Goal: Information Seeking & Learning: Learn about a topic

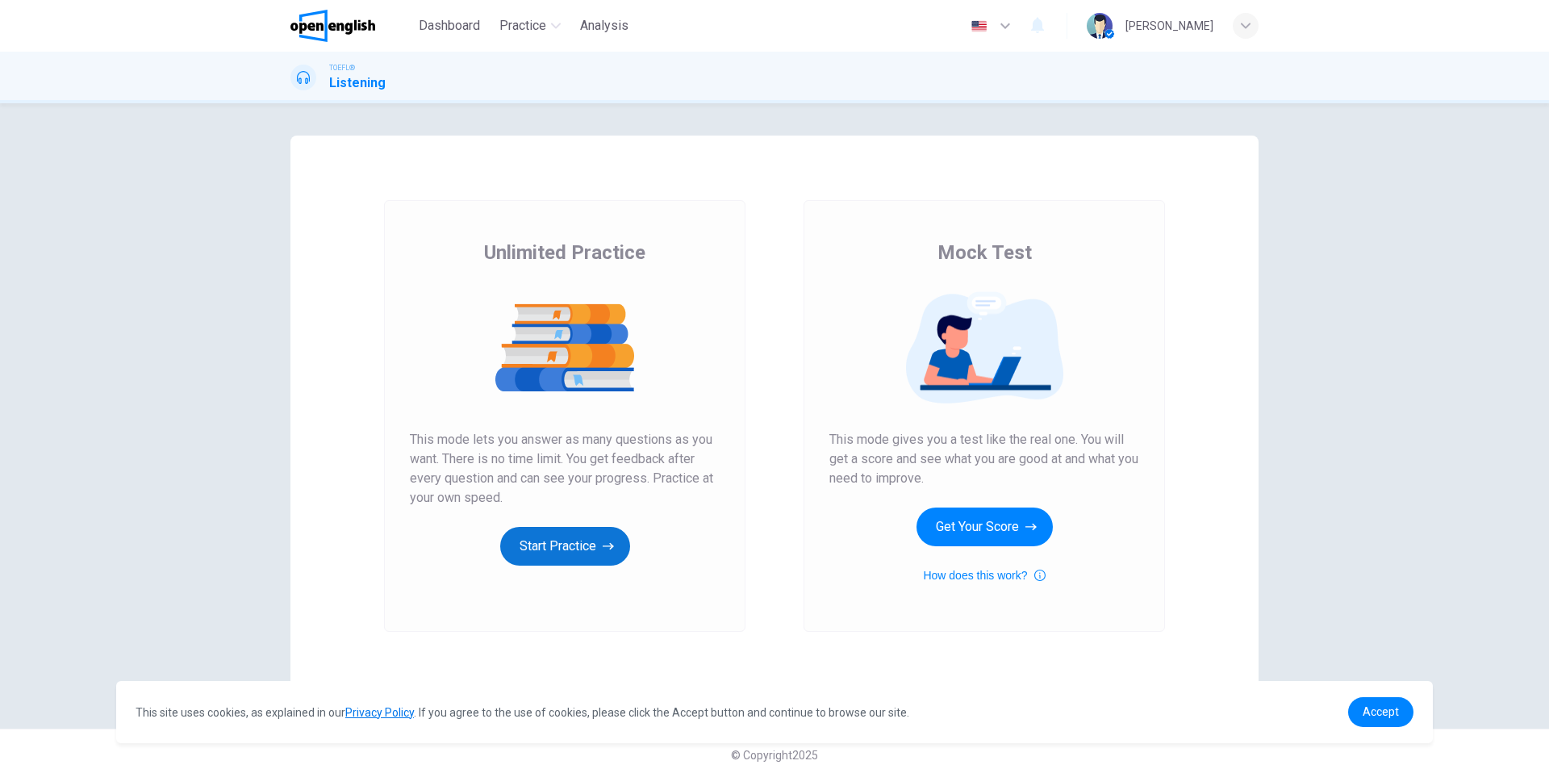
click at [603, 546] on icon "button" at bounding box center [608, 546] width 11 height 16
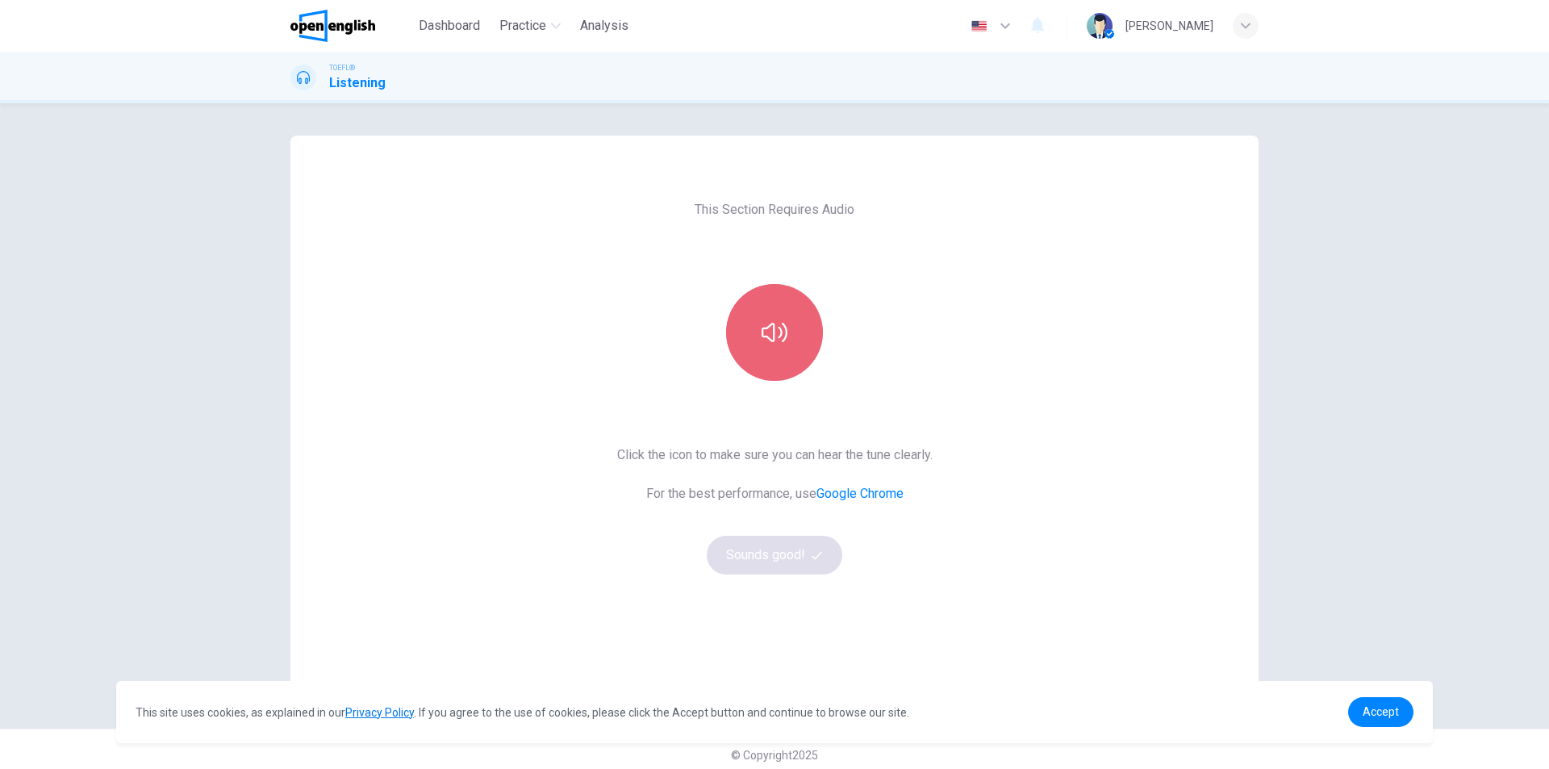
click at [765, 346] on button "button" at bounding box center [774, 332] width 97 height 97
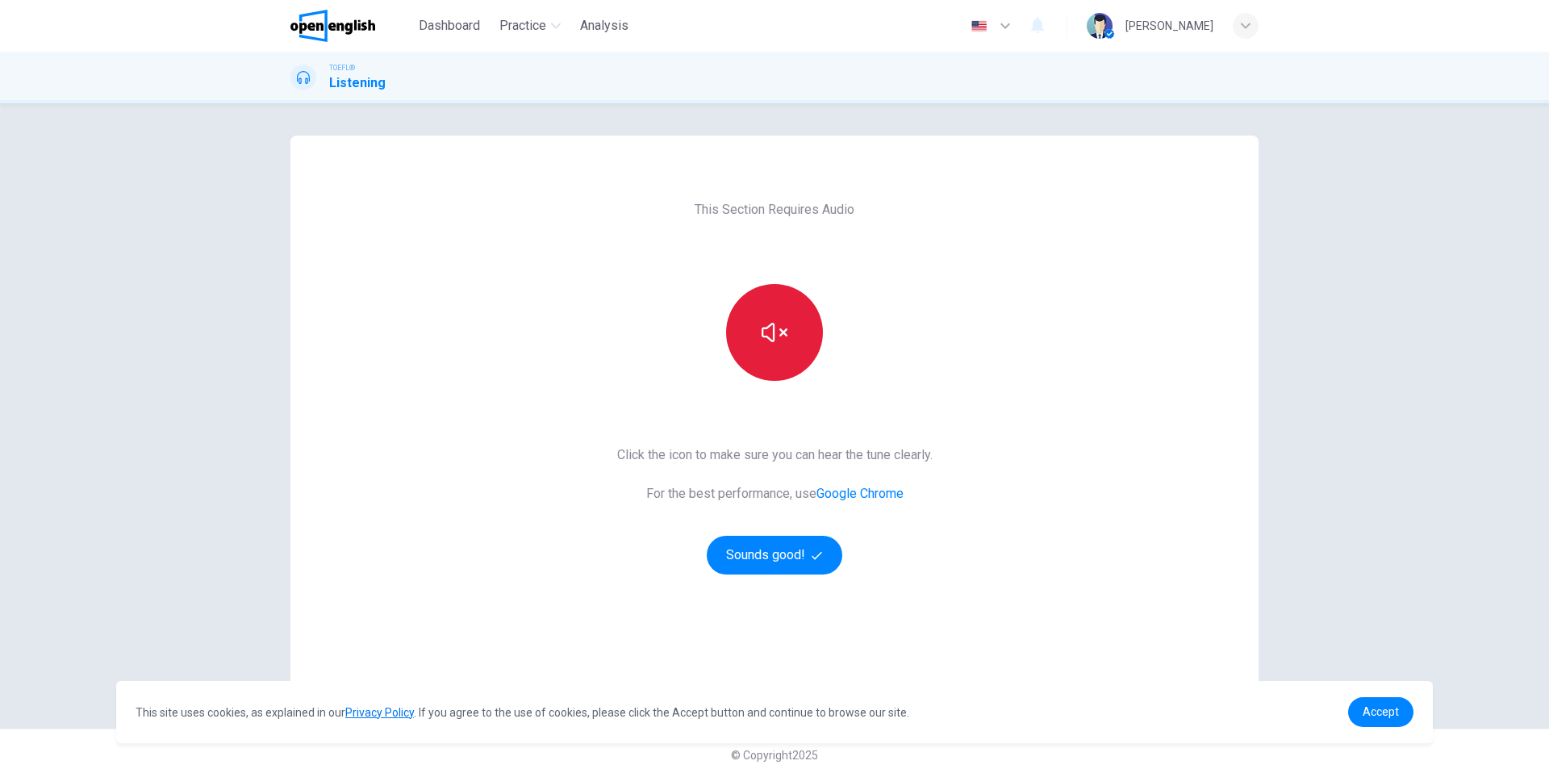
click at [765, 346] on button "button" at bounding box center [774, 332] width 97 height 97
click at [804, 549] on button "Sounds good!" at bounding box center [775, 555] width 136 height 39
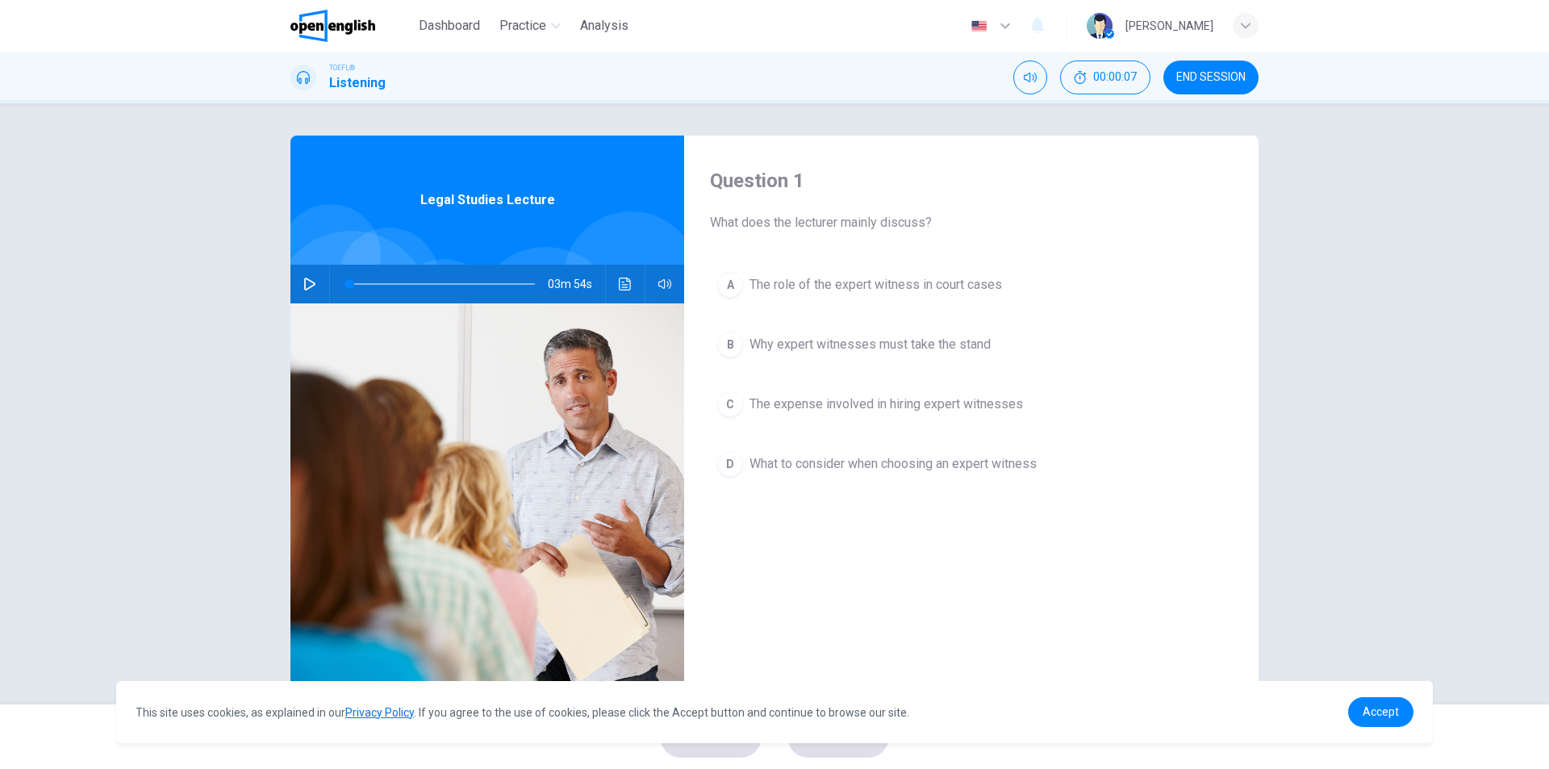
scroll to position [24, 0]
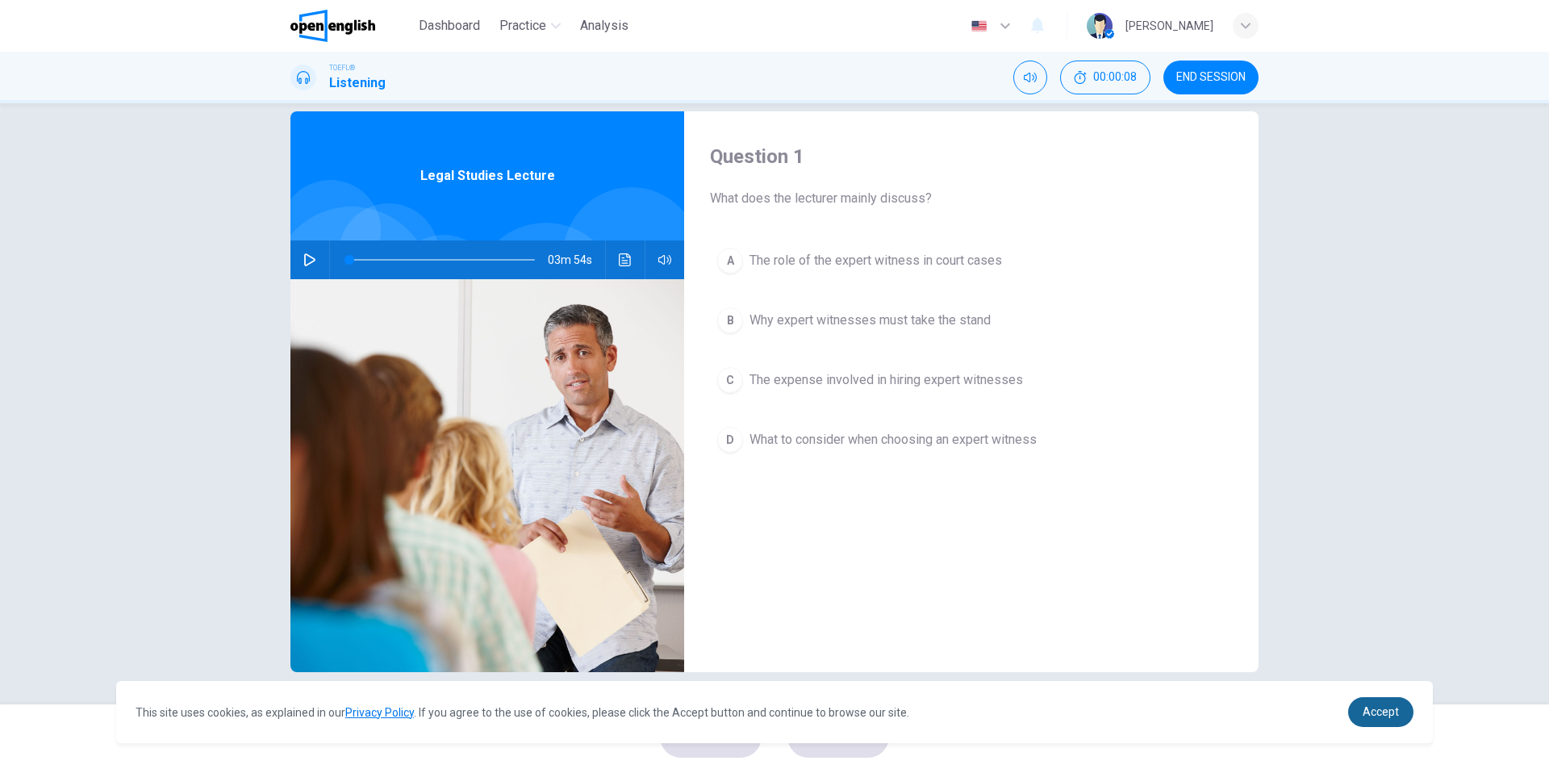
click at [1389, 715] on span "Accept" at bounding box center [1381, 711] width 36 height 13
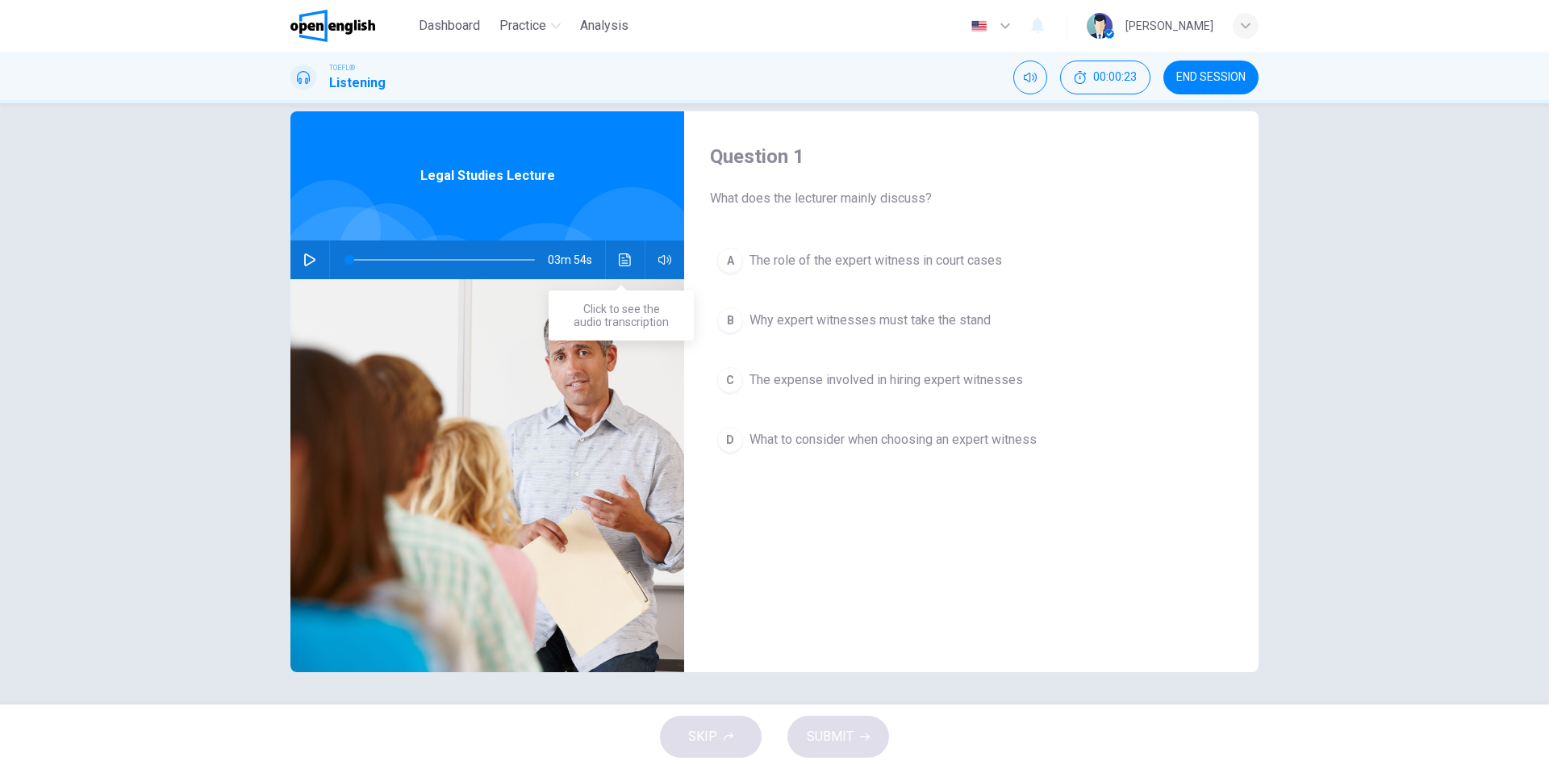
click at [619, 257] on icon "Click to see the audio transcription" at bounding box center [625, 259] width 12 height 13
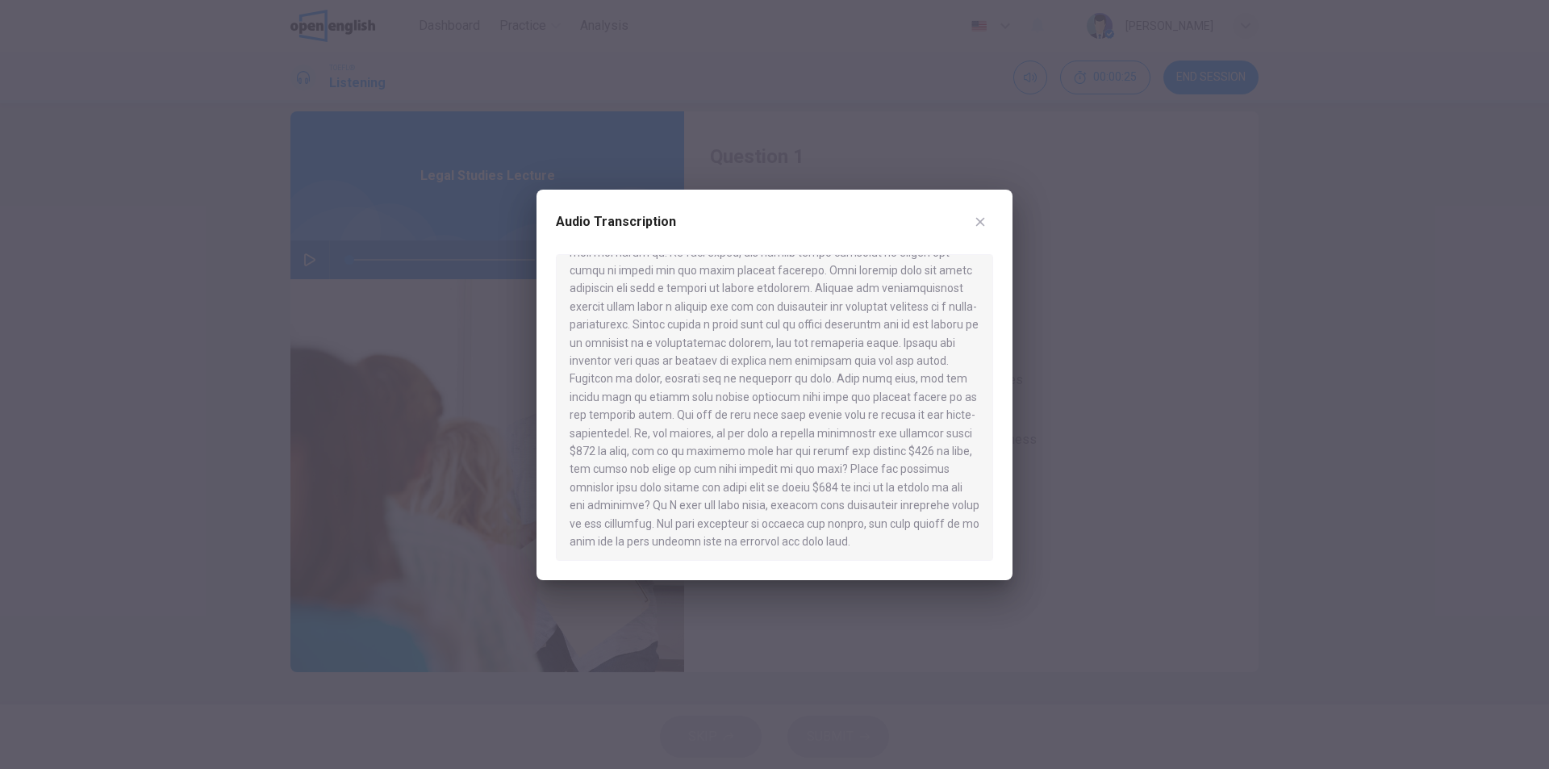
scroll to position [425, 0]
click at [983, 220] on icon "button" at bounding box center [980, 221] width 13 height 13
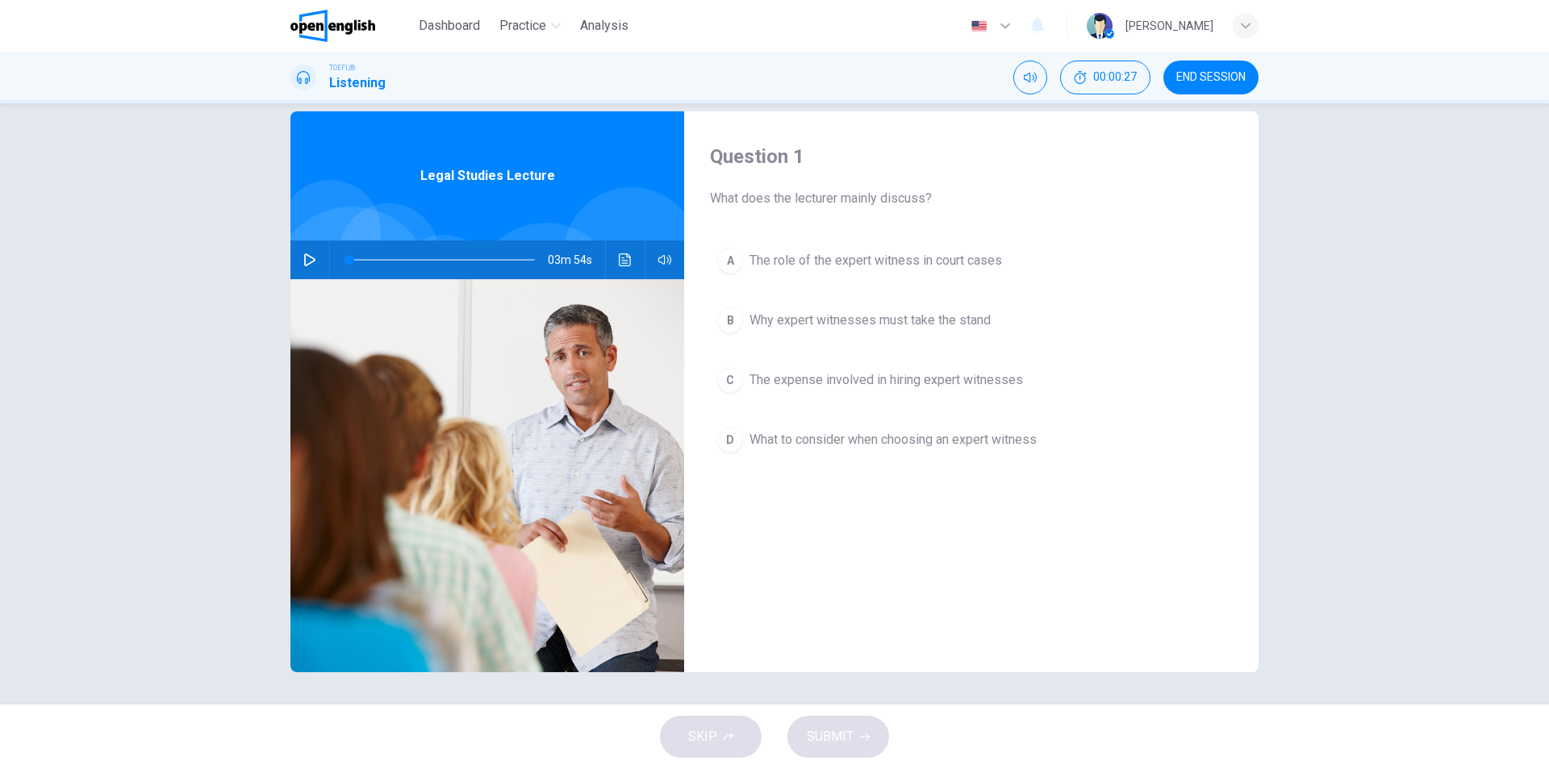
click at [313, 257] on button "button" at bounding box center [310, 259] width 26 height 39
click at [625, 259] on icon "Click to see the audio transcription" at bounding box center [625, 259] width 13 height 13
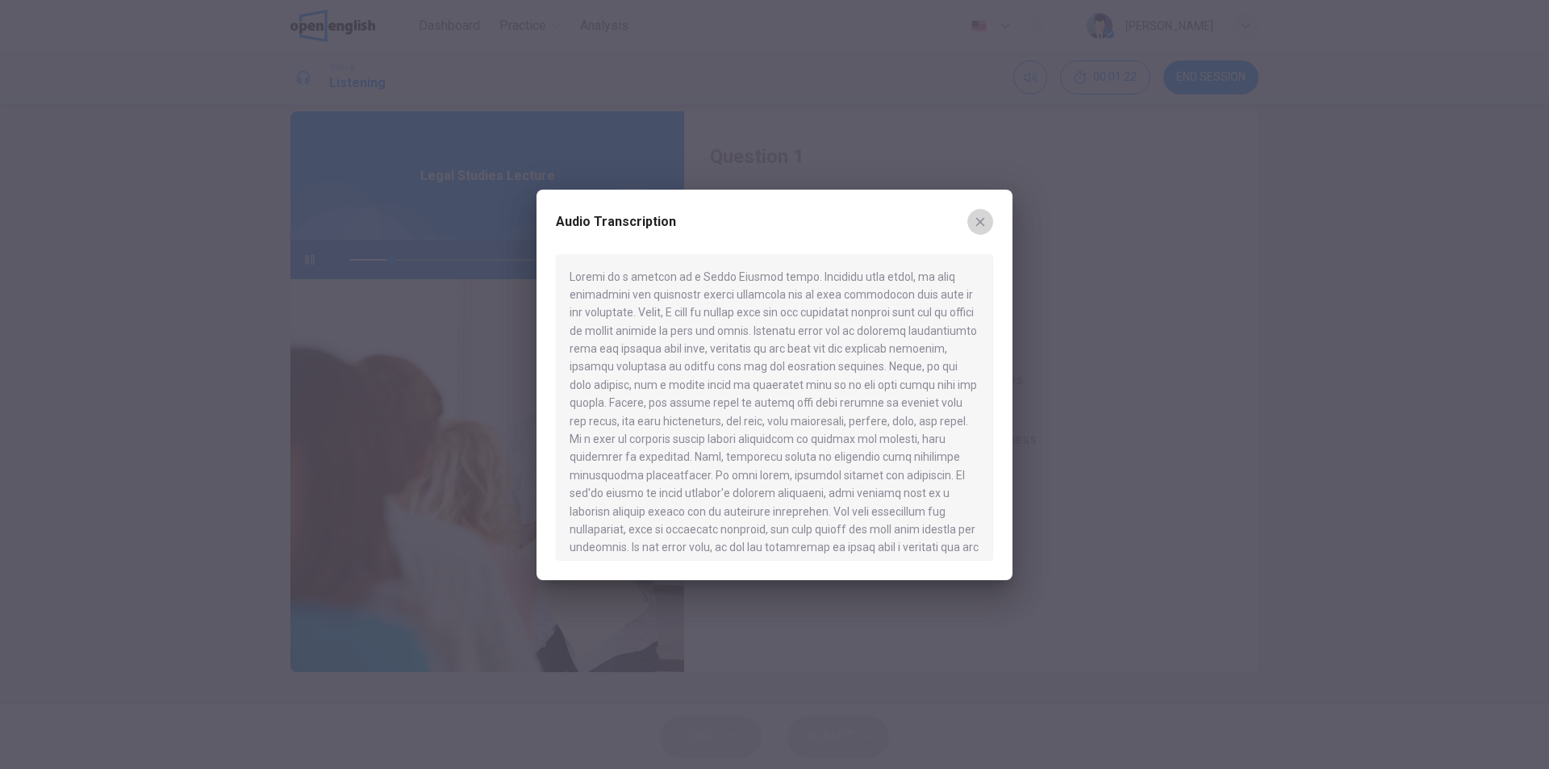
click at [983, 218] on icon "button" at bounding box center [980, 221] width 13 height 13
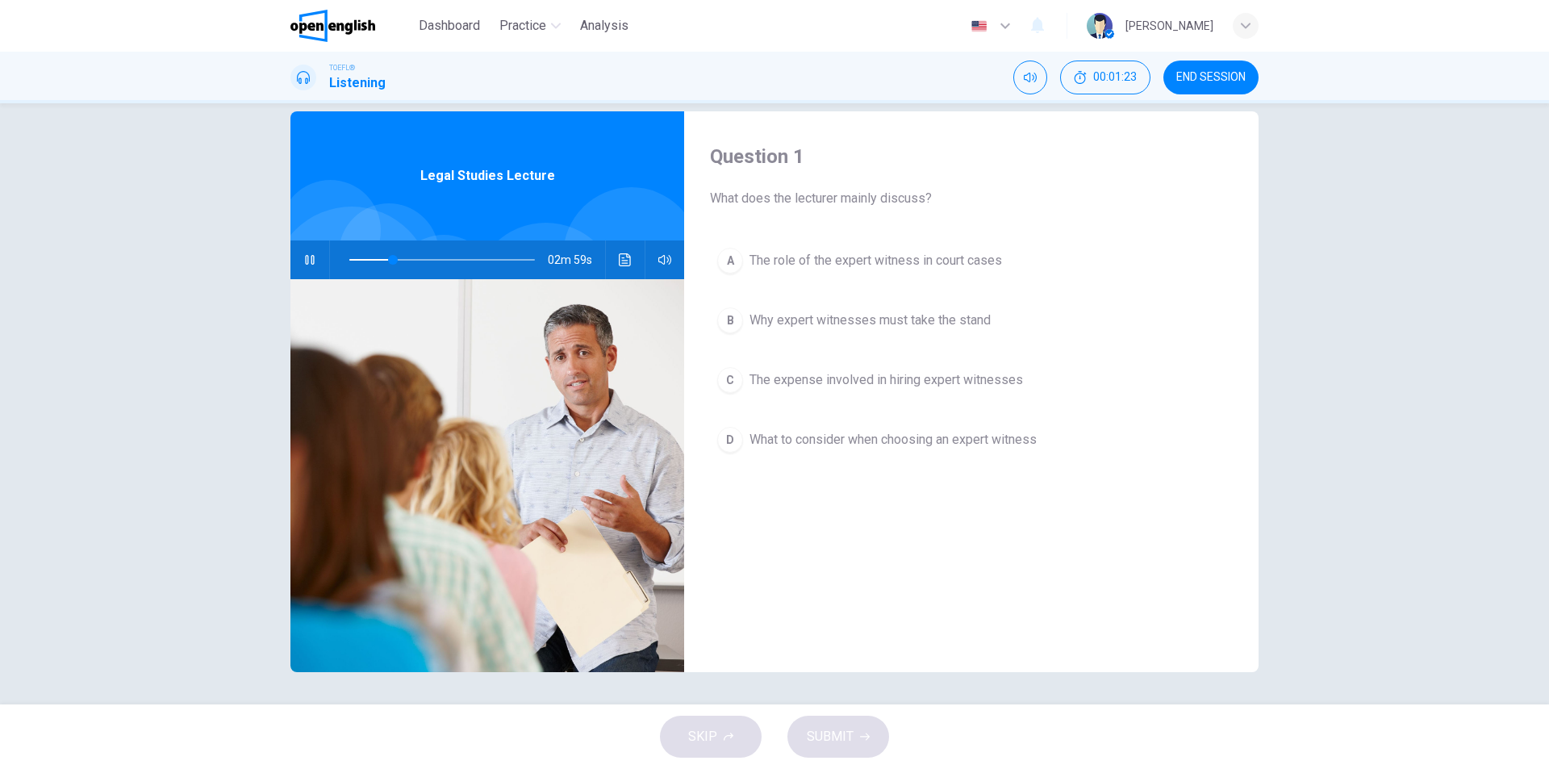
click at [309, 257] on icon "button" at bounding box center [309, 259] width 13 height 13
drag, startPoint x: 387, startPoint y: 266, endPoint x: 371, endPoint y: 265, distance: 16.2
click at [374, 265] on span at bounding box center [379, 260] width 10 height 10
click at [313, 265] on button "button" at bounding box center [310, 259] width 26 height 39
click at [625, 268] on button "Click to see the audio transcription" at bounding box center [625, 259] width 26 height 39
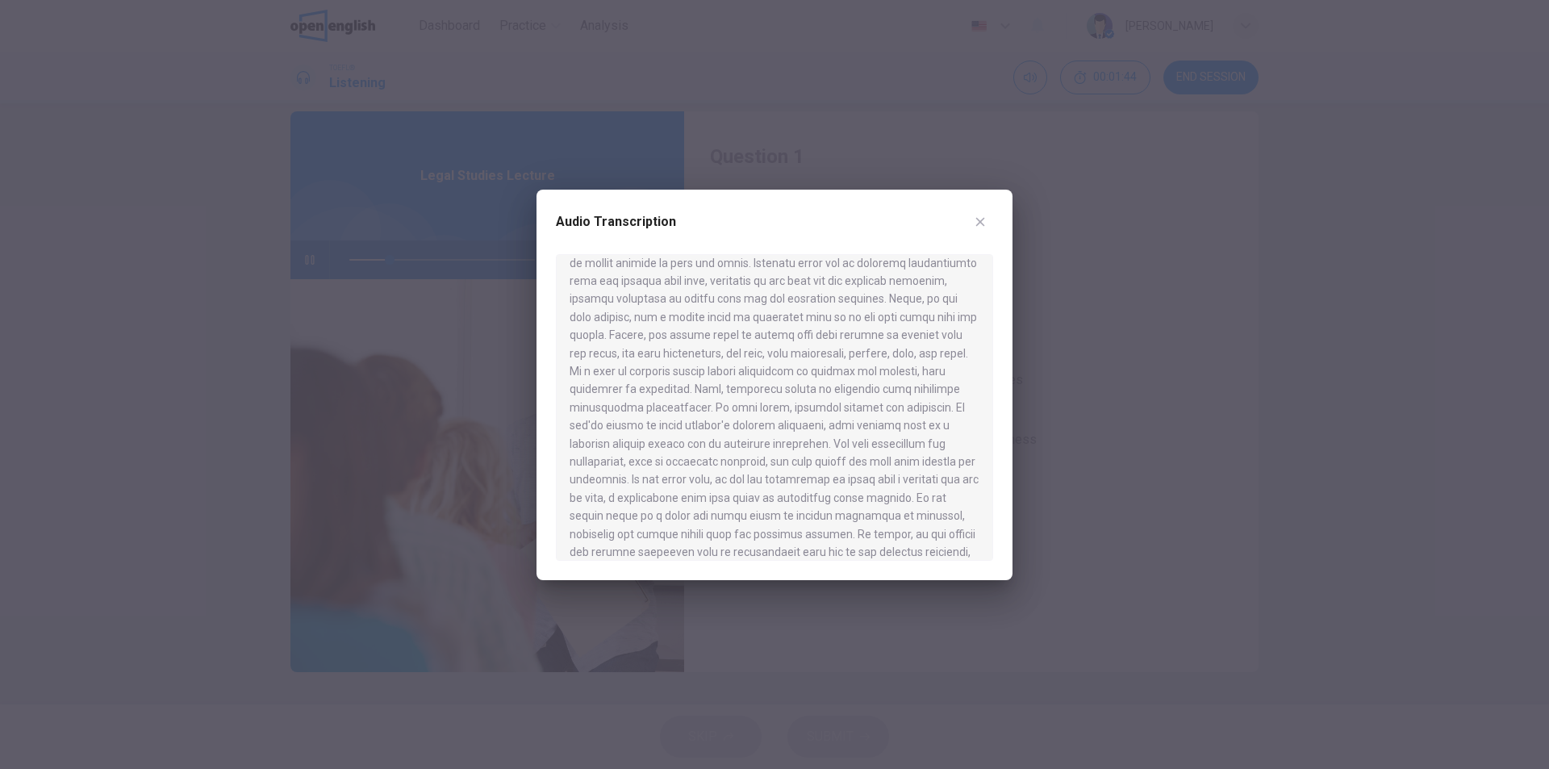
scroll to position [86, 0]
click at [992, 333] on div at bounding box center [774, 407] width 437 height 307
click at [868, 320] on div at bounding box center [774, 407] width 437 height 307
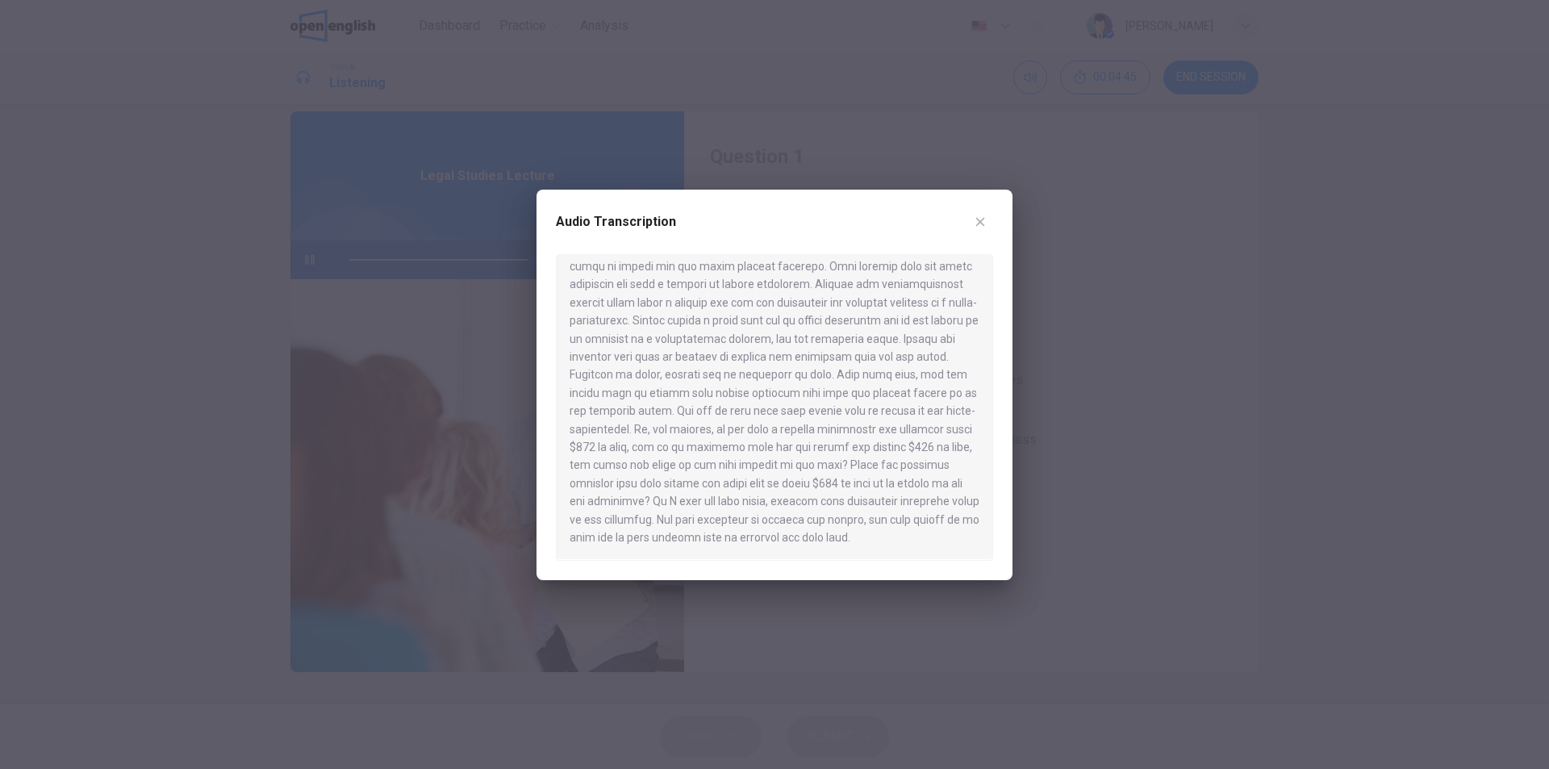
click at [977, 216] on icon "button" at bounding box center [980, 221] width 13 height 13
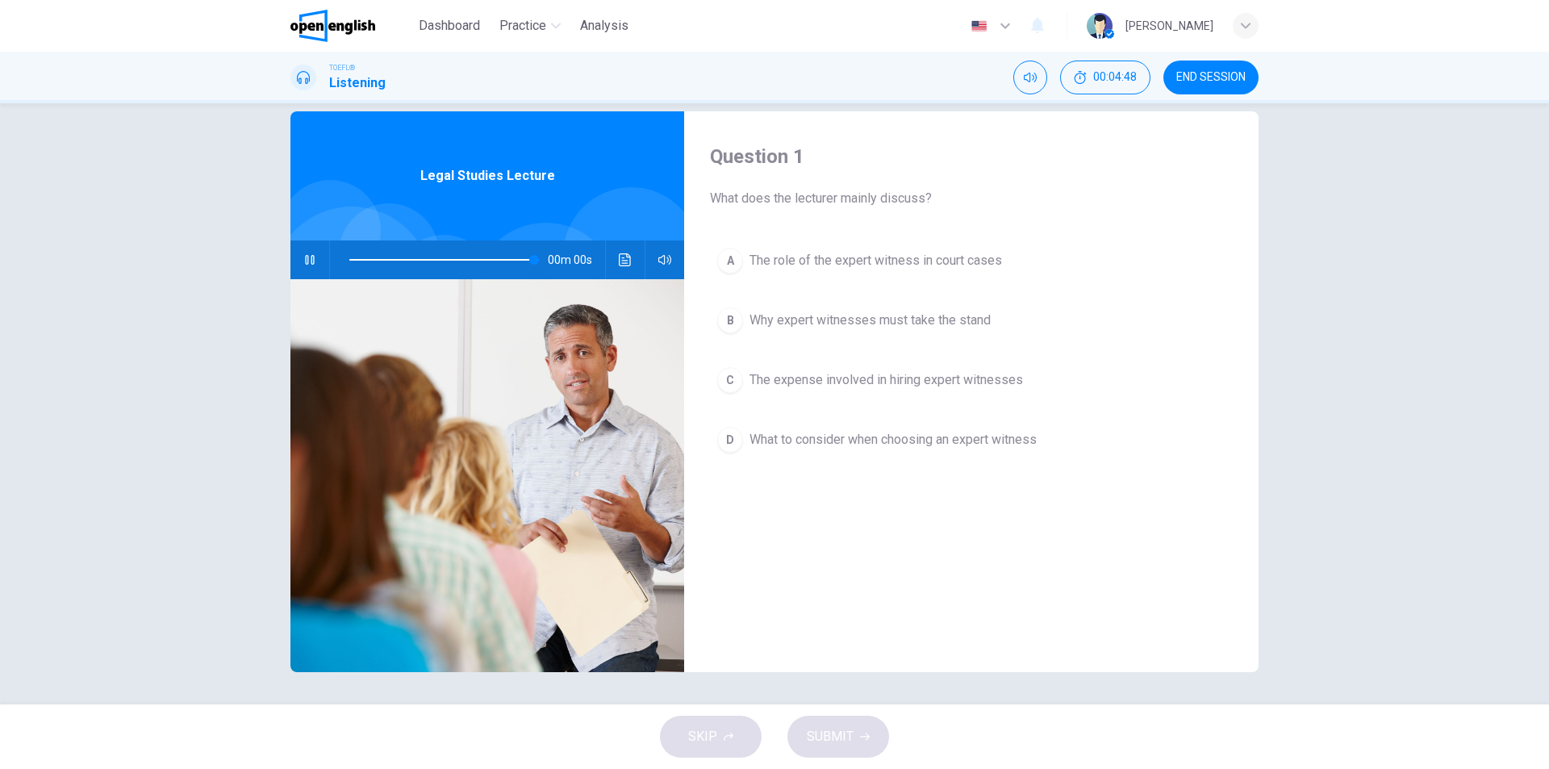
type input "*"
click at [779, 269] on span "The role of the expert witness in court cases" at bounding box center [876, 260] width 253 height 19
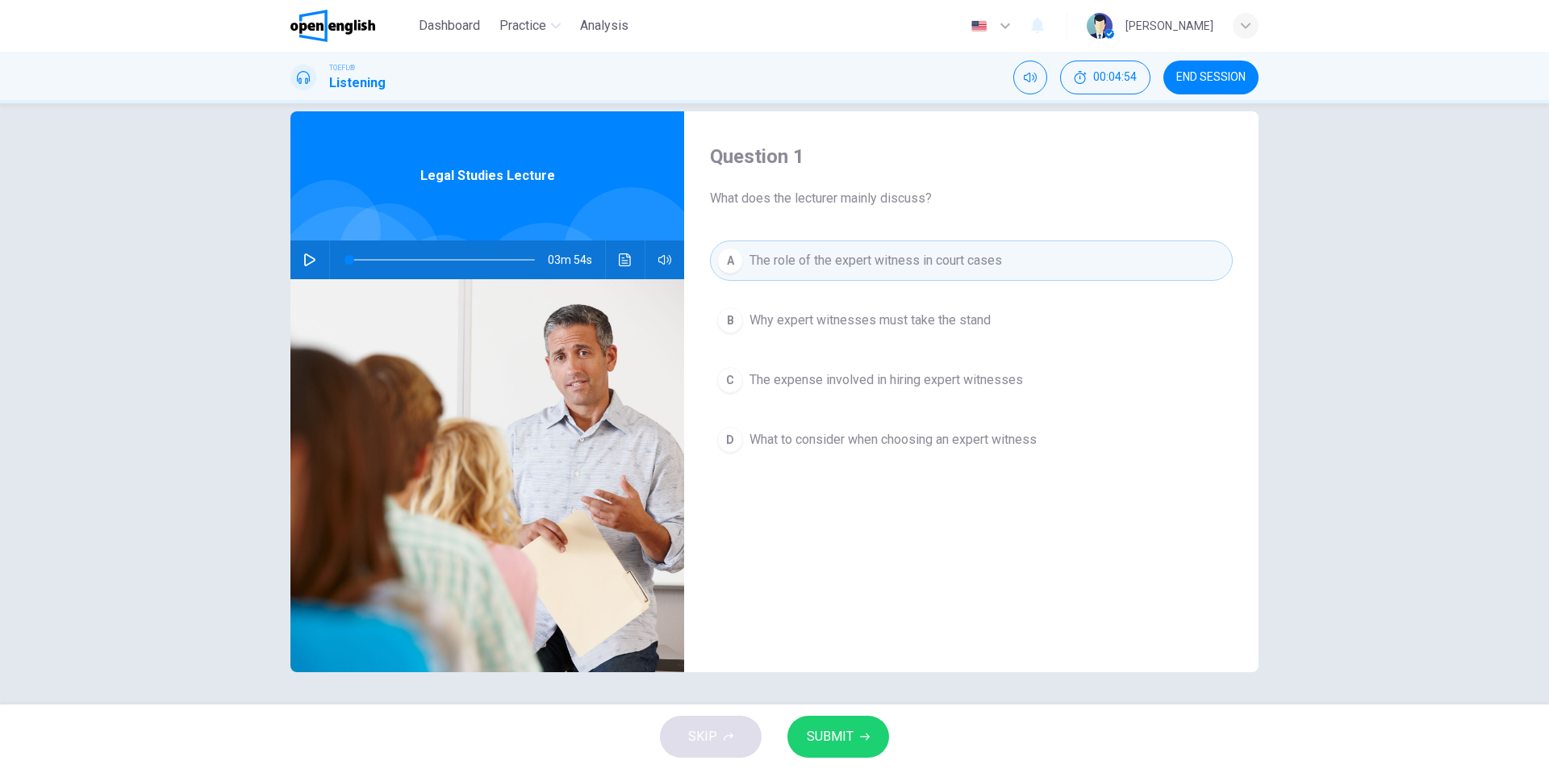
click at [826, 751] on button "SUBMIT" at bounding box center [838, 737] width 102 height 42
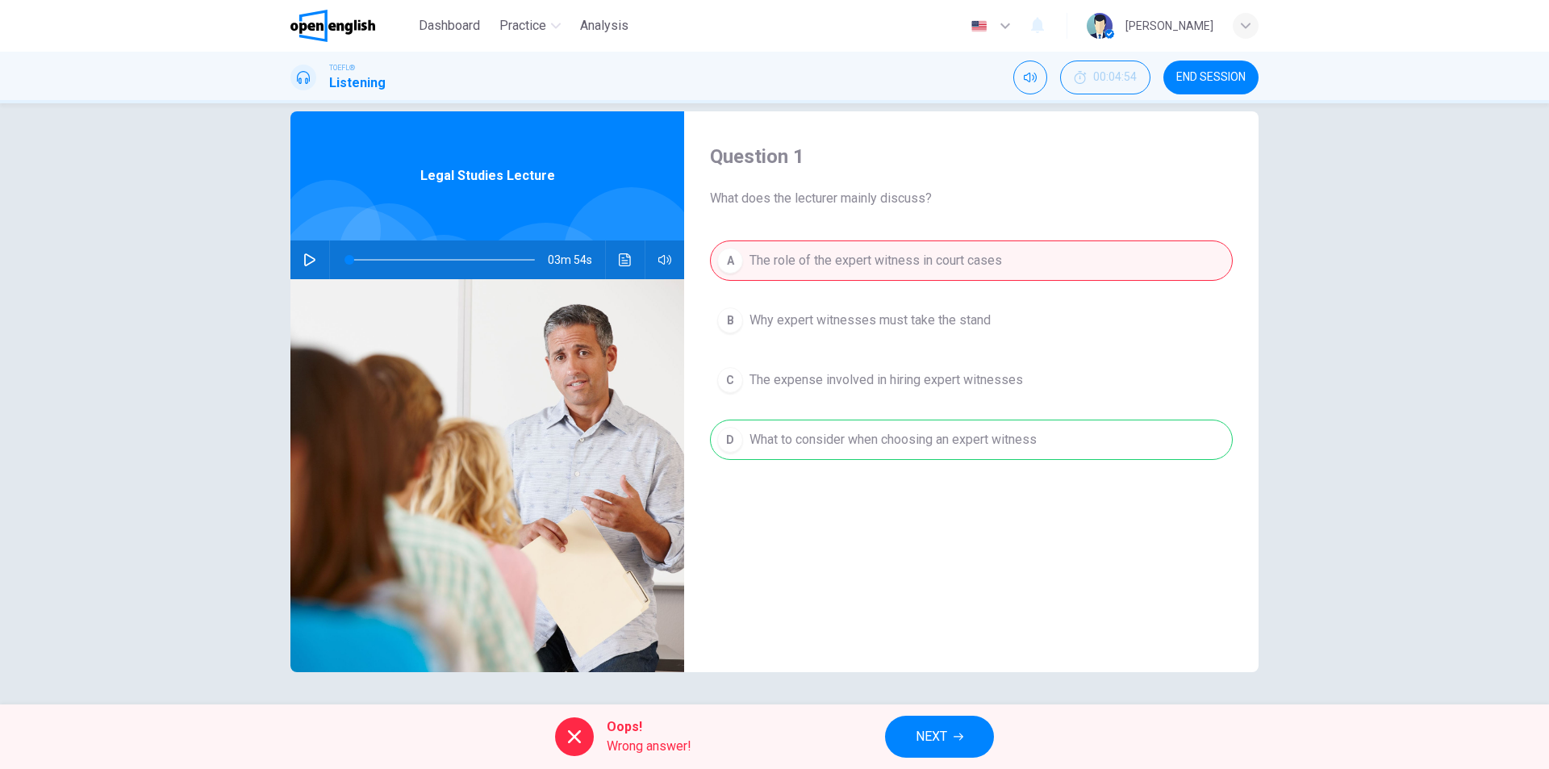
click at [963, 733] on icon "button" at bounding box center [959, 737] width 10 height 10
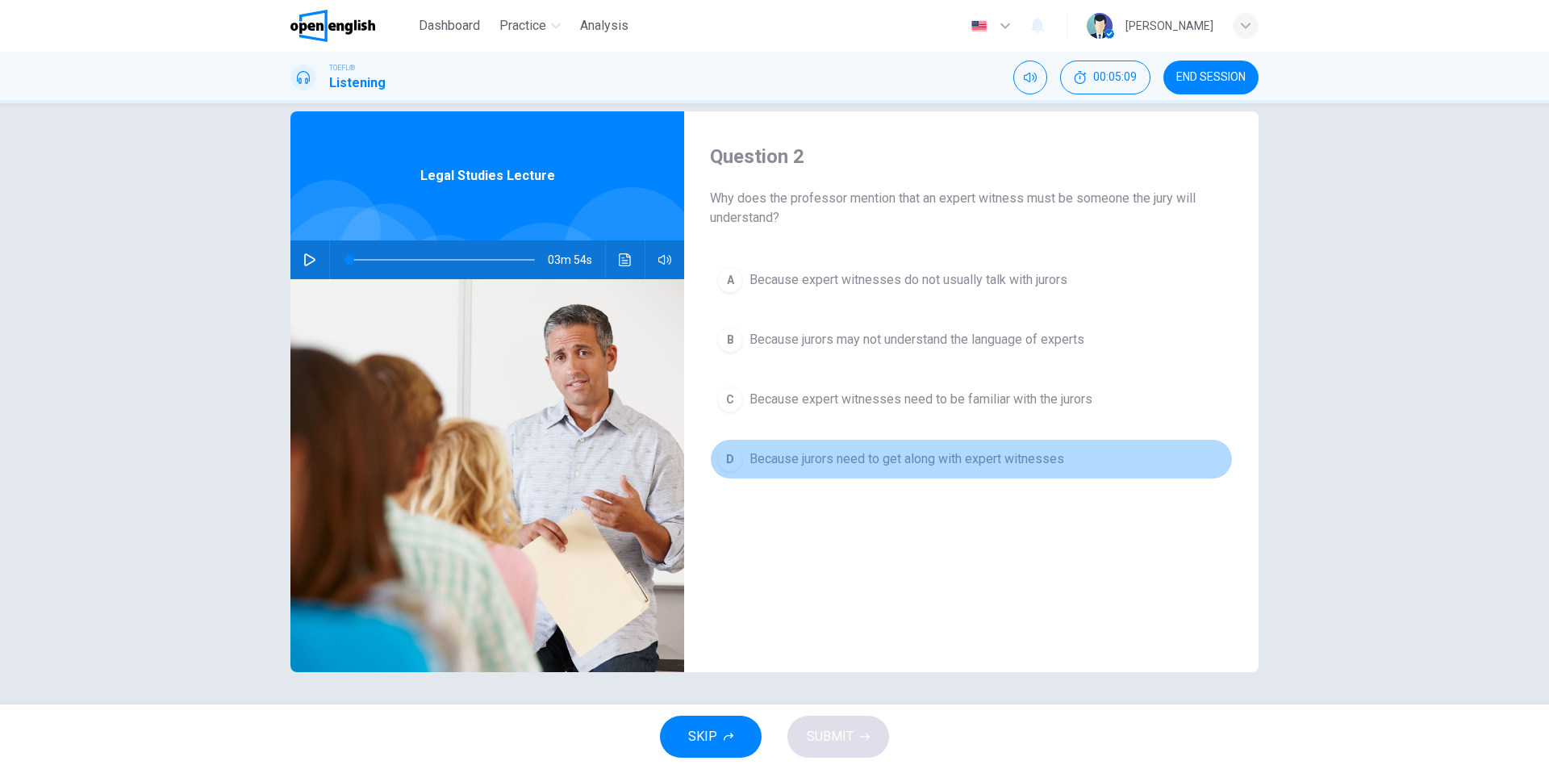
click at [988, 466] on span "Because jurors need to get along with expert witnesses" at bounding box center [907, 458] width 315 height 19
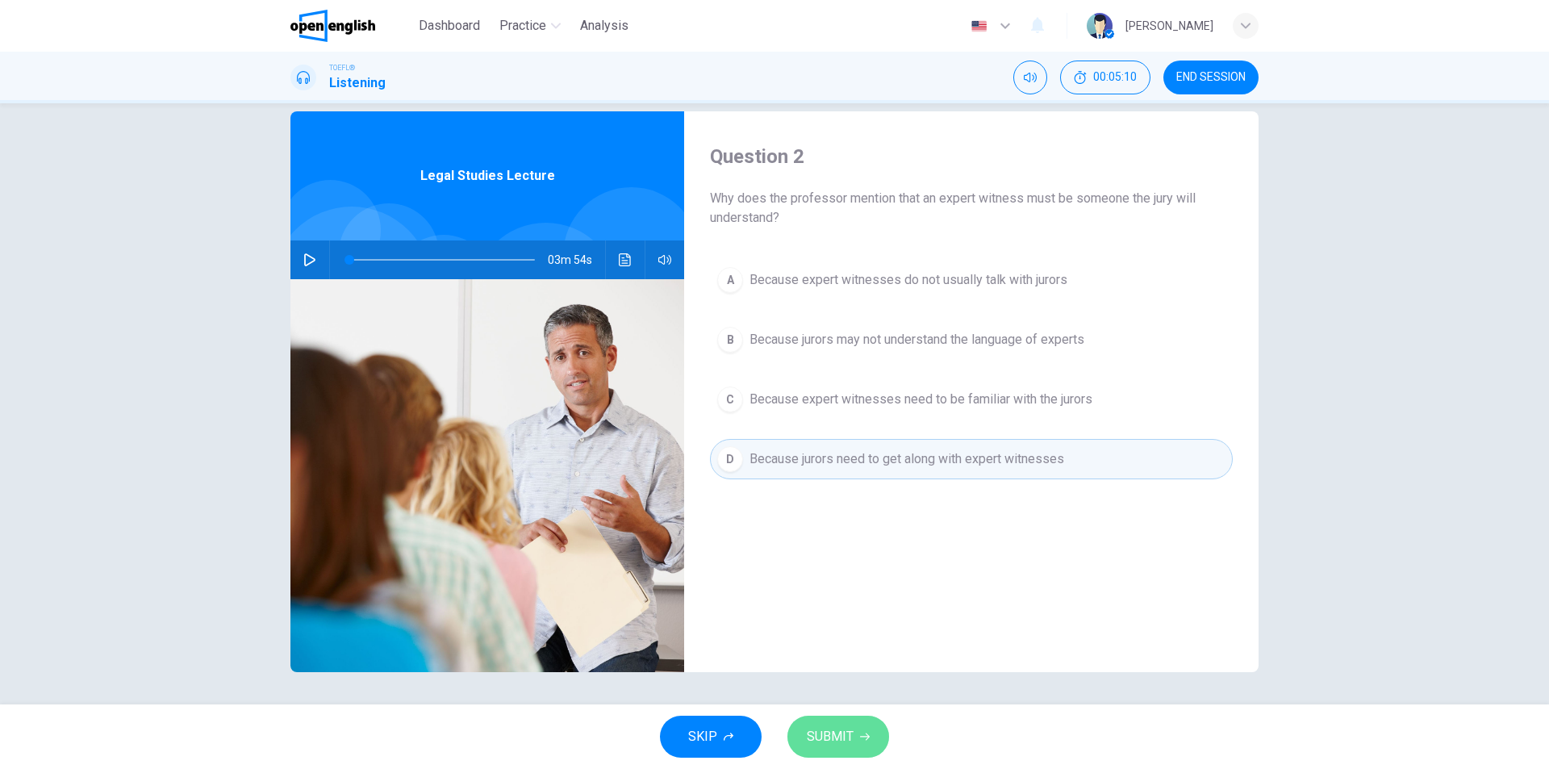
click at [819, 731] on span "SUBMIT" at bounding box center [830, 736] width 47 height 23
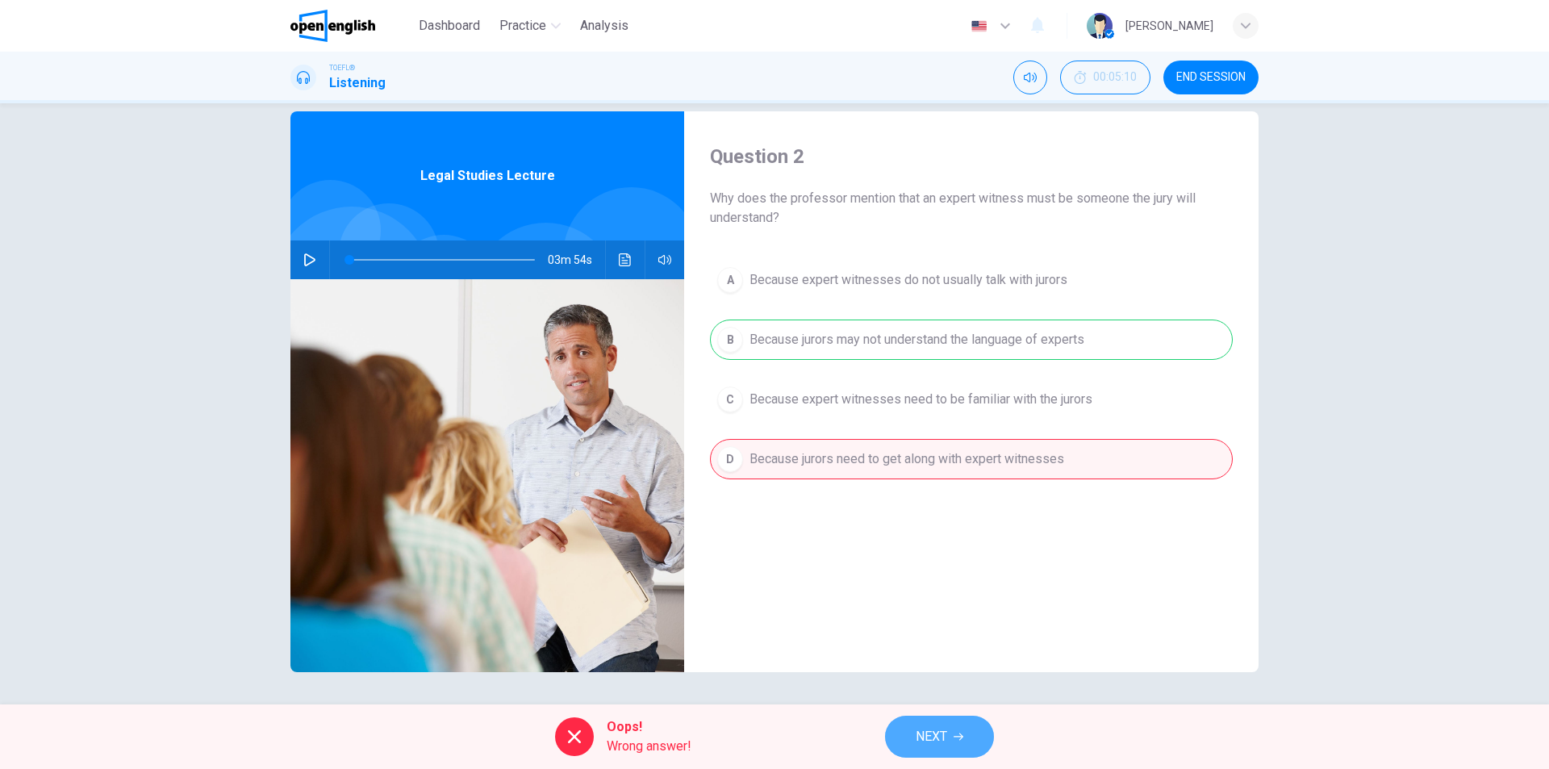
click at [955, 738] on icon "button" at bounding box center [959, 737] width 10 height 10
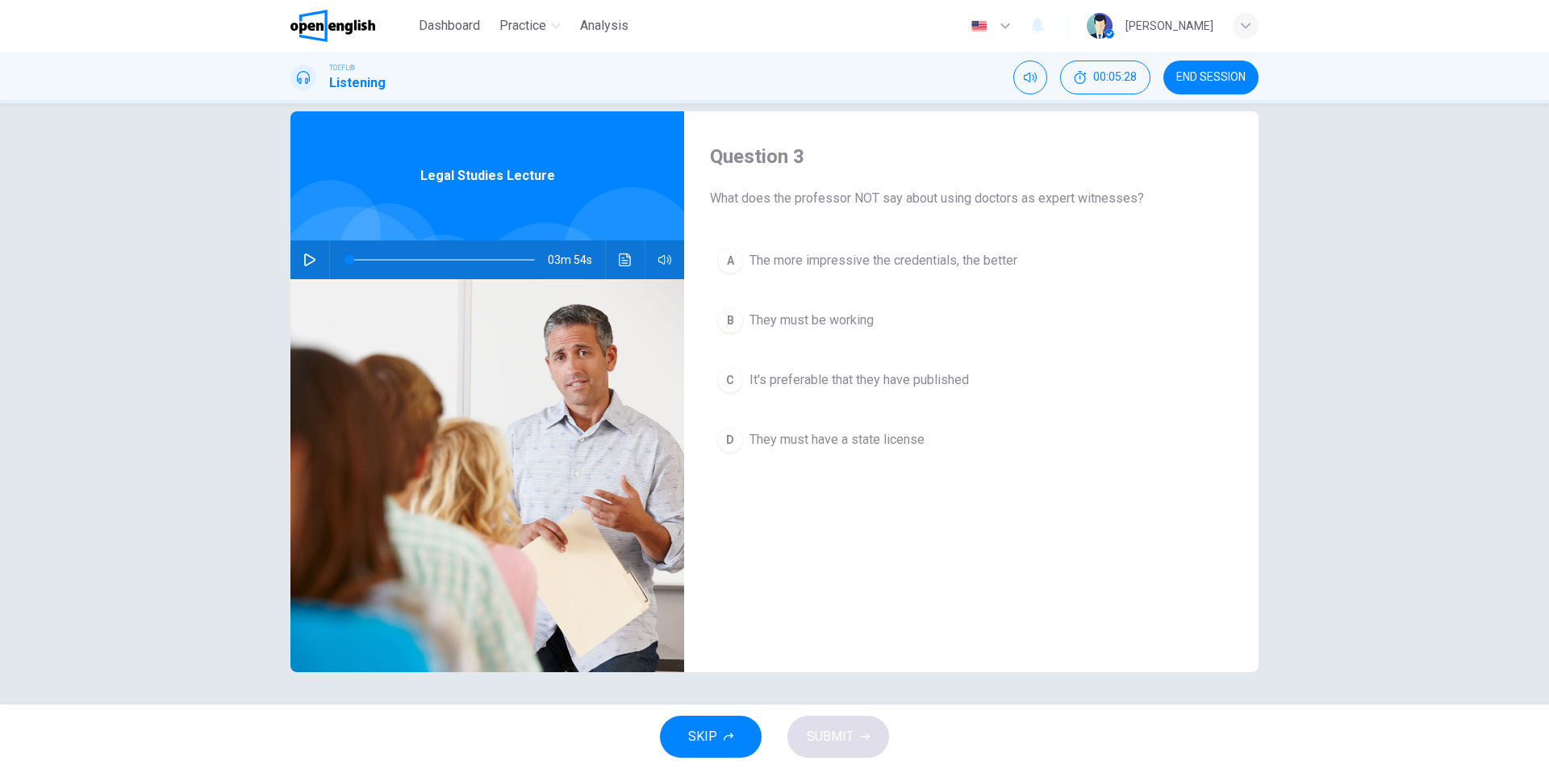
click at [917, 321] on button "B They must be working" at bounding box center [971, 320] width 523 height 40
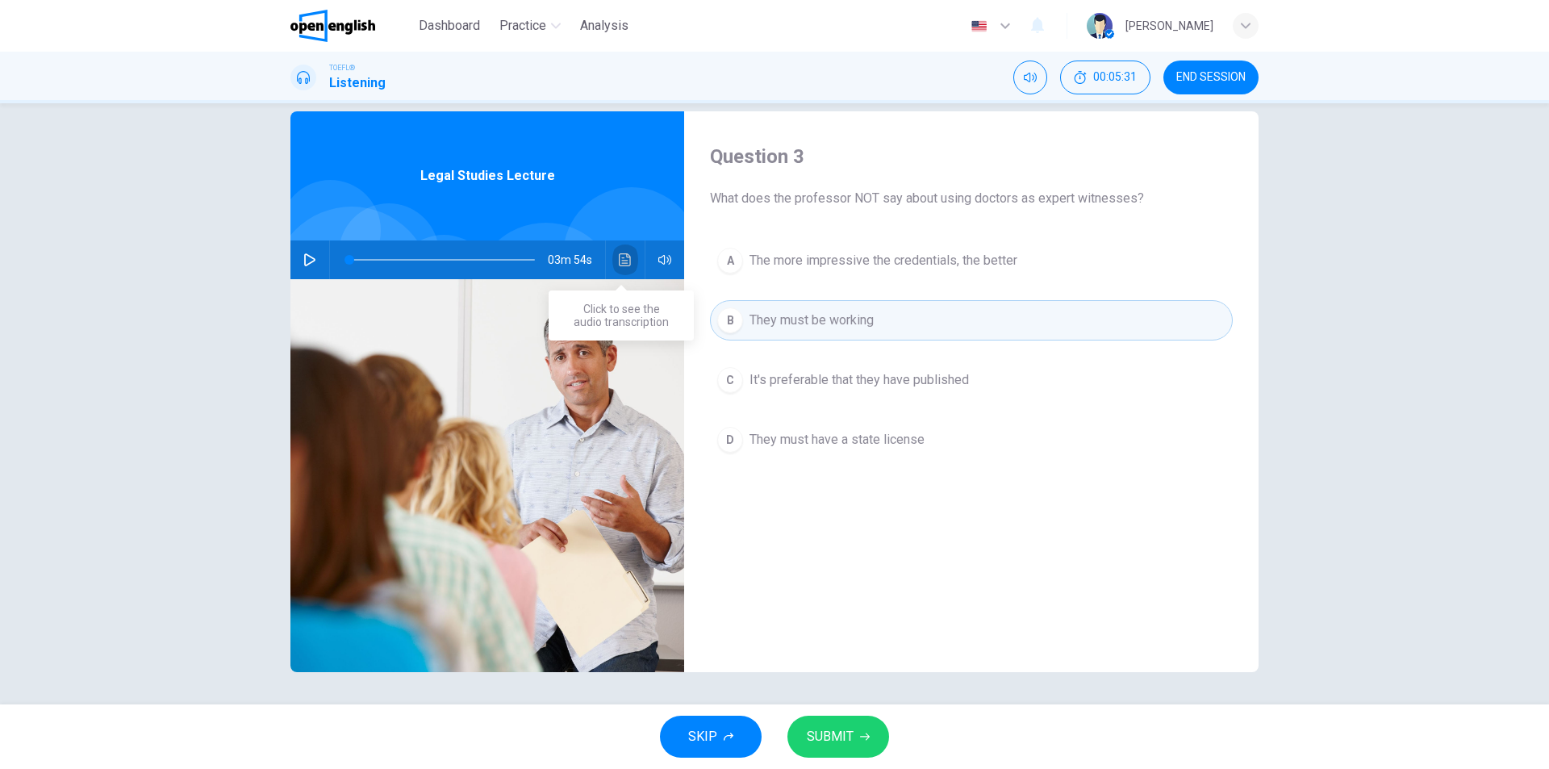
click at [619, 261] on icon "Click to see the audio transcription" at bounding box center [625, 259] width 13 height 13
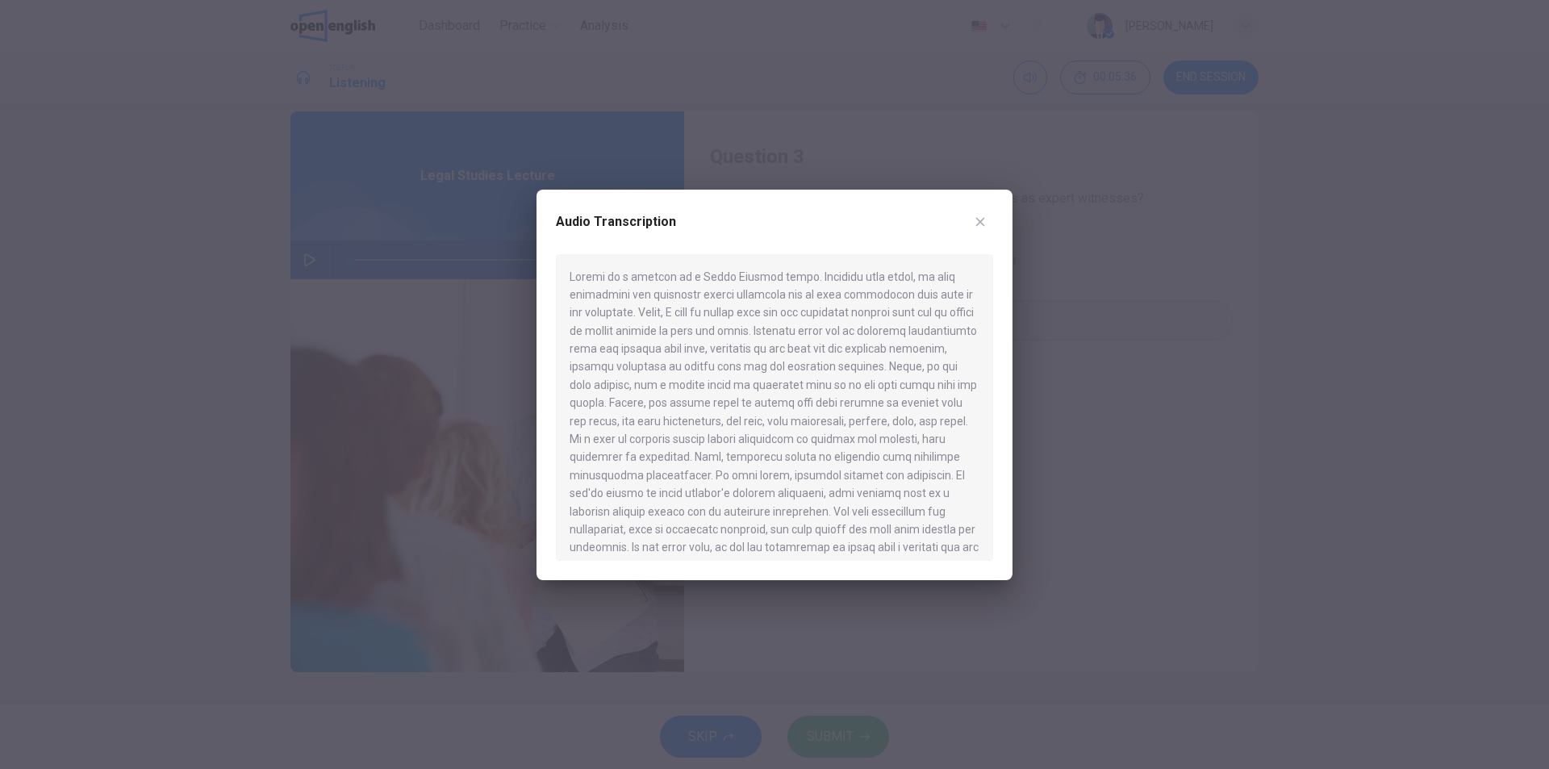
click at [976, 220] on icon "button" at bounding box center [980, 221] width 13 height 13
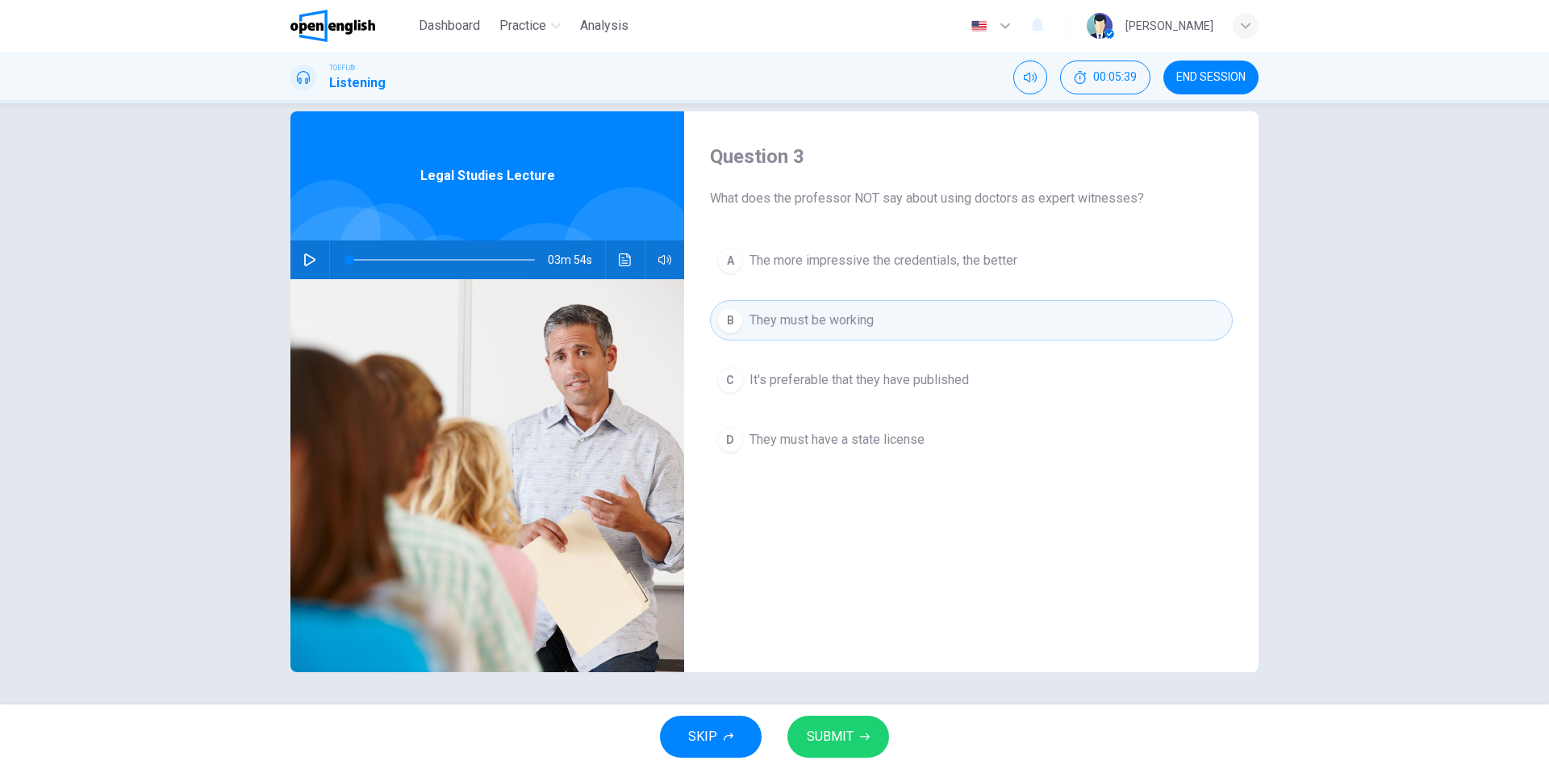
click at [904, 436] on span "They must have a state license" at bounding box center [837, 439] width 175 height 19
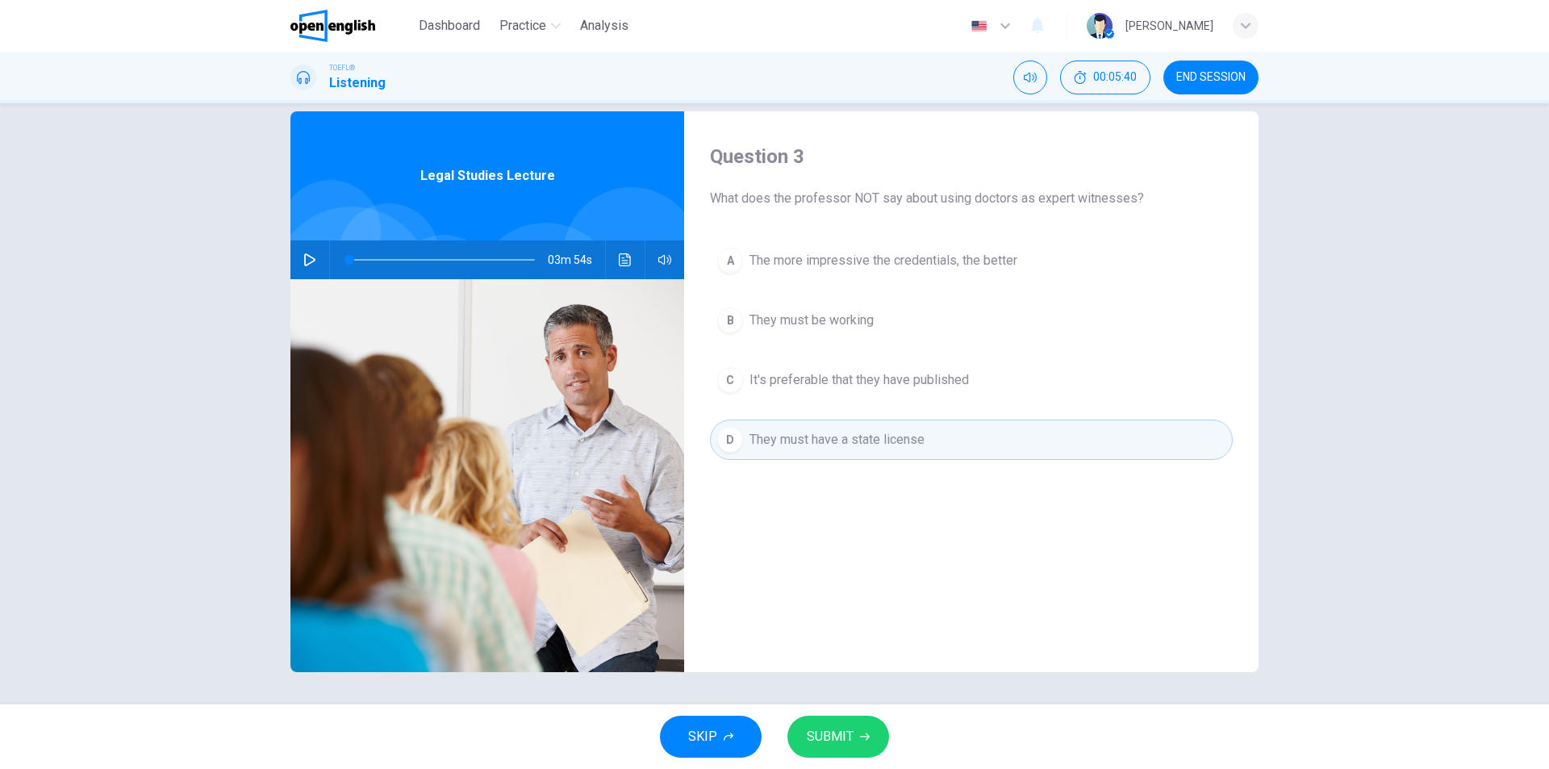
click at [621, 265] on icon "Click to see the audio transcription" at bounding box center [625, 259] width 13 height 13
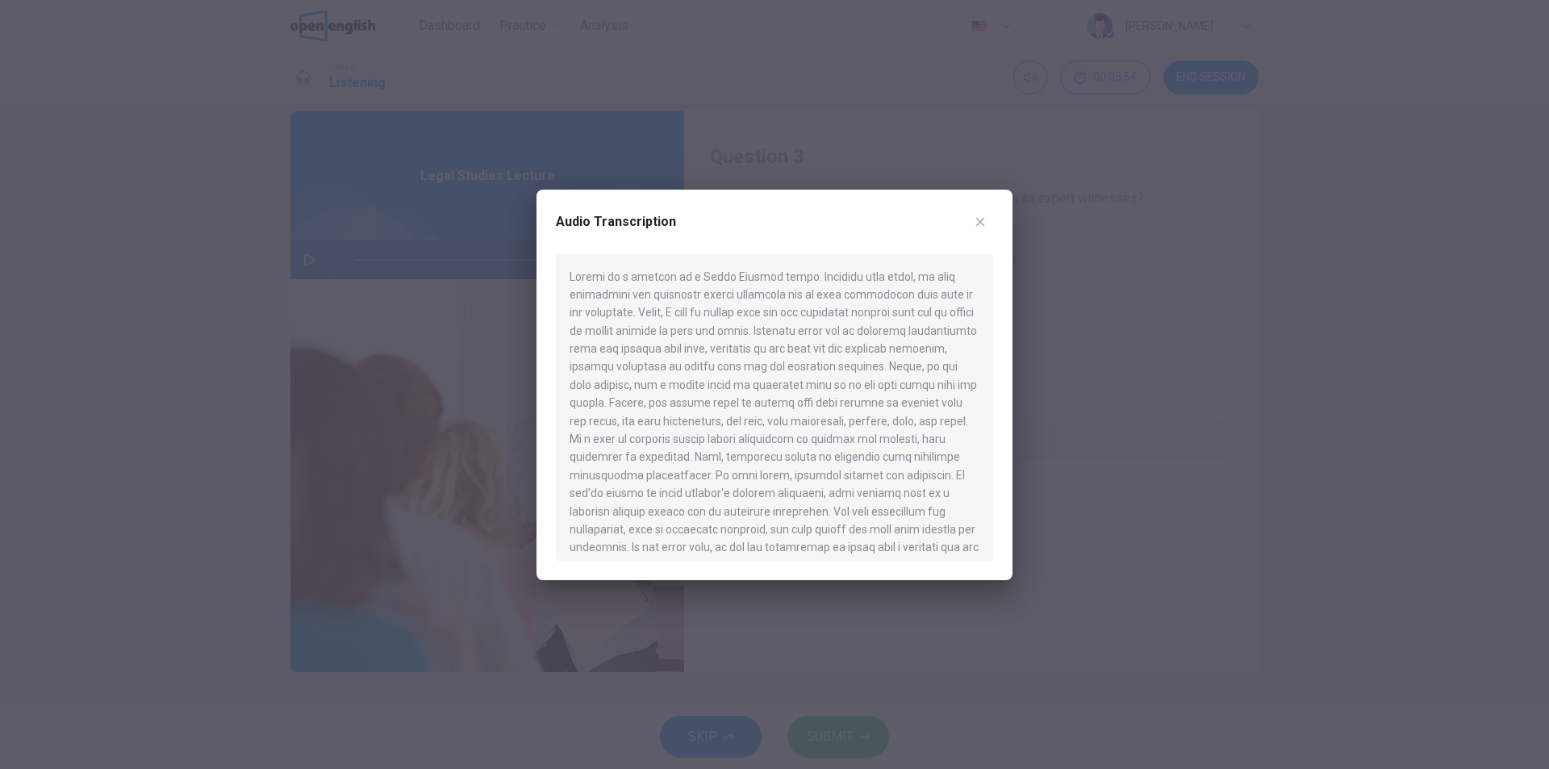
click at [979, 219] on icon "button" at bounding box center [980, 221] width 13 height 13
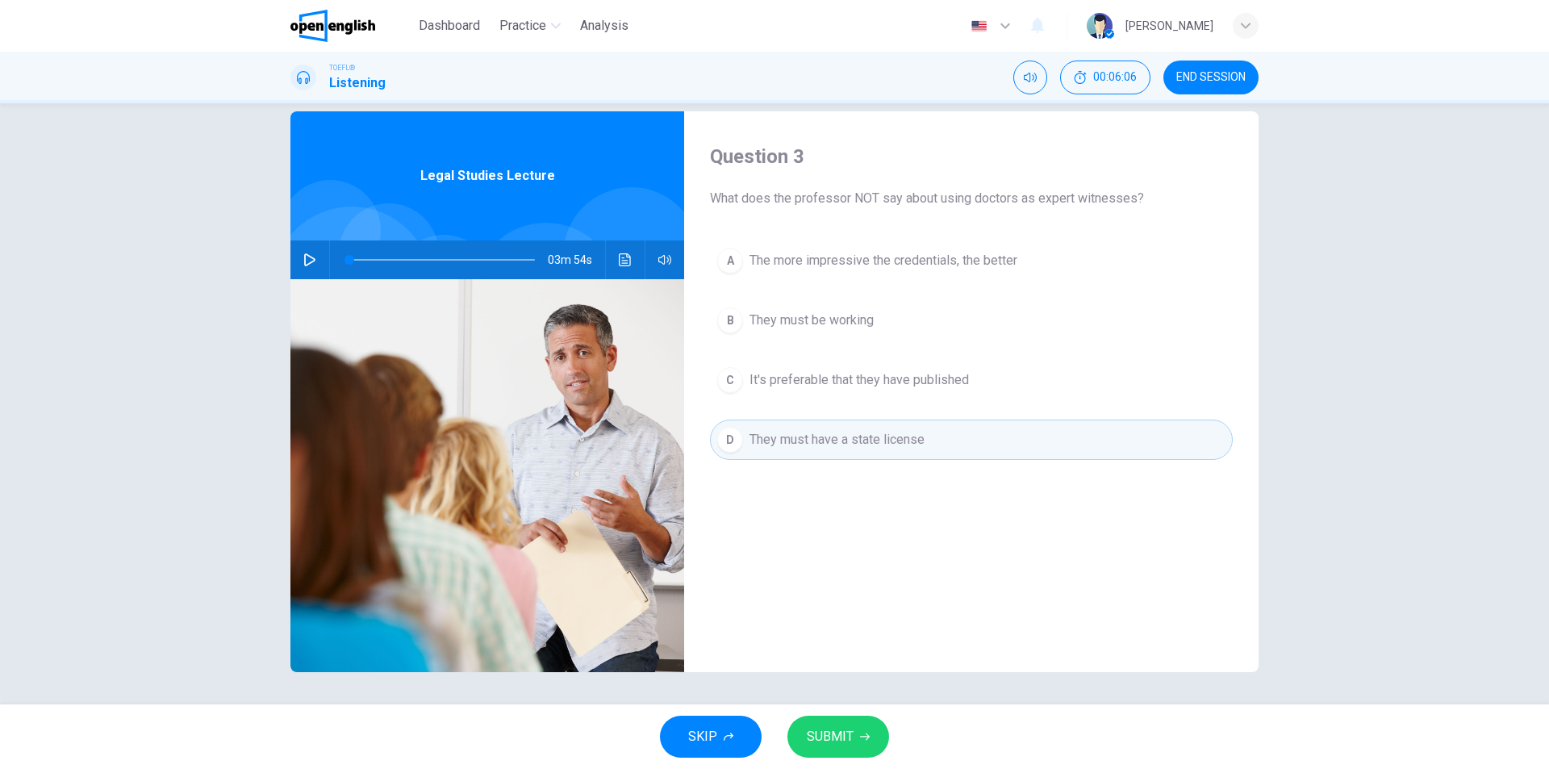
click at [975, 266] on span "The more impressive the credentials, the better" at bounding box center [884, 260] width 268 height 19
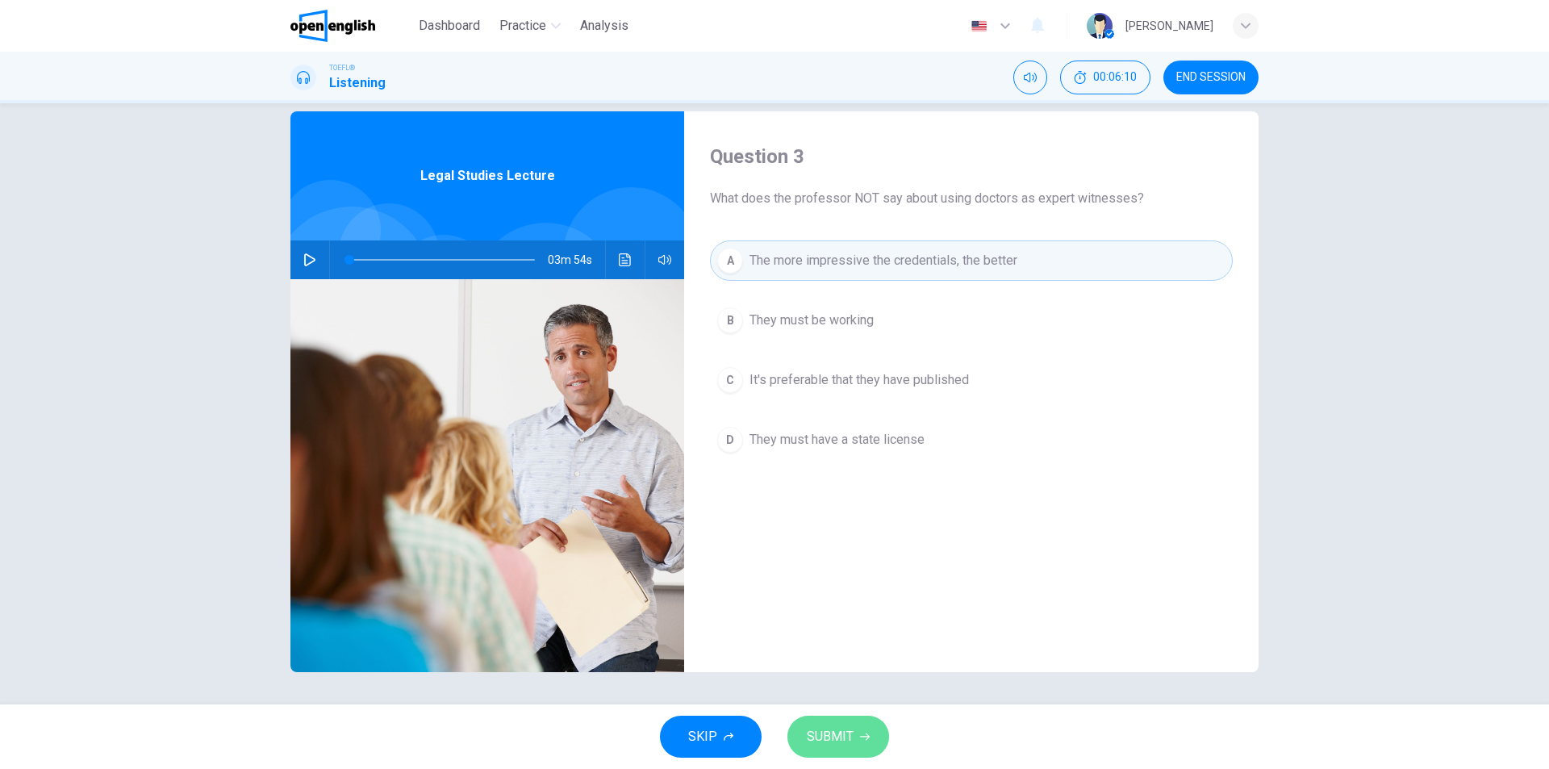
click at [850, 738] on span "SUBMIT" at bounding box center [830, 736] width 47 height 23
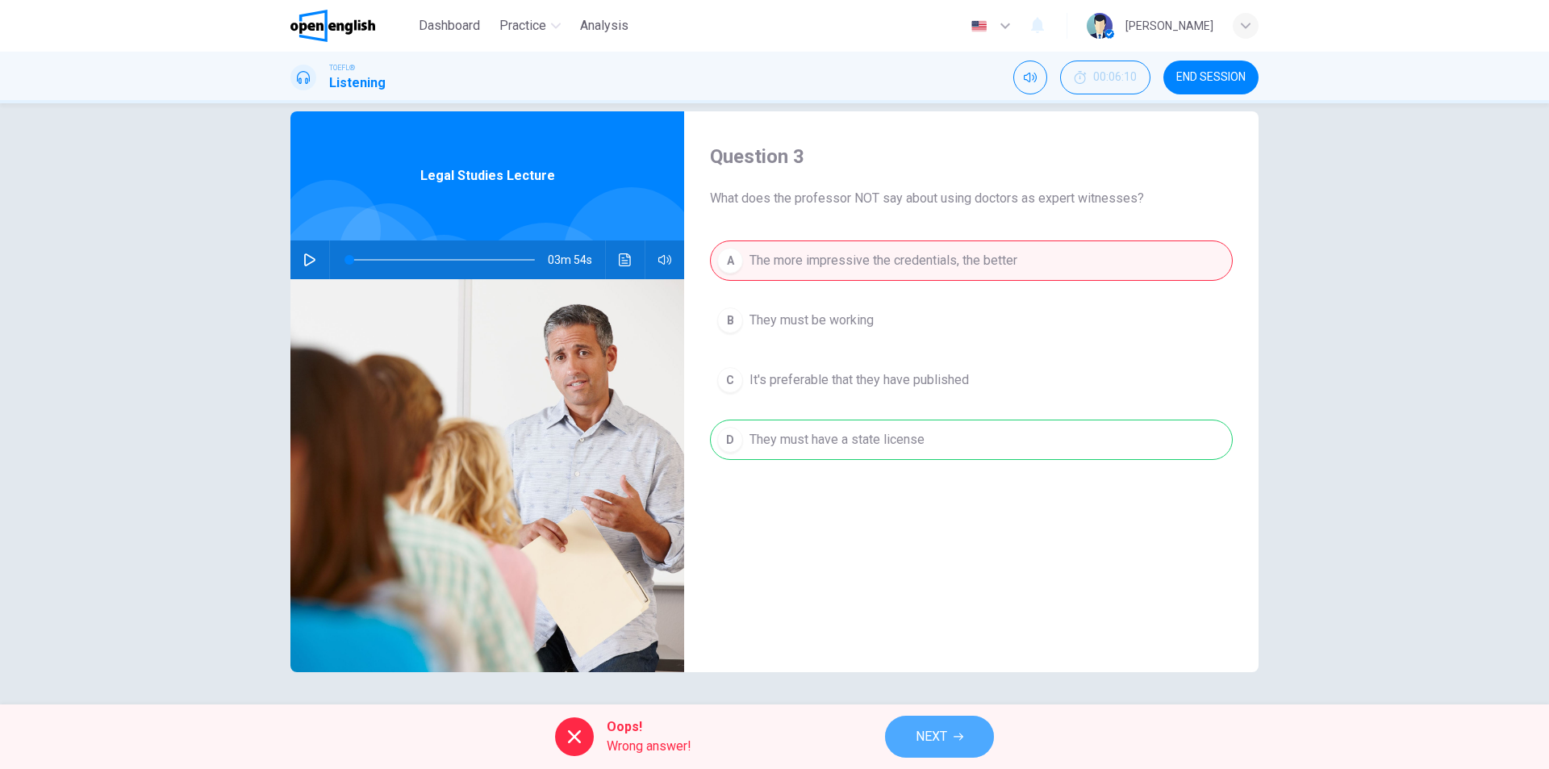
click at [942, 743] on span "NEXT" at bounding box center [931, 736] width 31 height 23
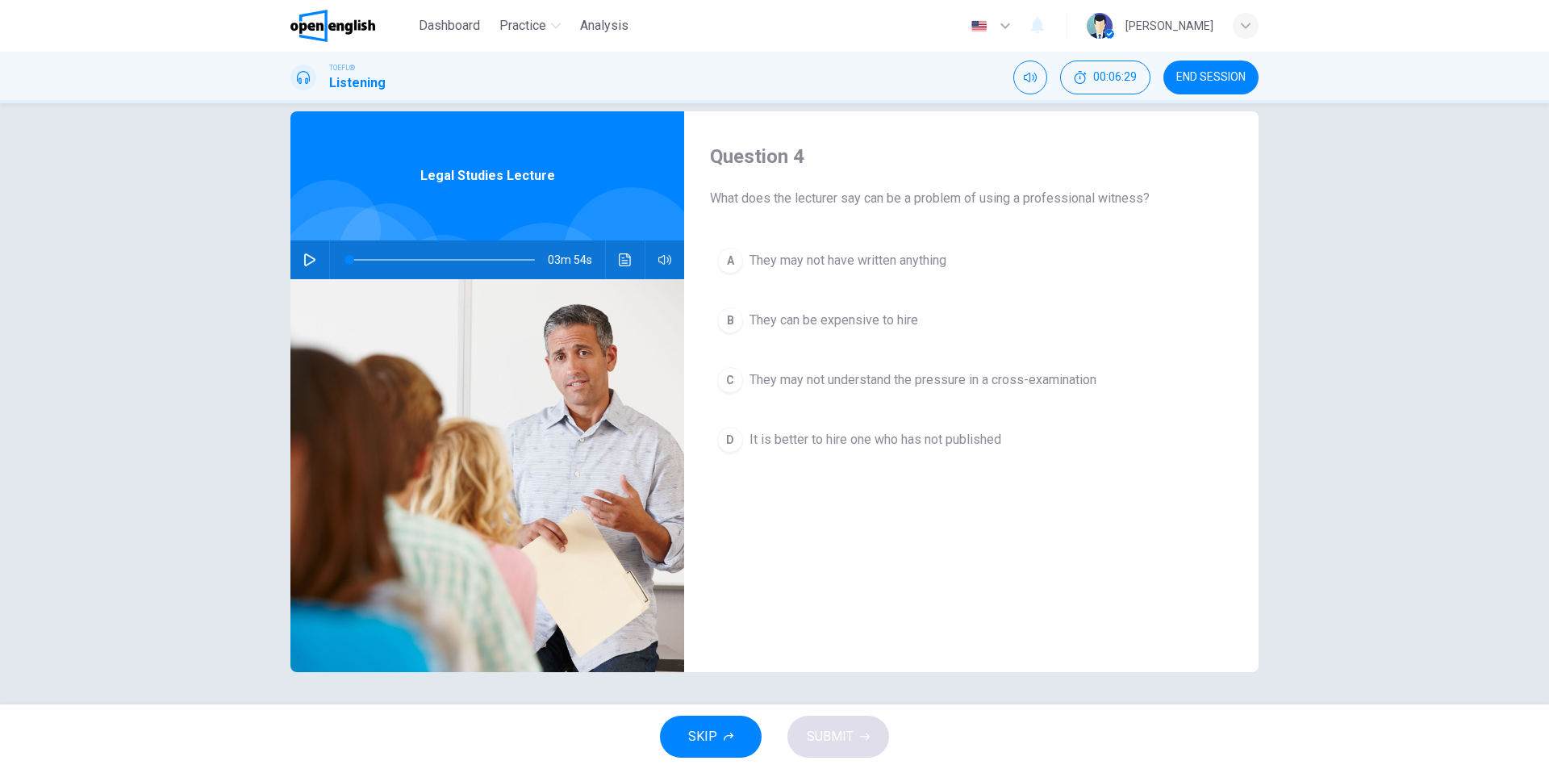
click at [832, 330] on button "B They can be expensive to hire" at bounding box center [971, 320] width 523 height 40
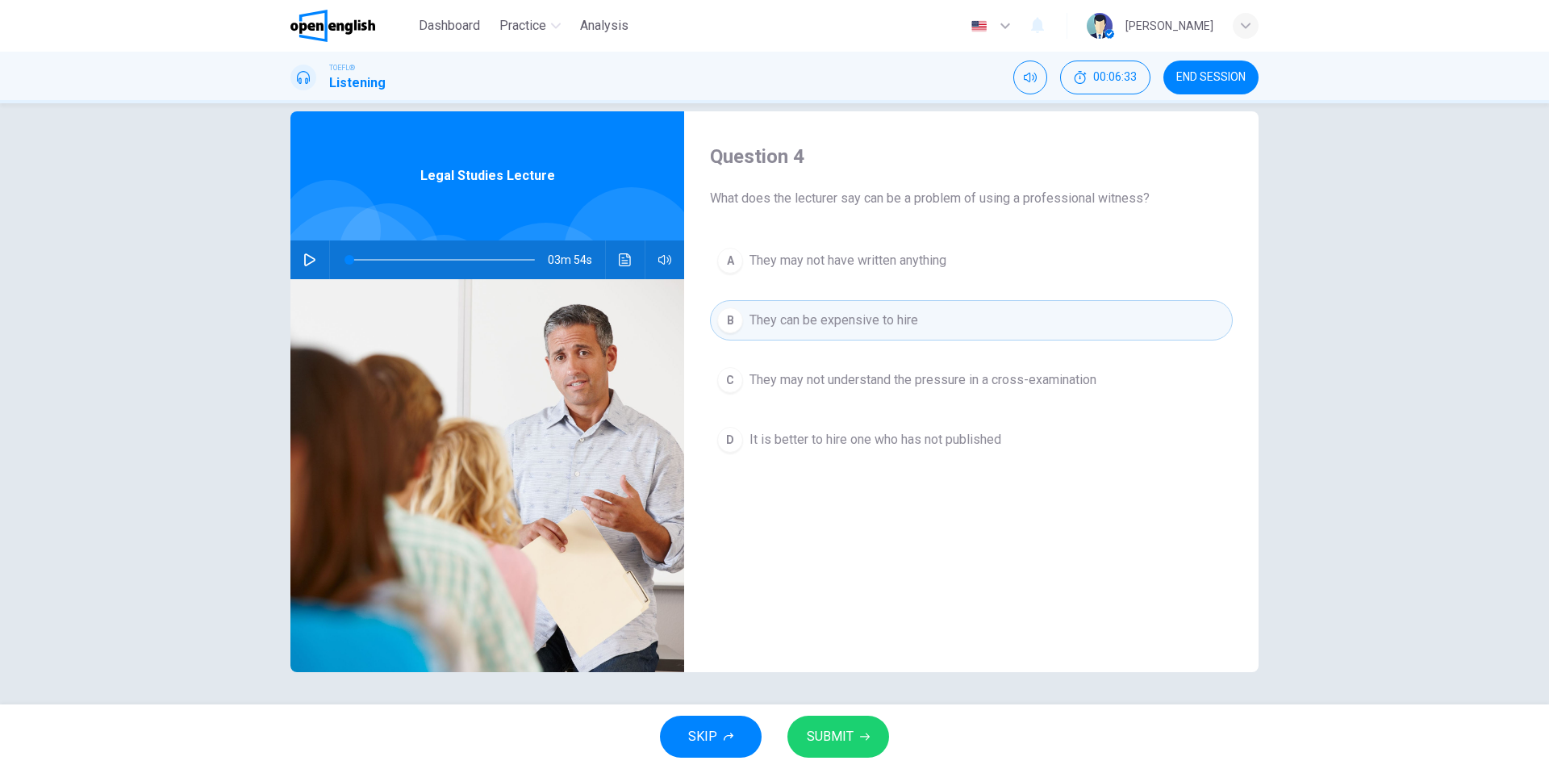
click at [820, 725] on button "SUBMIT" at bounding box center [838, 737] width 102 height 42
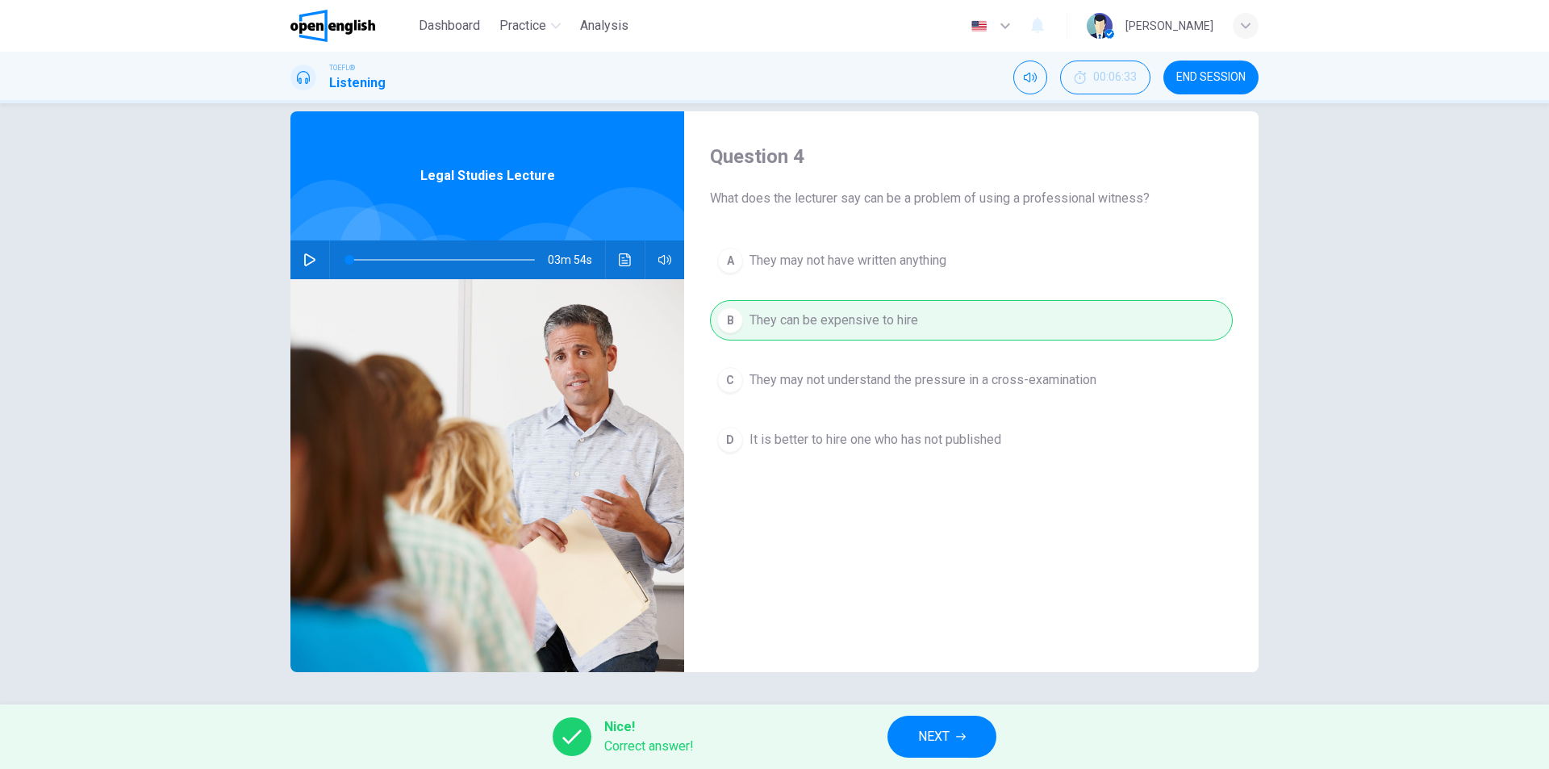
click at [892, 737] on button "NEXT" at bounding box center [941, 737] width 109 height 42
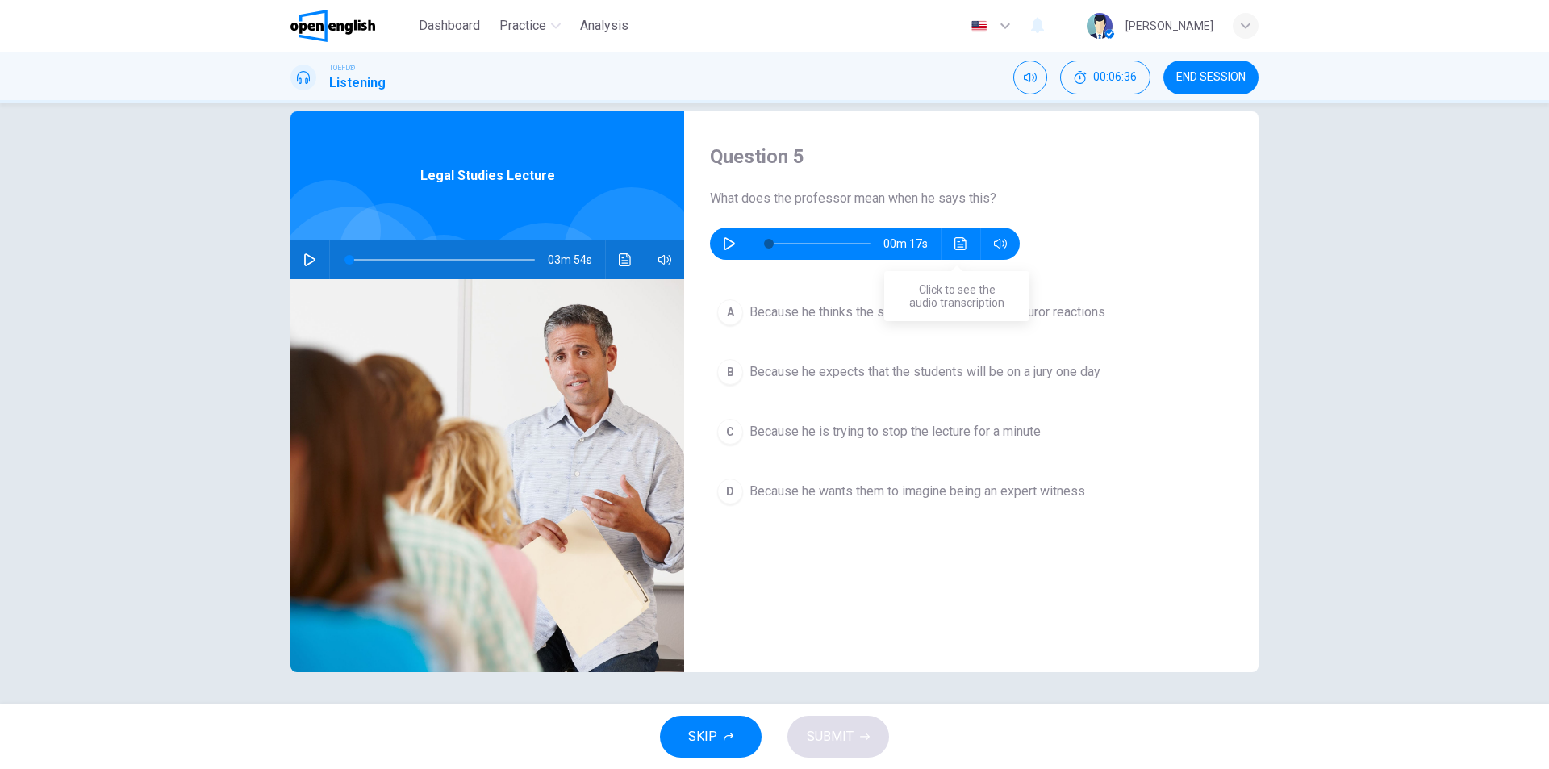
click at [962, 244] on icon "Click to see the audio transcription" at bounding box center [960, 243] width 12 height 13
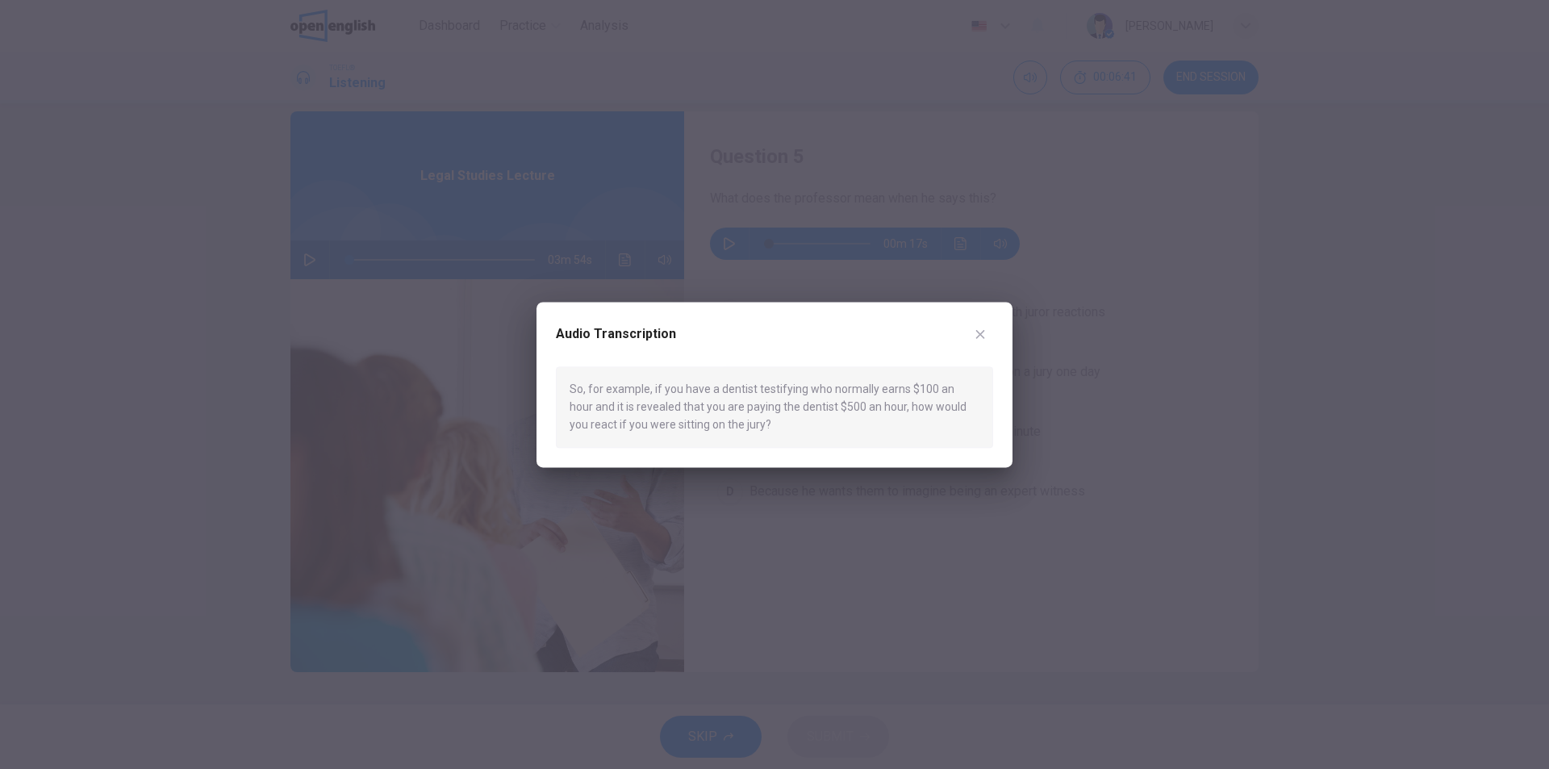
click at [986, 335] on icon "button" at bounding box center [980, 334] width 13 height 13
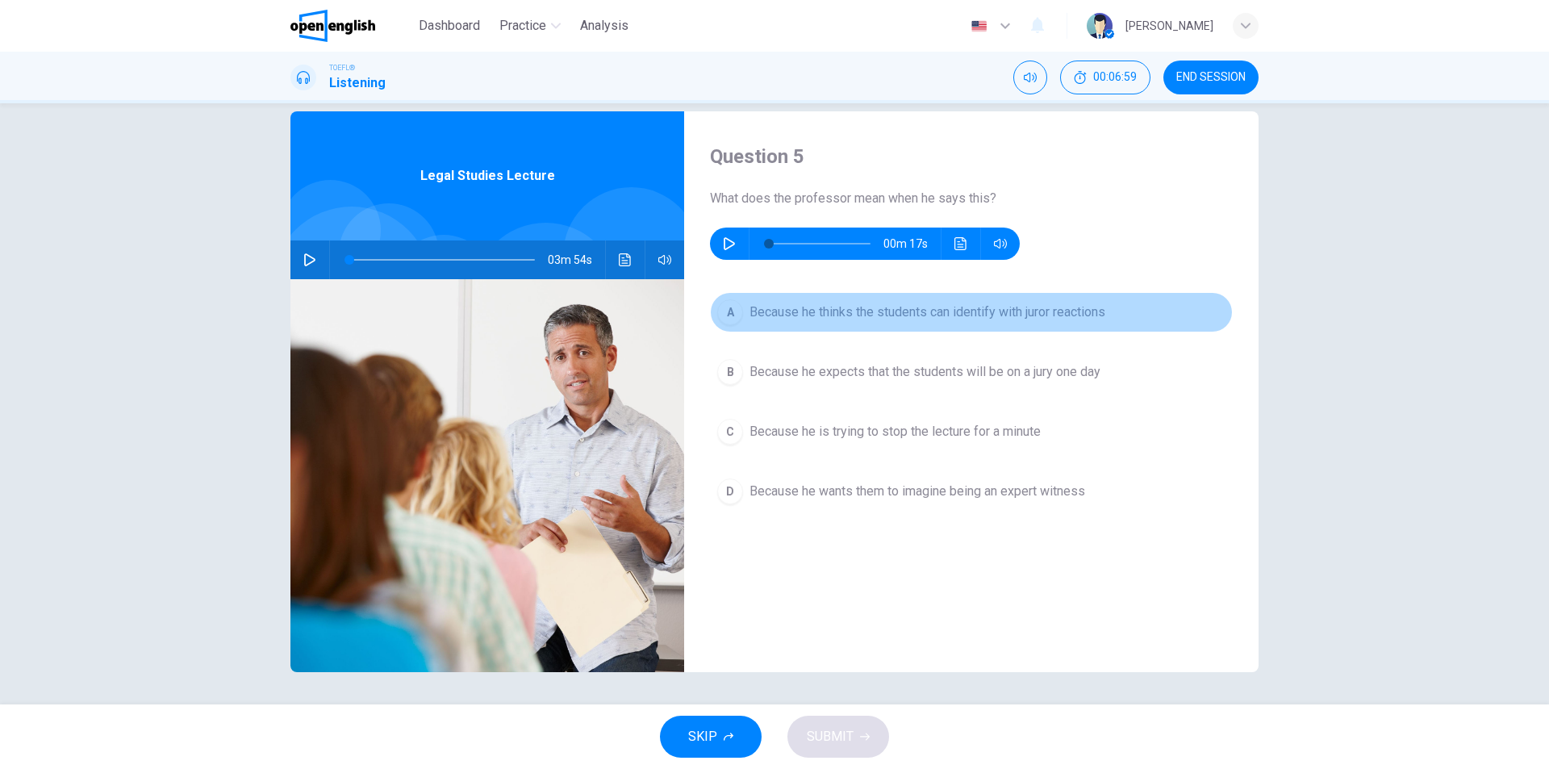
click at [824, 320] on span "Because he thinks the students can identify with juror reactions" at bounding box center [928, 312] width 356 height 19
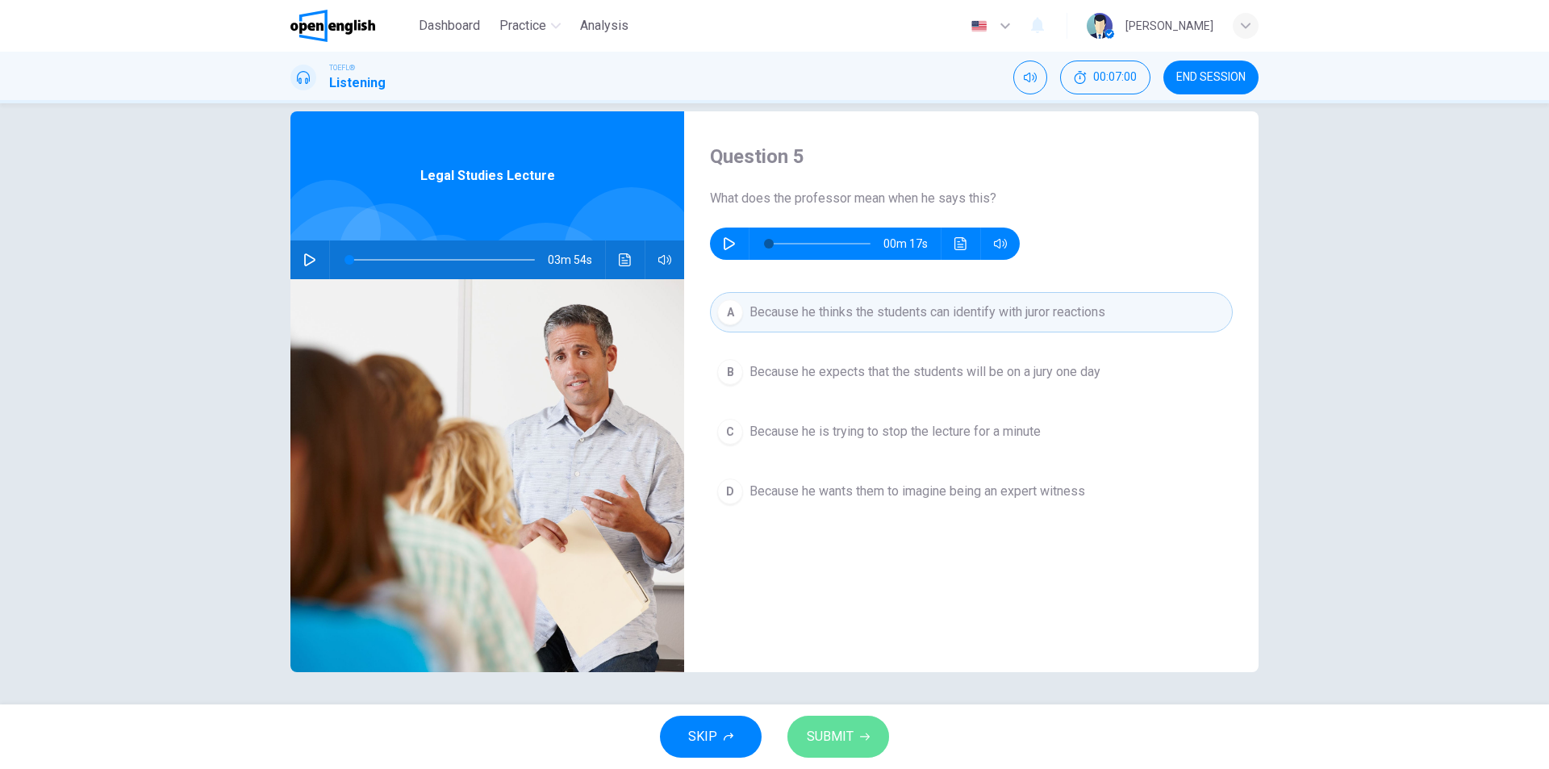
click at [852, 742] on span "SUBMIT" at bounding box center [830, 736] width 47 height 23
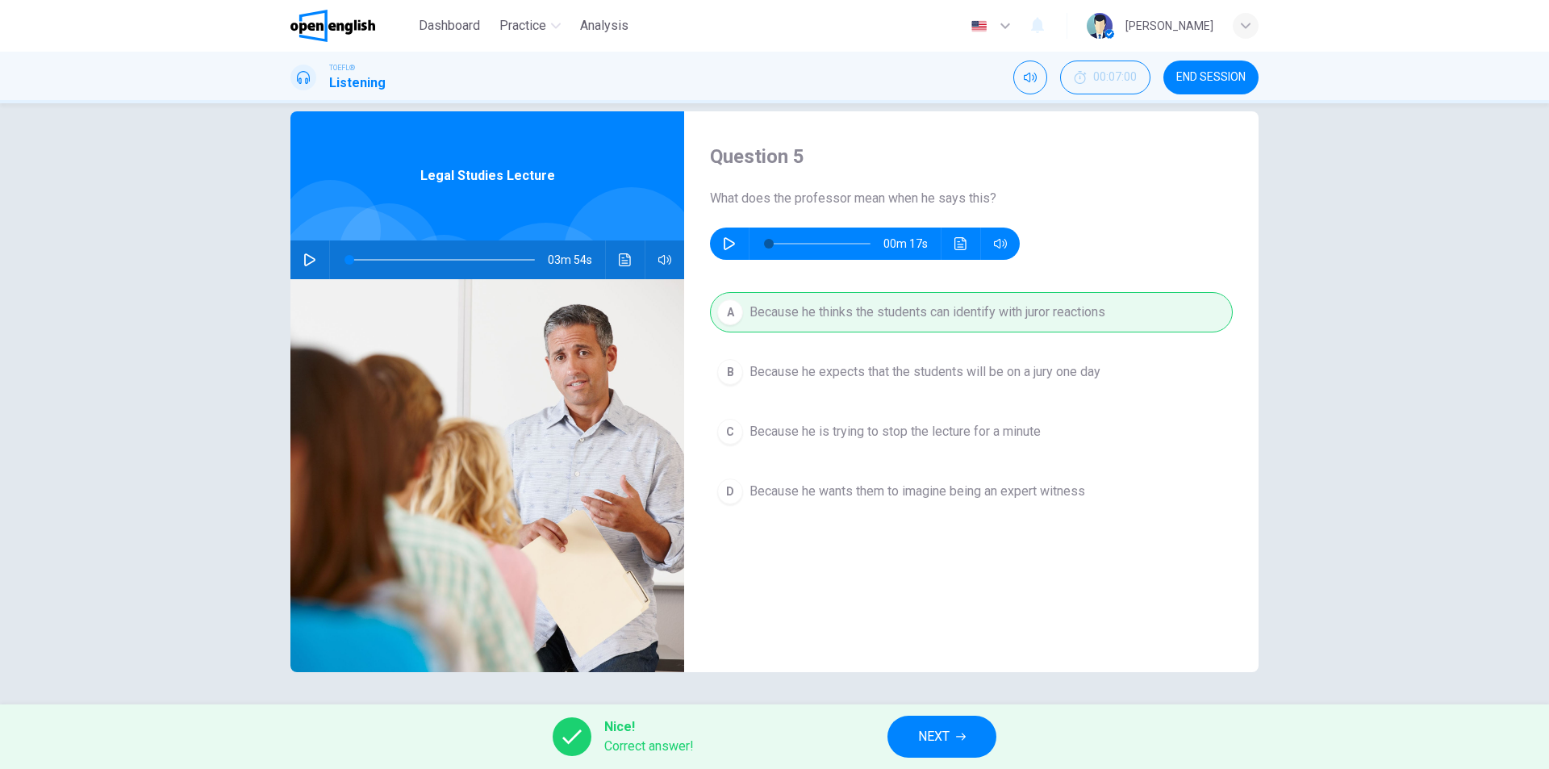
drag, startPoint x: 964, startPoint y: 758, endPoint x: 963, endPoint y: 743, distance: 15.4
click at [964, 758] on div "Nice! Correct answer! NEXT" at bounding box center [774, 736] width 1549 height 65
click at [962, 742] on button "NEXT" at bounding box center [941, 737] width 109 height 42
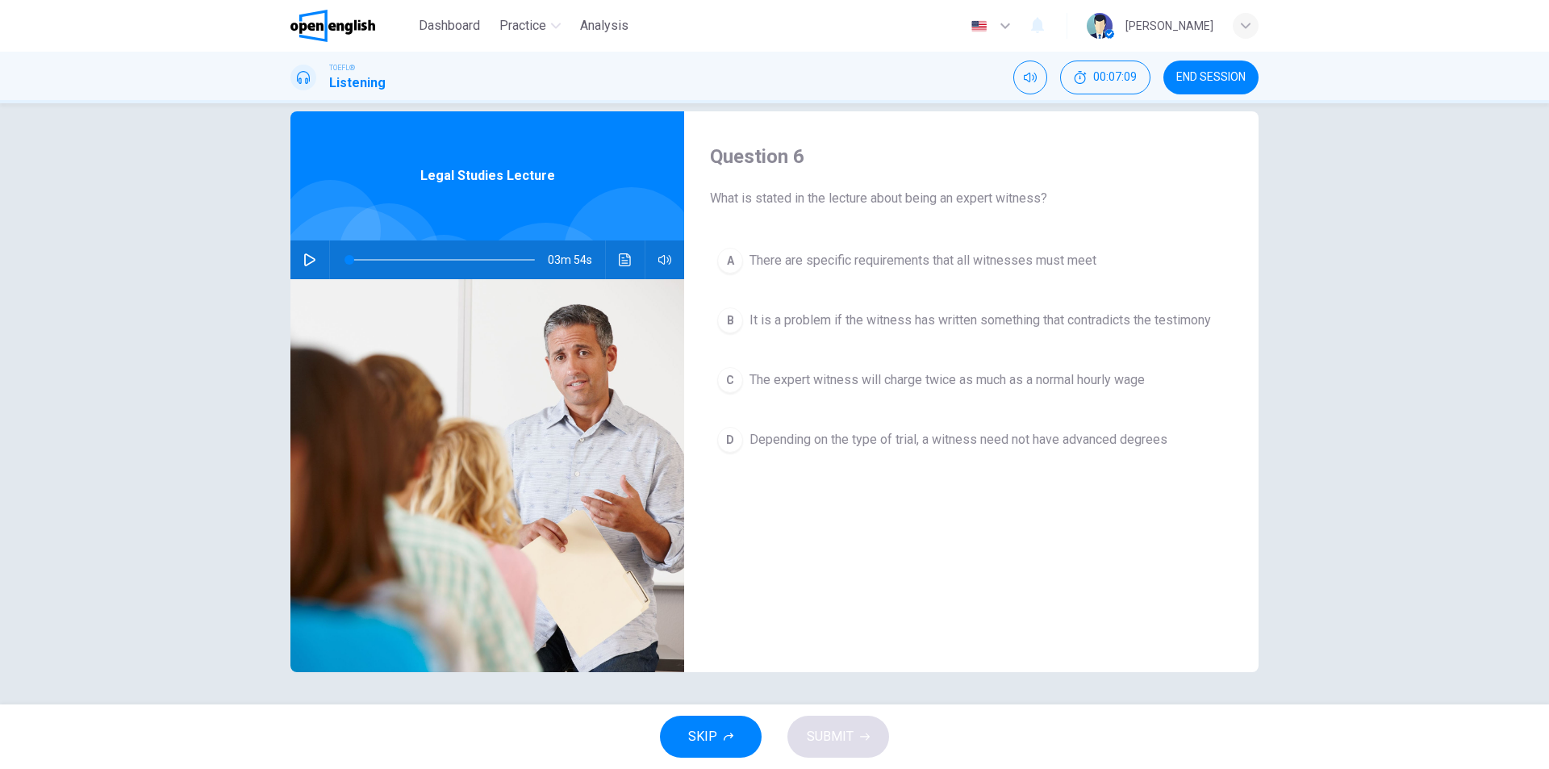
drag, startPoint x: 942, startPoint y: 198, endPoint x: 897, endPoint y: 198, distance: 45.2
click at [897, 198] on span "What is stated in the lecture about being an expert witness?" at bounding box center [971, 198] width 523 height 19
click at [1023, 265] on span "There are specific requirements that all witnesses must meet" at bounding box center [923, 260] width 347 height 19
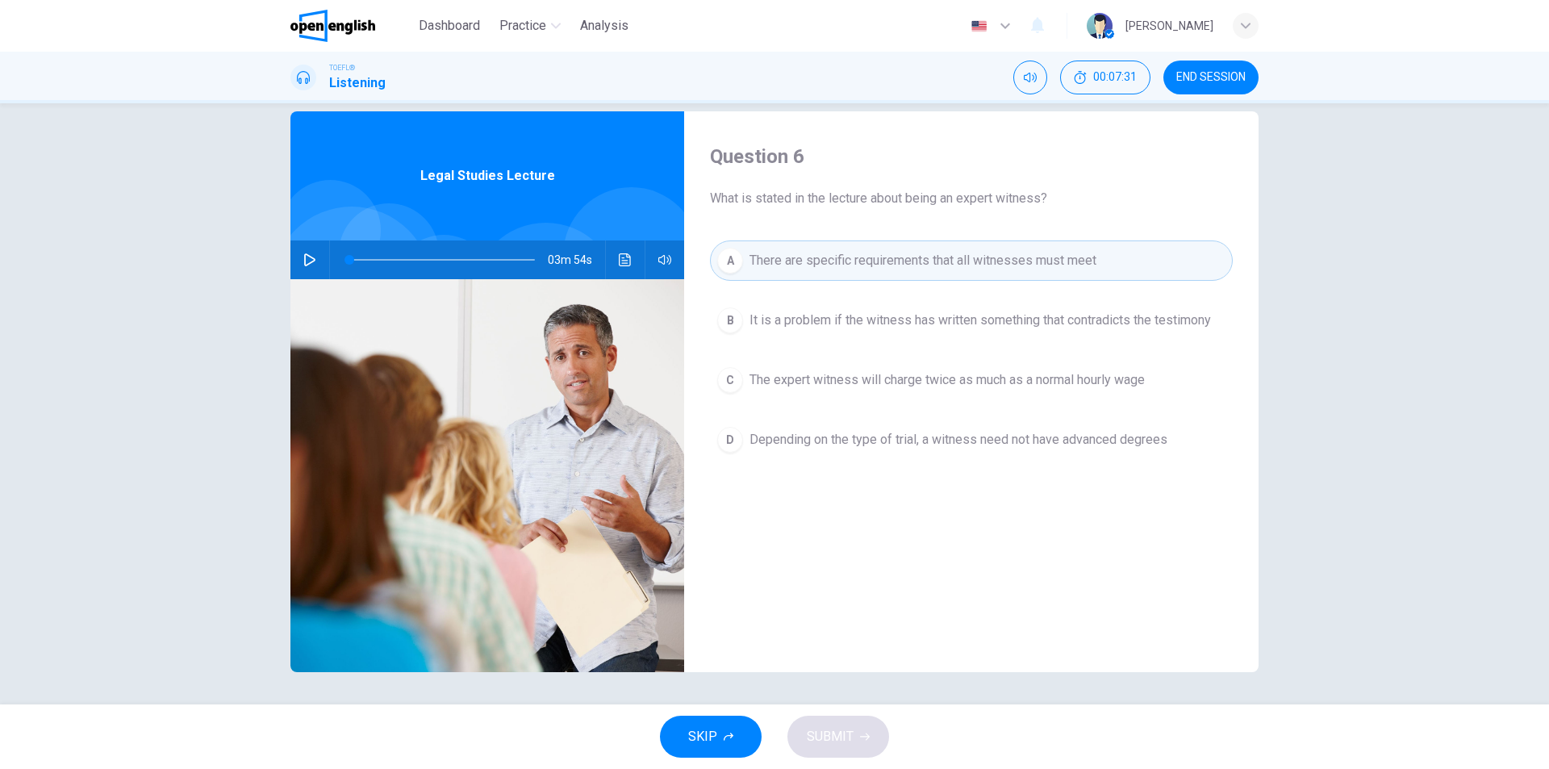
click at [880, 443] on span "Depending on the type of trial, a witness need not have advanced degrees" at bounding box center [959, 439] width 418 height 19
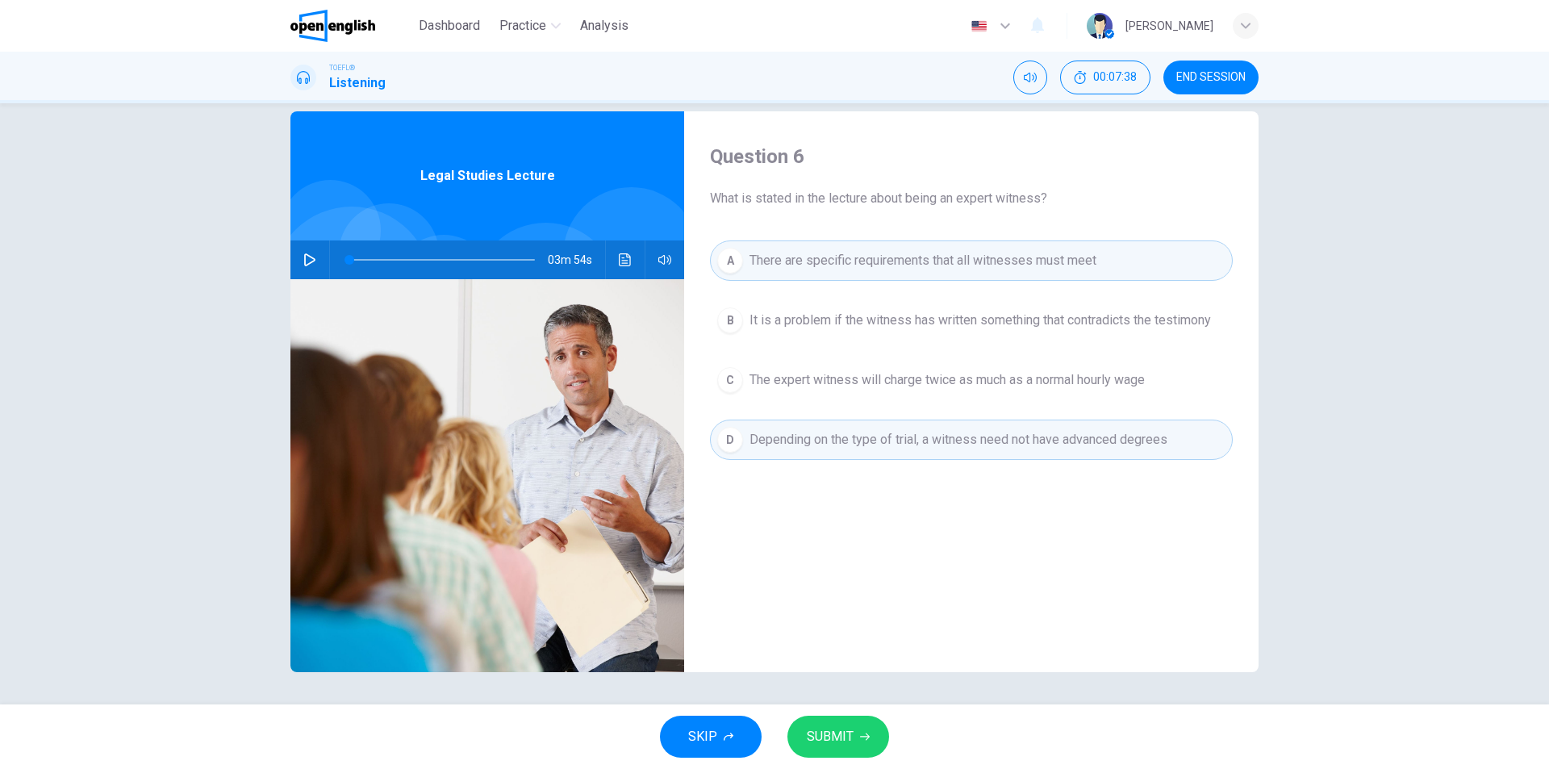
click at [874, 674] on div "Question 6 What is stated in the lecture about being an expert witness? A There…" at bounding box center [774, 403] width 1549 height 601
drag, startPoint x: 864, startPoint y: 704, endPoint x: 868, endPoint y: 759, distance: 55.0
click at [868, 759] on div "SKIP SUBMIT" at bounding box center [774, 736] width 1549 height 65
click at [860, 728] on button "SUBMIT" at bounding box center [838, 737] width 102 height 42
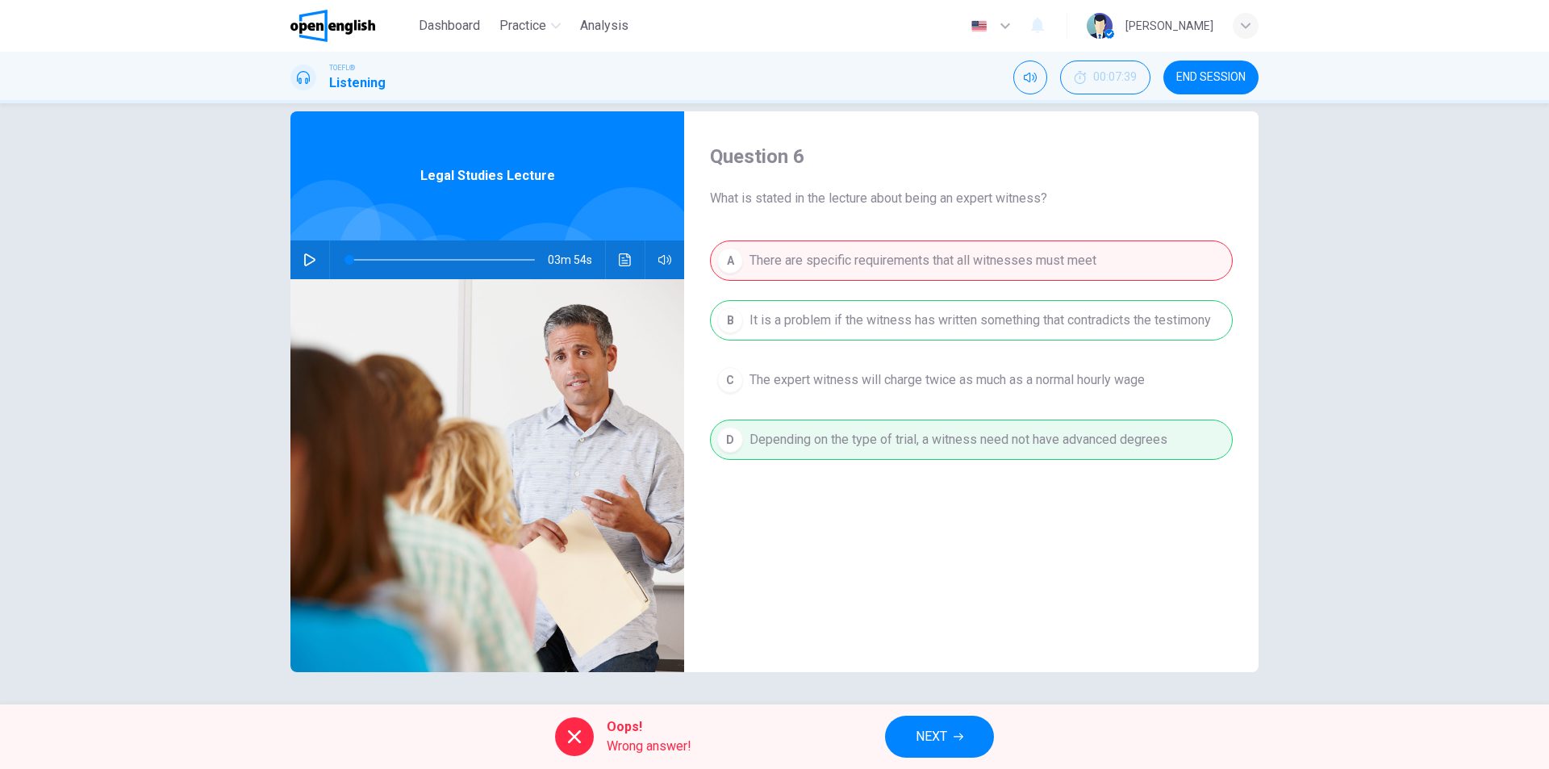
click at [977, 740] on button "NEXT" at bounding box center [939, 737] width 109 height 42
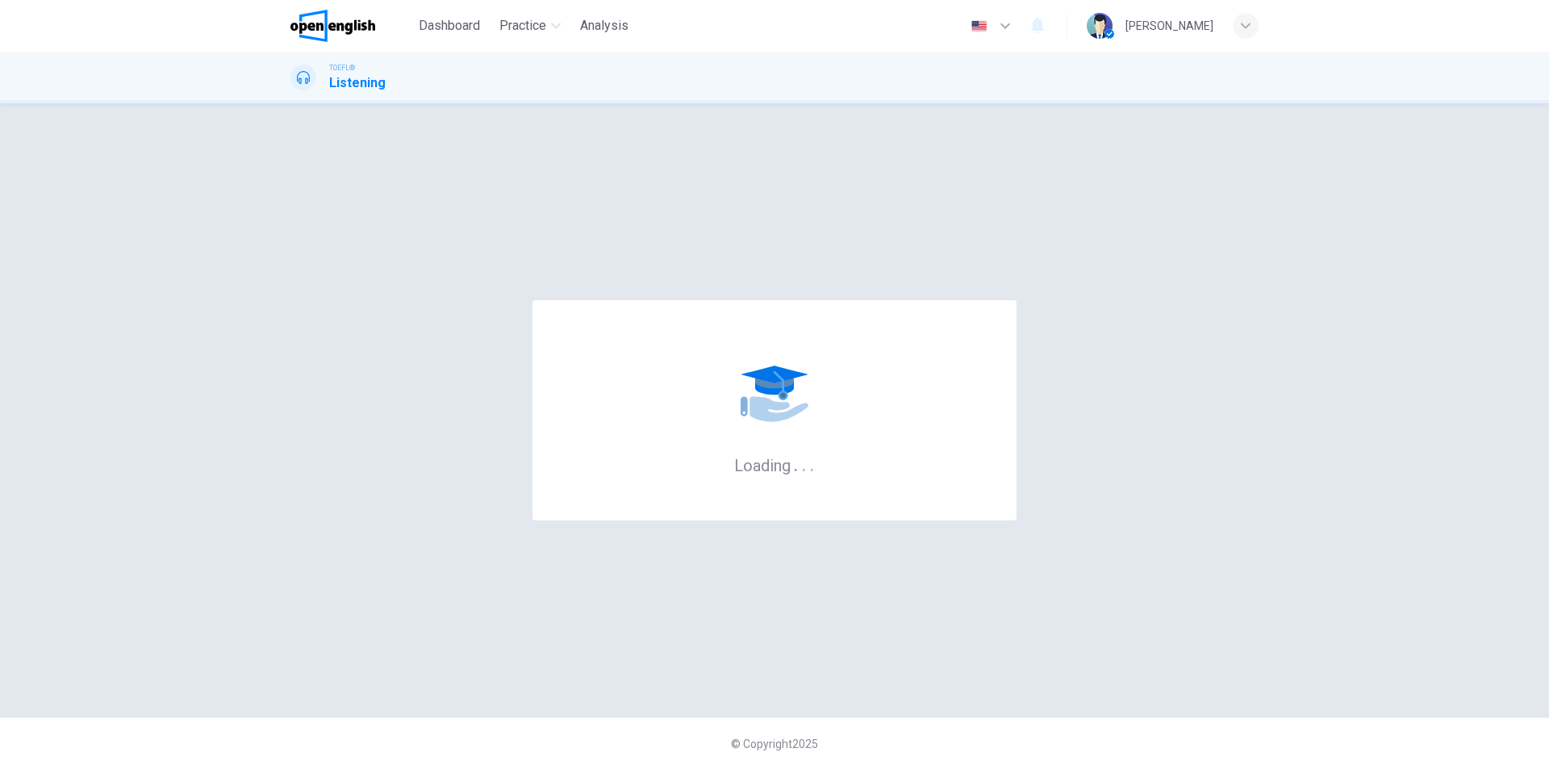
scroll to position [0, 0]
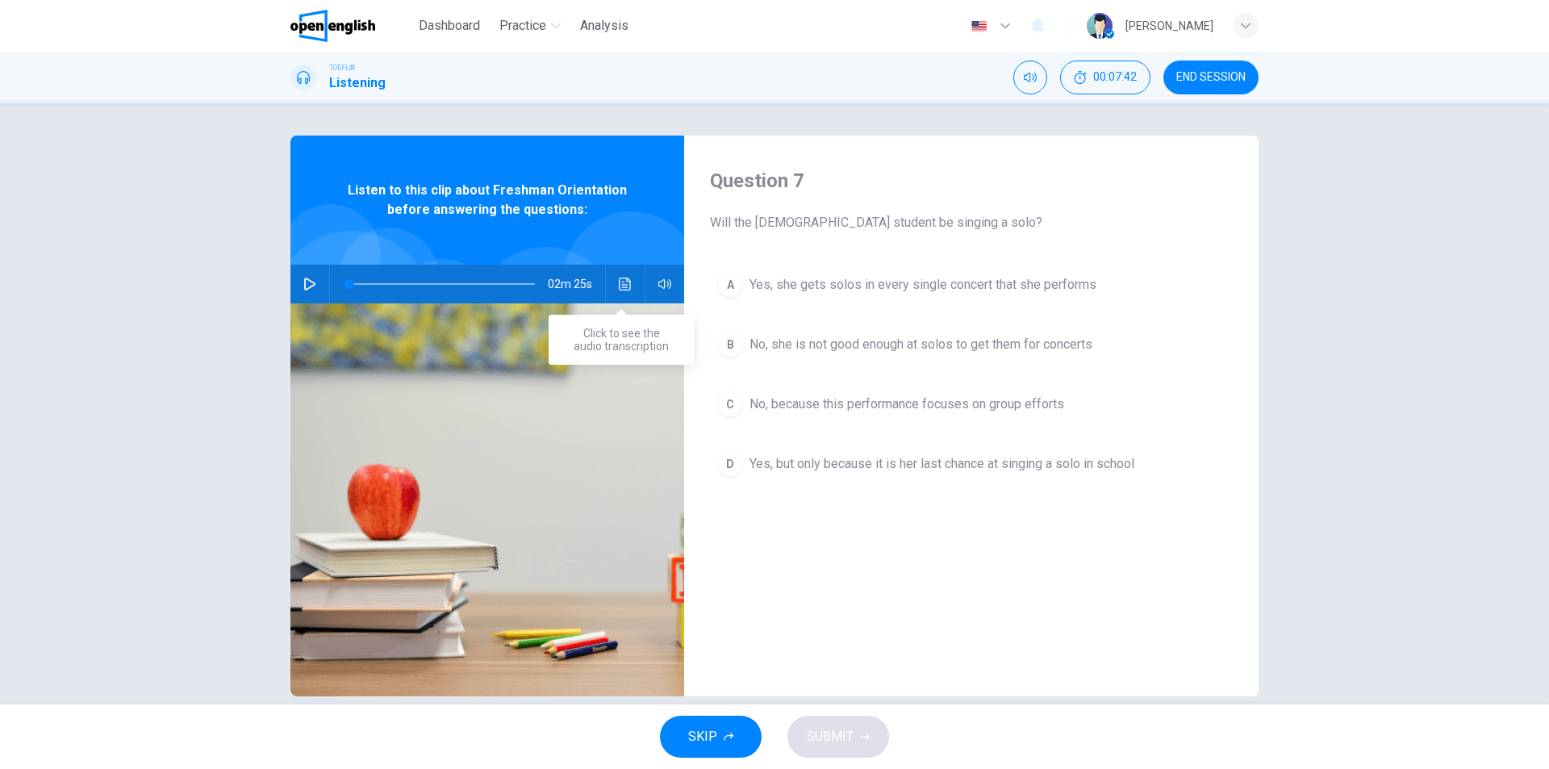
click at [612, 279] on button "Click to see the audio transcription" at bounding box center [625, 284] width 26 height 39
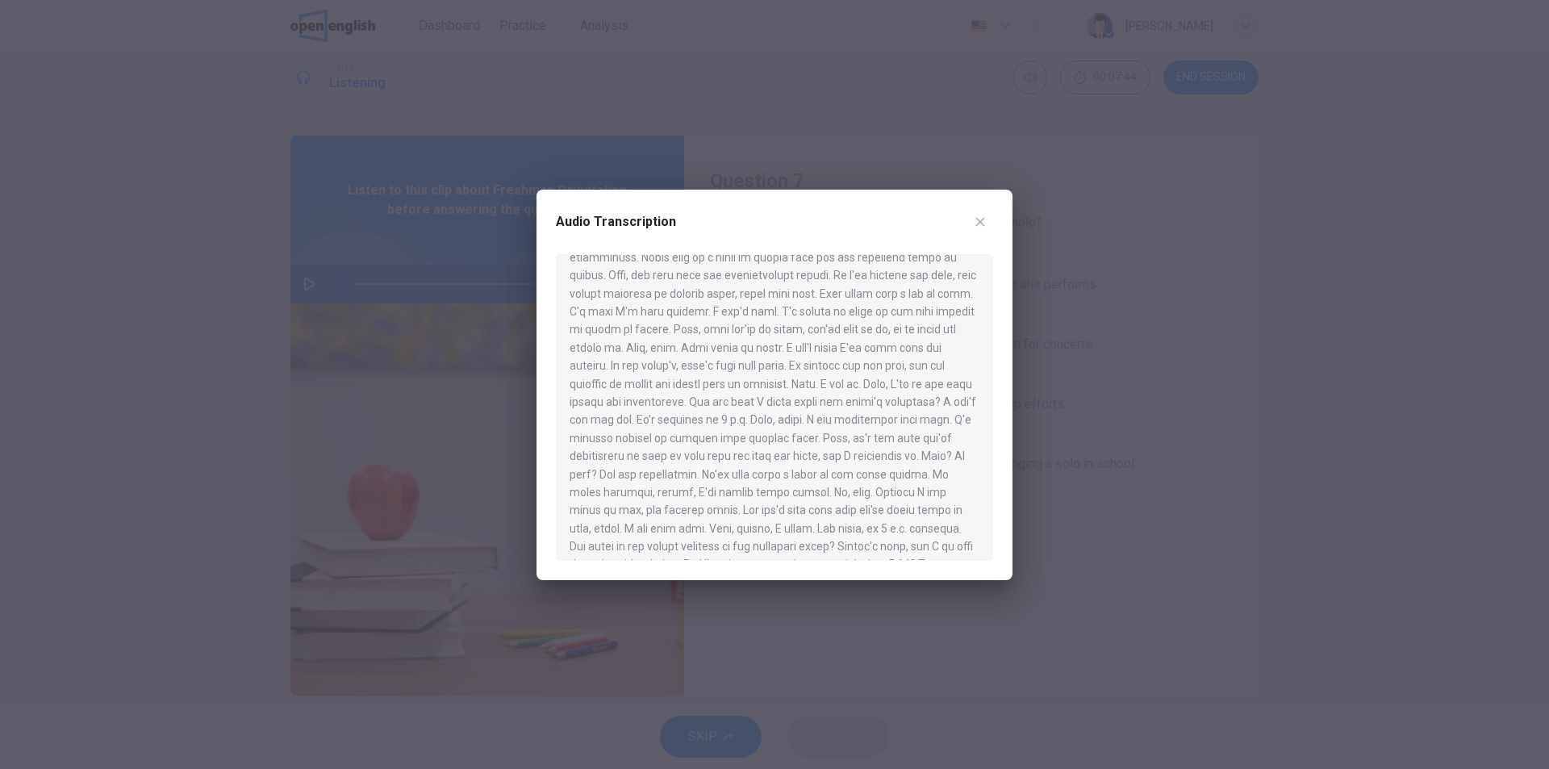
scroll to position [226, 0]
drag, startPoint x: 986, startPoint y: 221, endPoint x: 616, endPoint y: 253, distance: 371.7
click at [985, 221] on icon "button" at bounding box center [980, 221] width 13 height 13
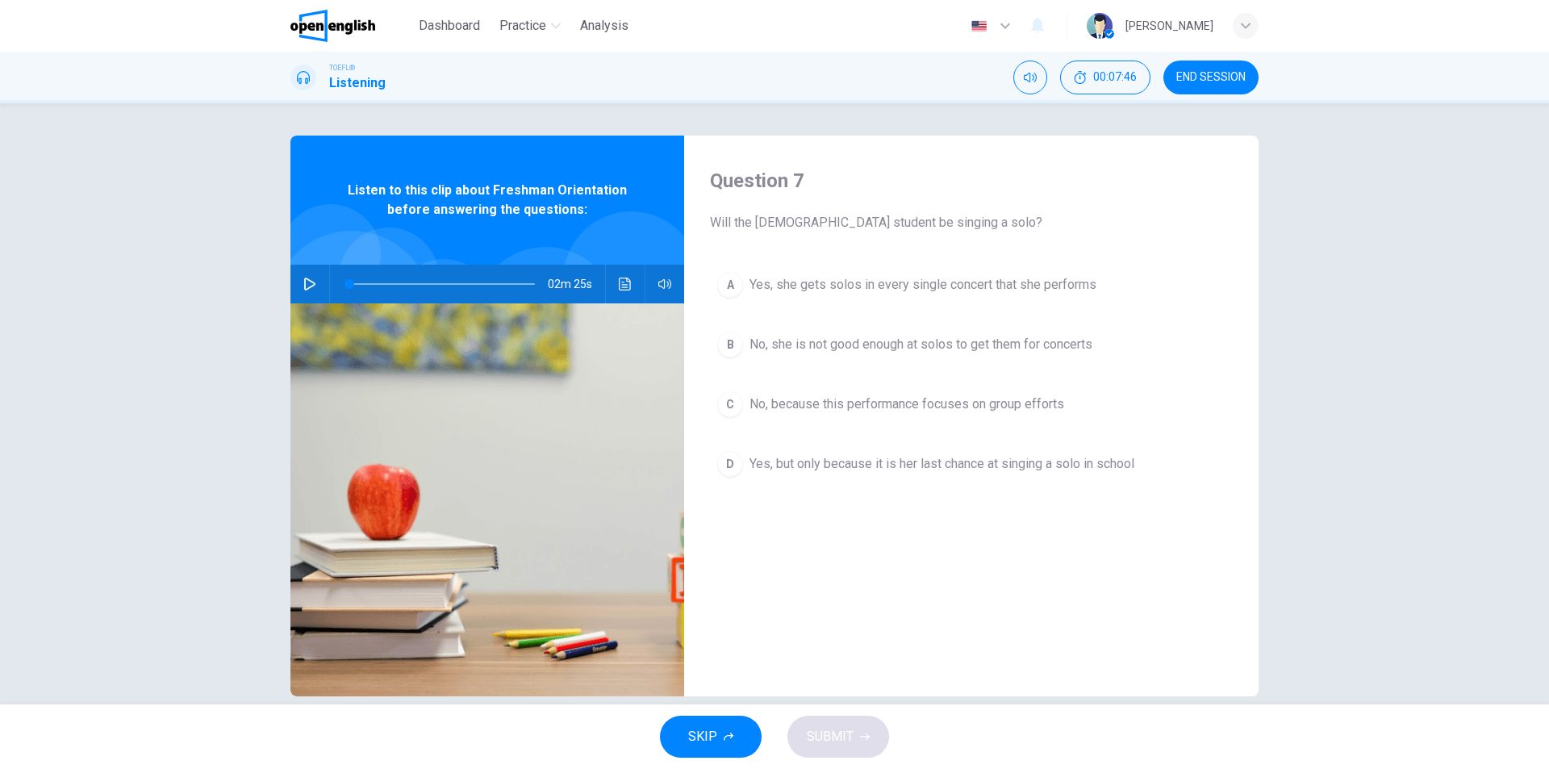
click at [304, 287] on icon "button" at bounding box center [309, 284] width 11 height 13
click at [620, 289] on icon "Click to see the audio transcription" at bounding box center [625, 284] width 13 height 13
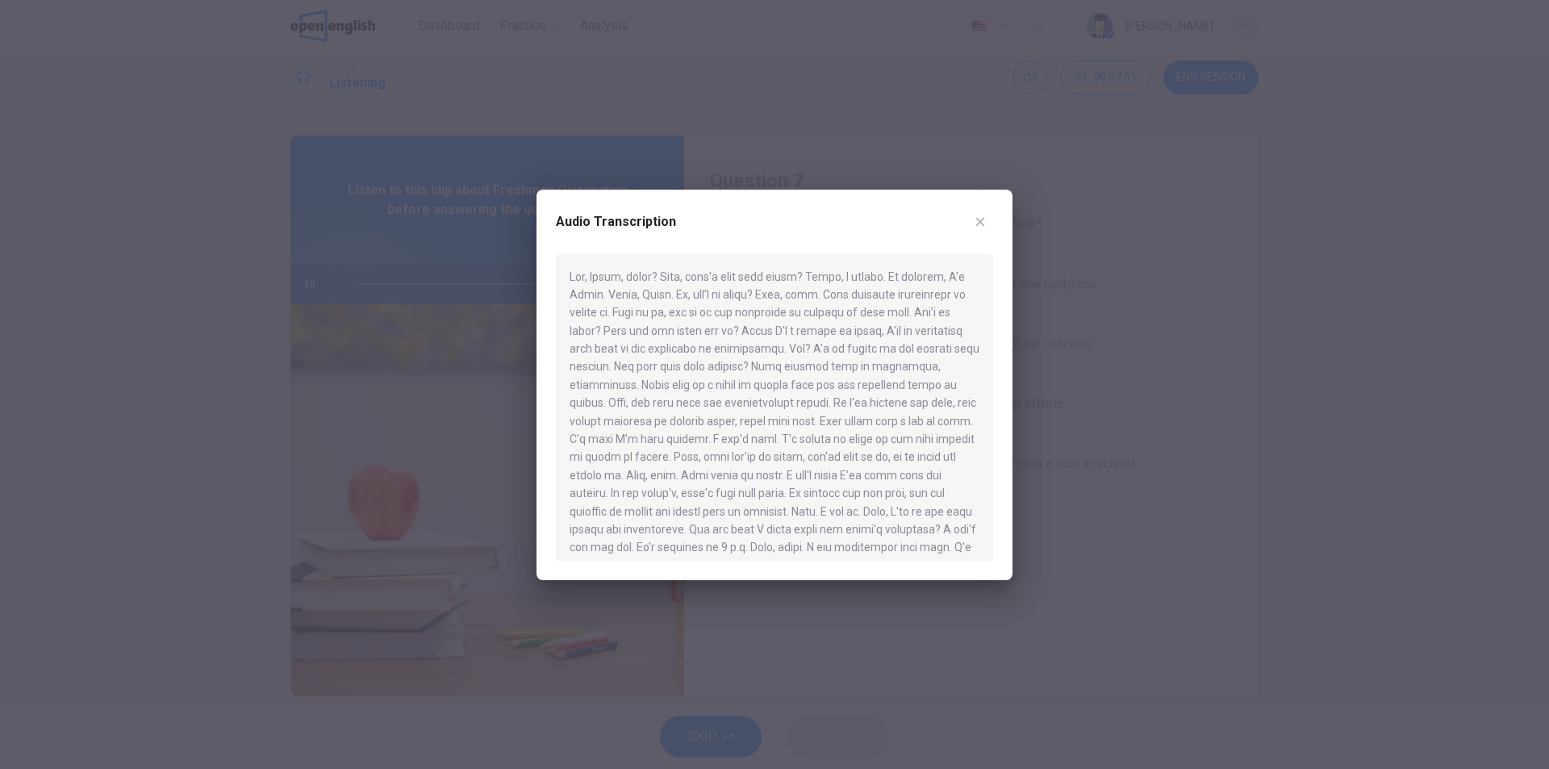
type input "*"
click at [981, 223] on icon "button" at bounding box center [980, 221] width 9 height 9
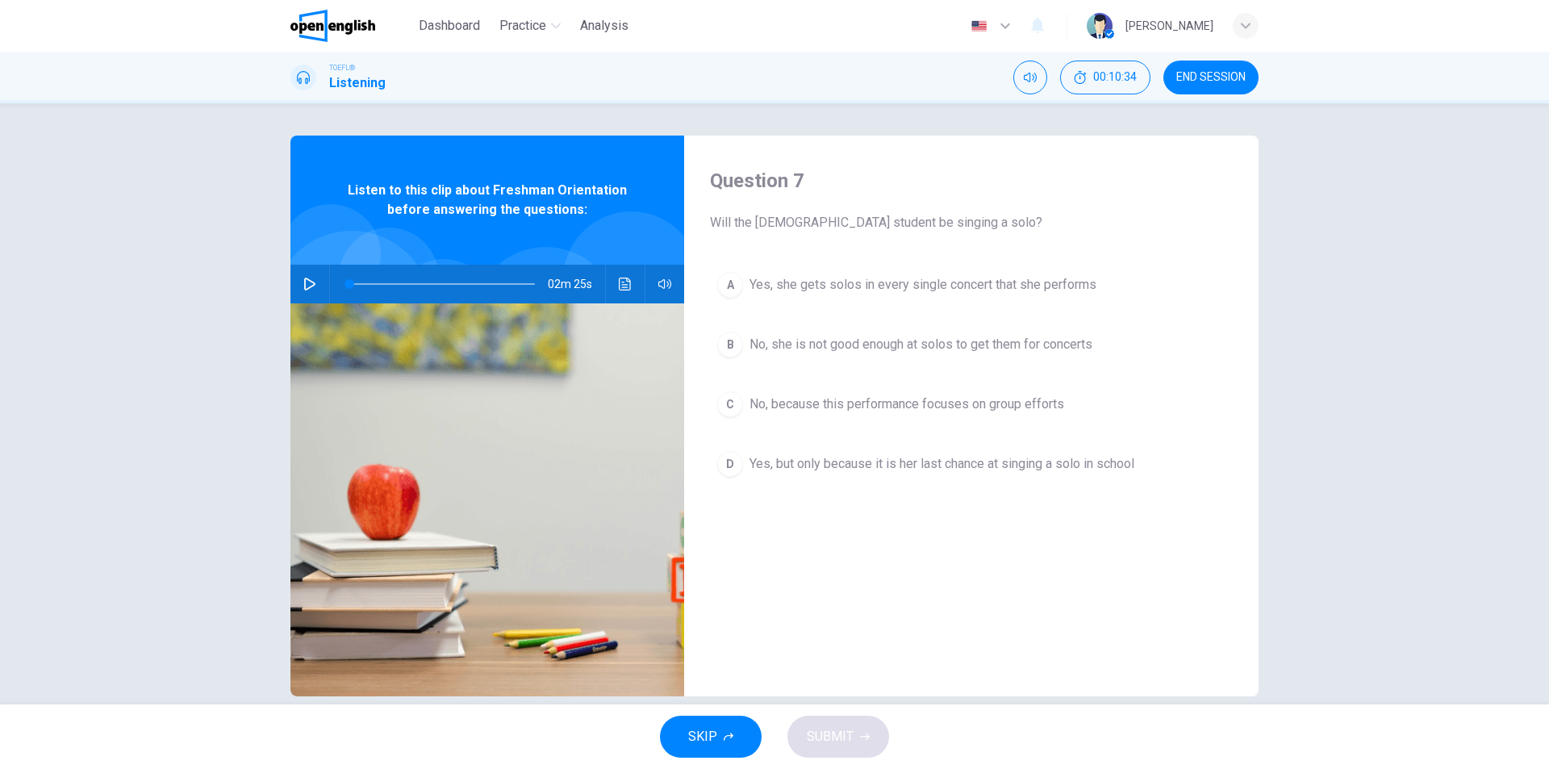
click at [969, 394] on button "C No, because this performance focuses on group efforts" at bounding box center [971, 404] width 523 height 40
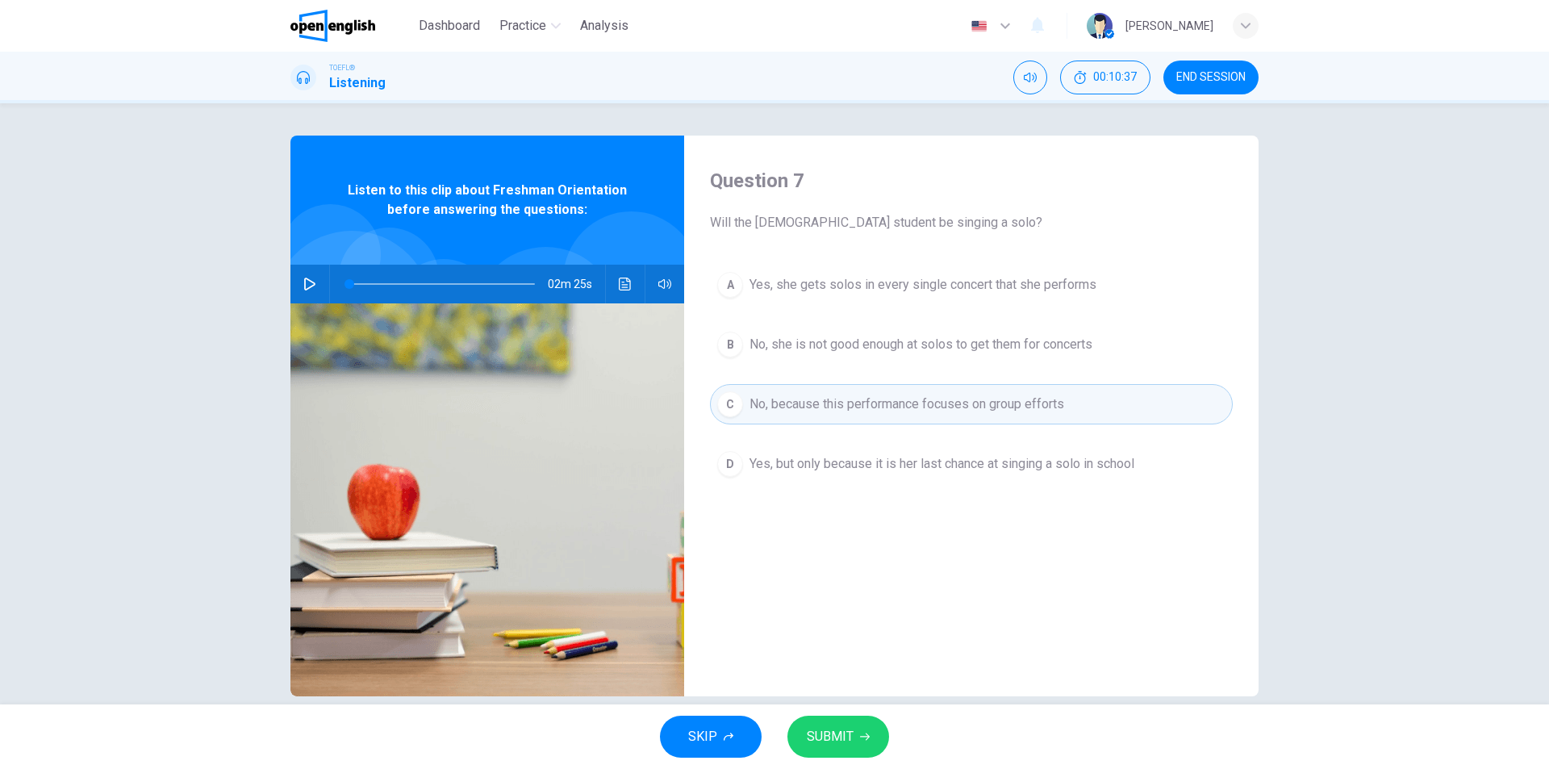
click at [808, 737] on span "SUBMIT" at bounding box center [830, 736] width 47 height 23
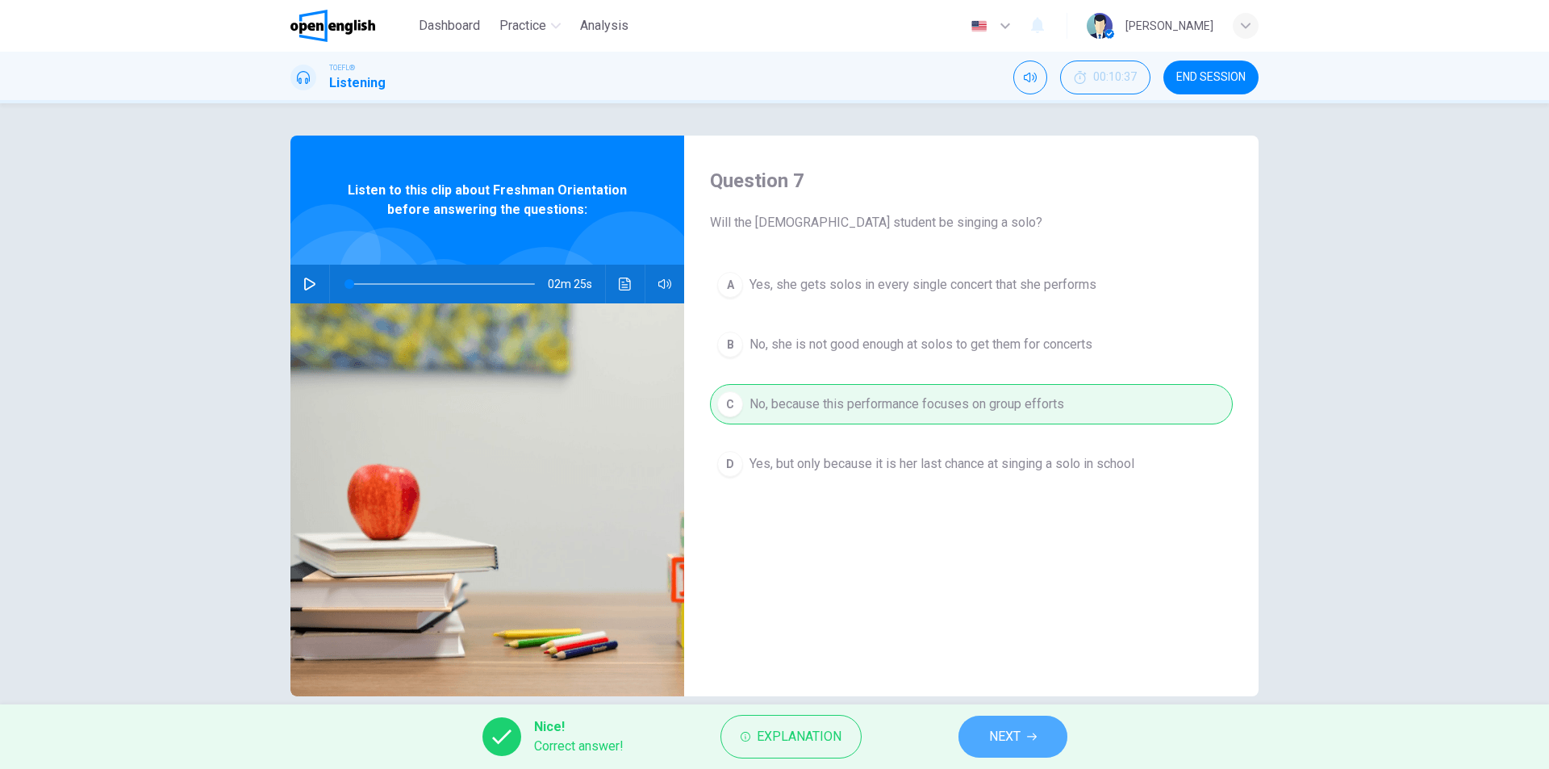
click at [1034, 748] on button "NEXT" at bounding box center [1012, 737] width 109 height 42
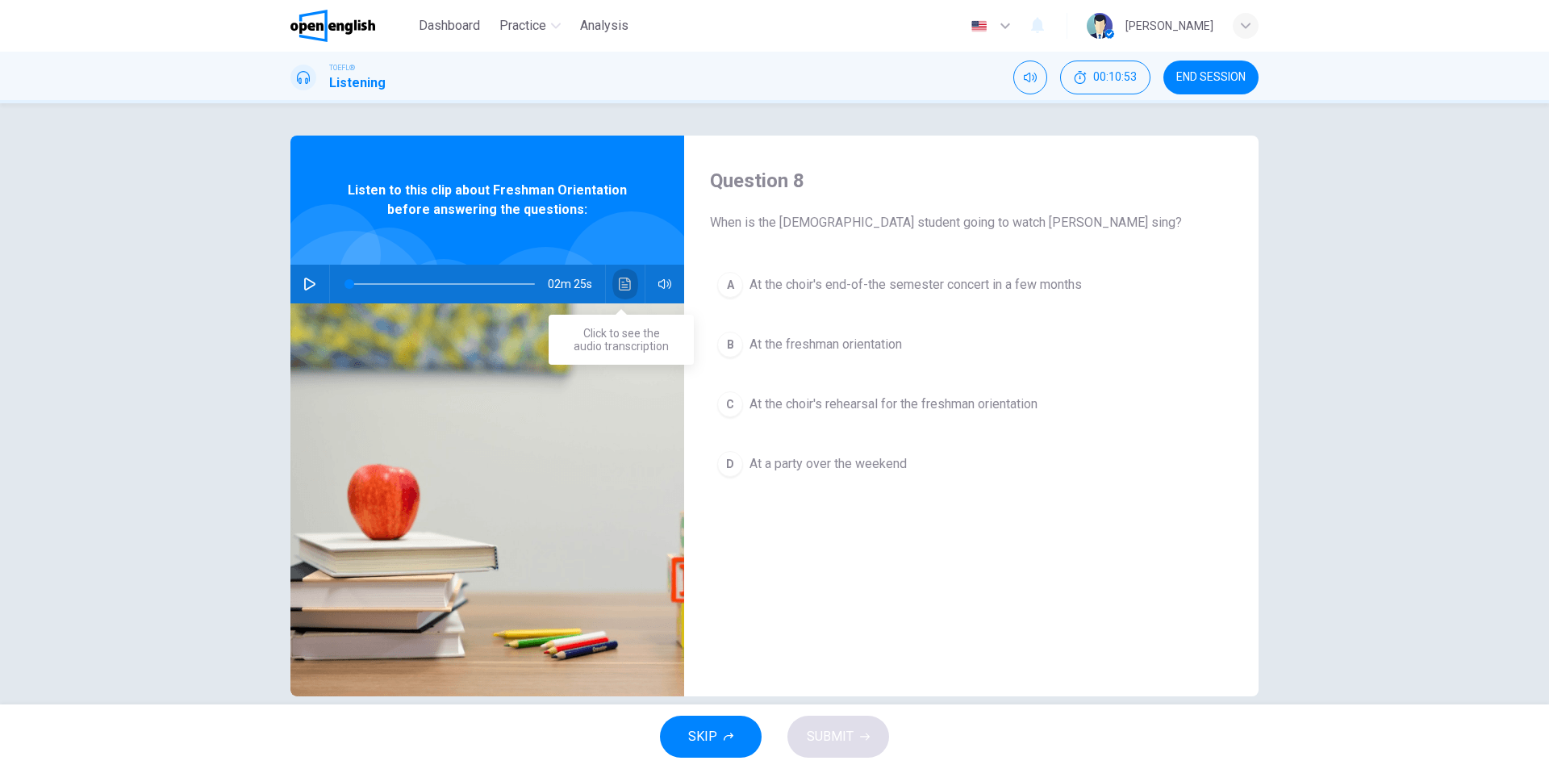
click at [627, 287] on icon "Click to see the audio transcription" at bounding box center [625, 284] width 13 height 13
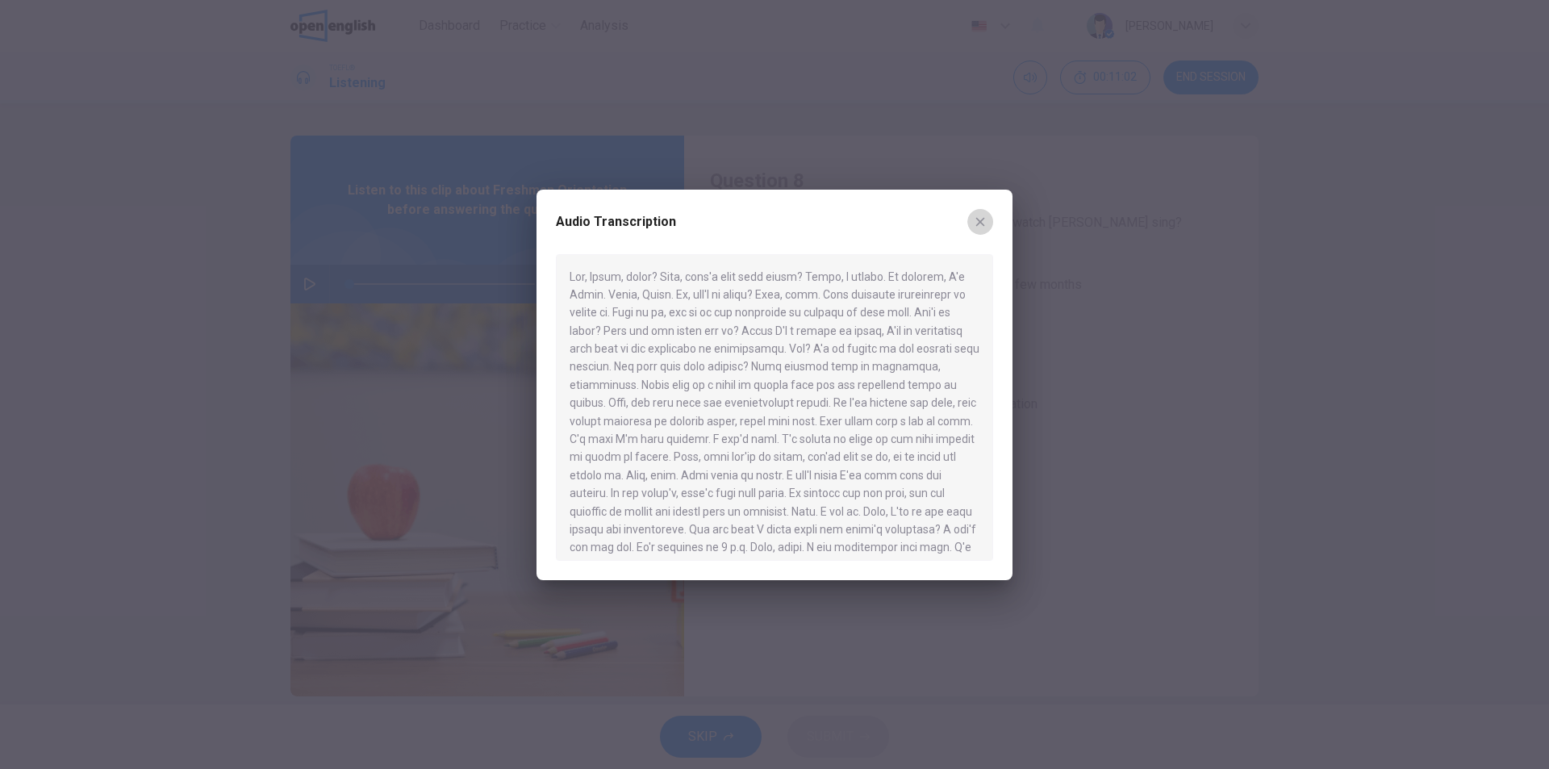
click at [988, 223] on button "button" at bounding box center [980, 222] width 26 height 26
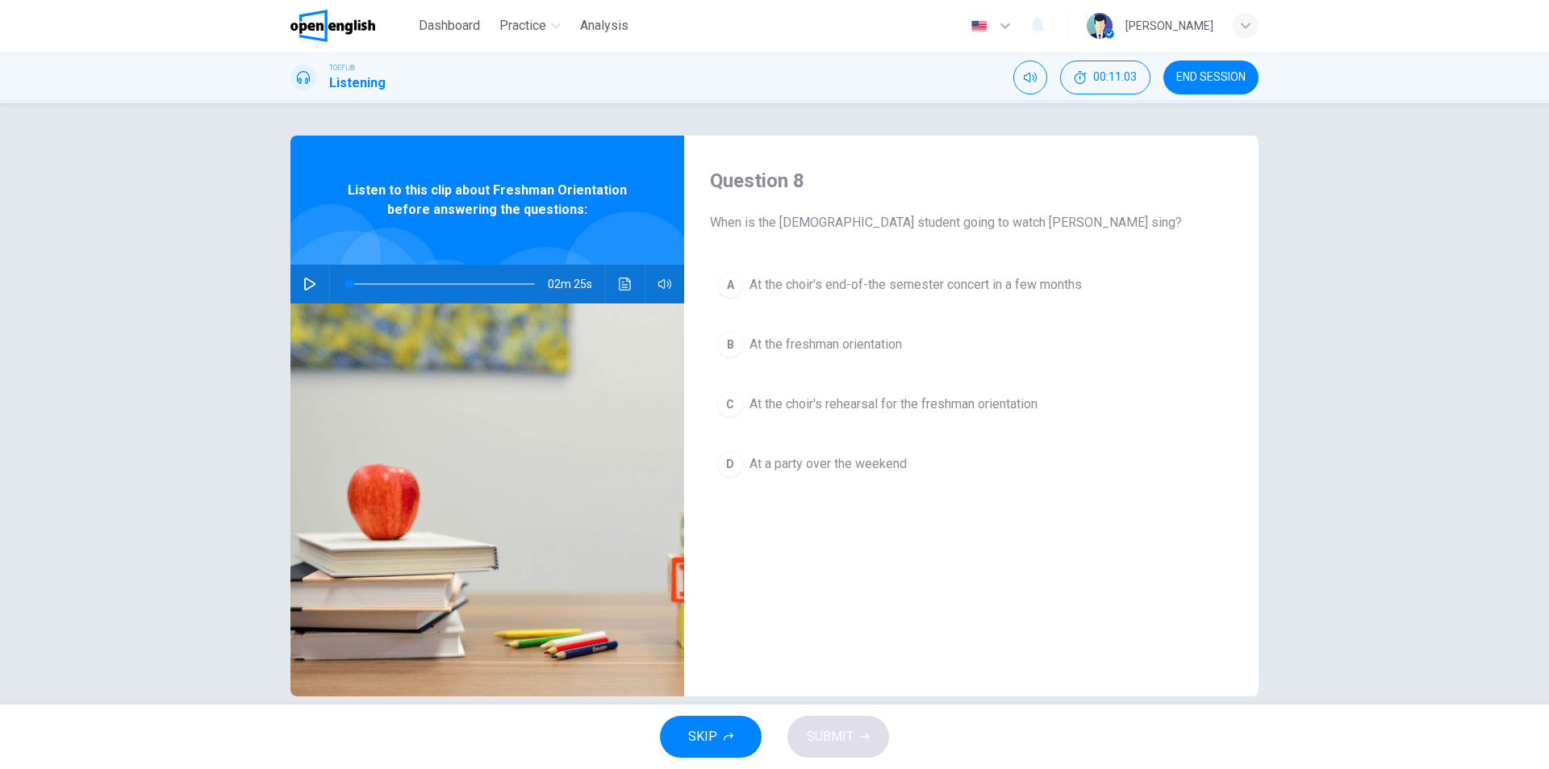
click at [870, 401] on span "At the choir's rehearsal for the freshman orientation" at bounding box center [894, 404] width 288 height 19
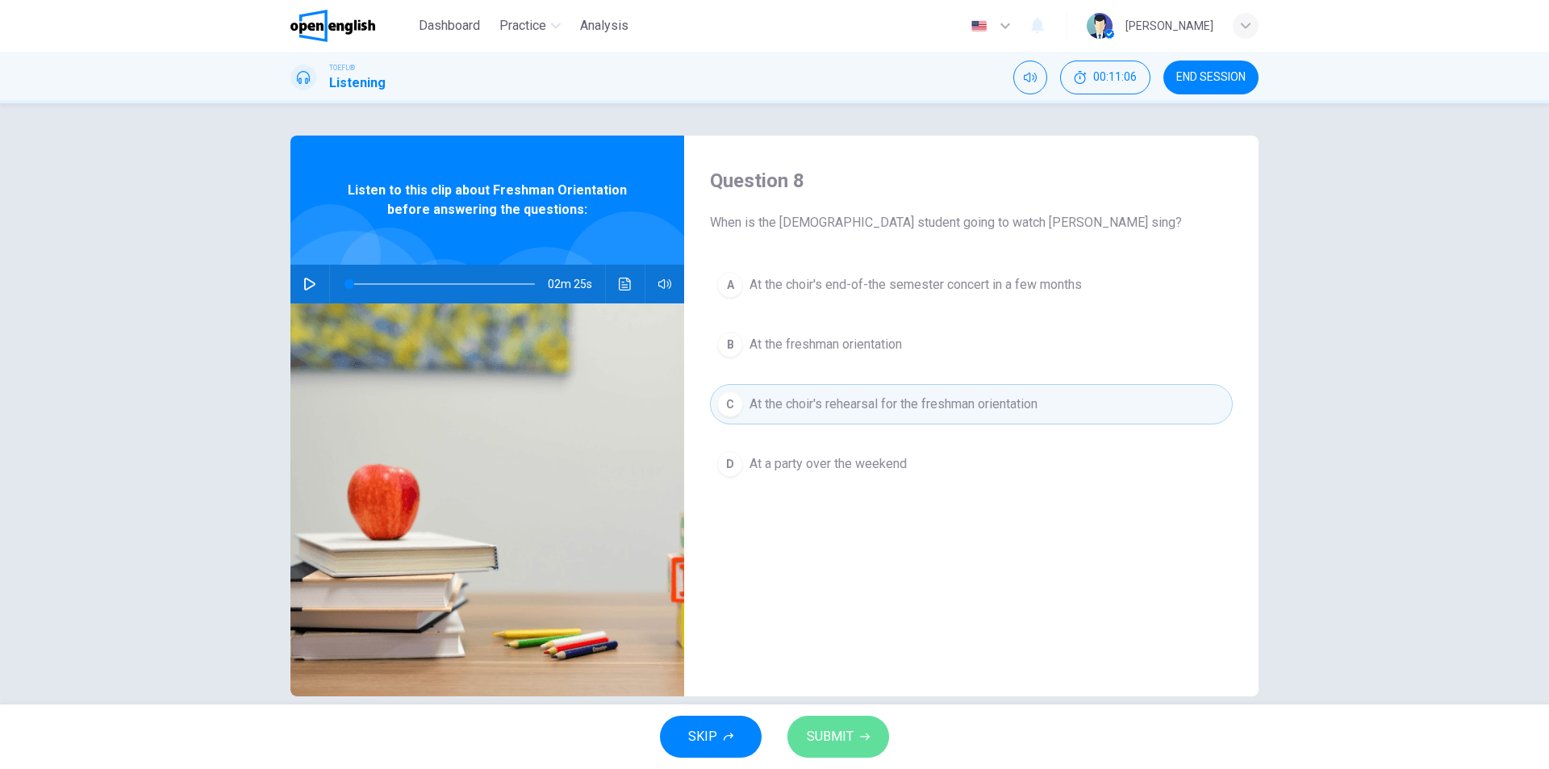
click at [846, 728] on span "SUBMIT" at bounding box center [830, 736] width 47 height 23
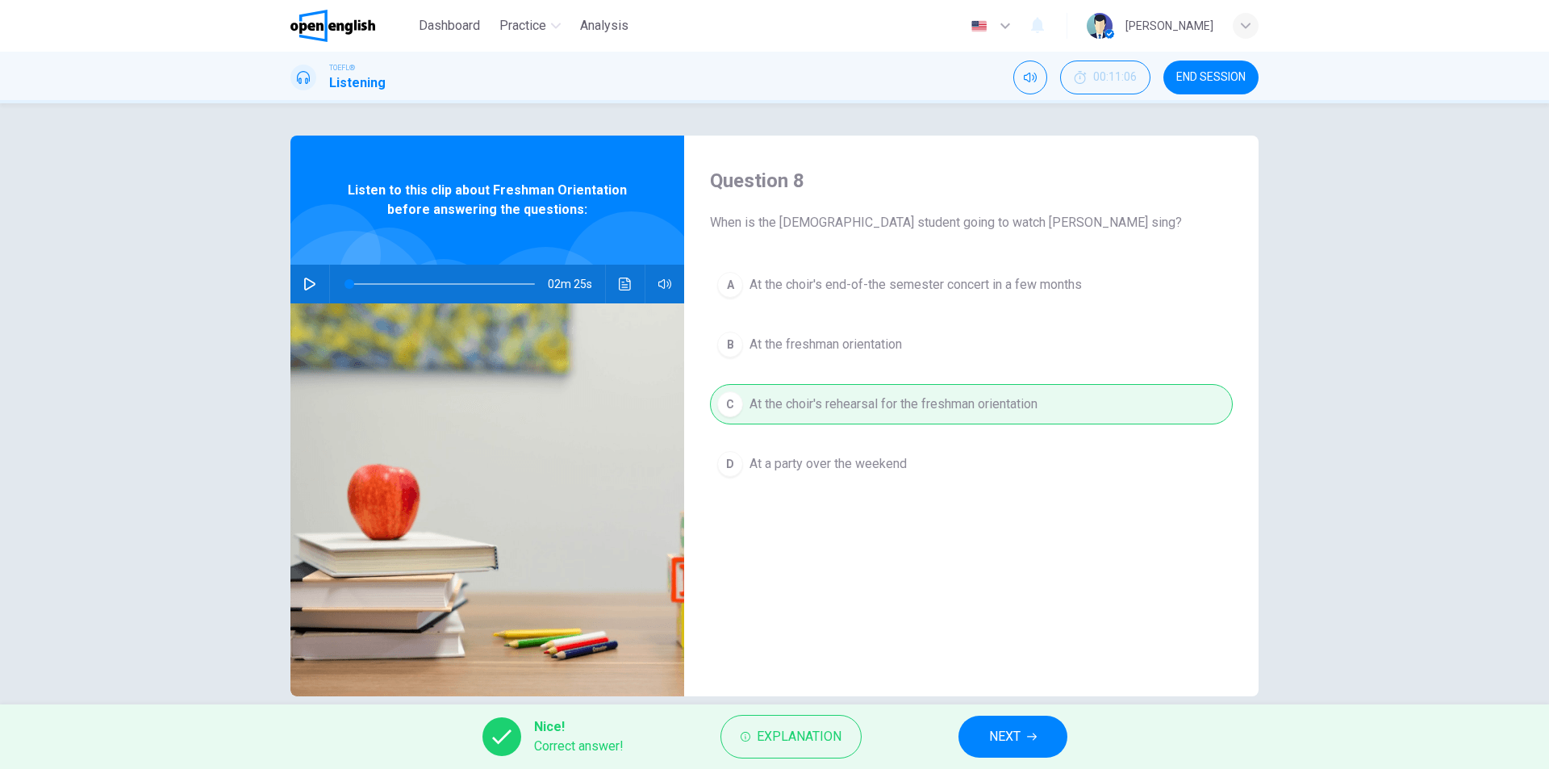
click at [979, 730] on button "NEXT" at bounding box center [1012, 737] width 109 height 42
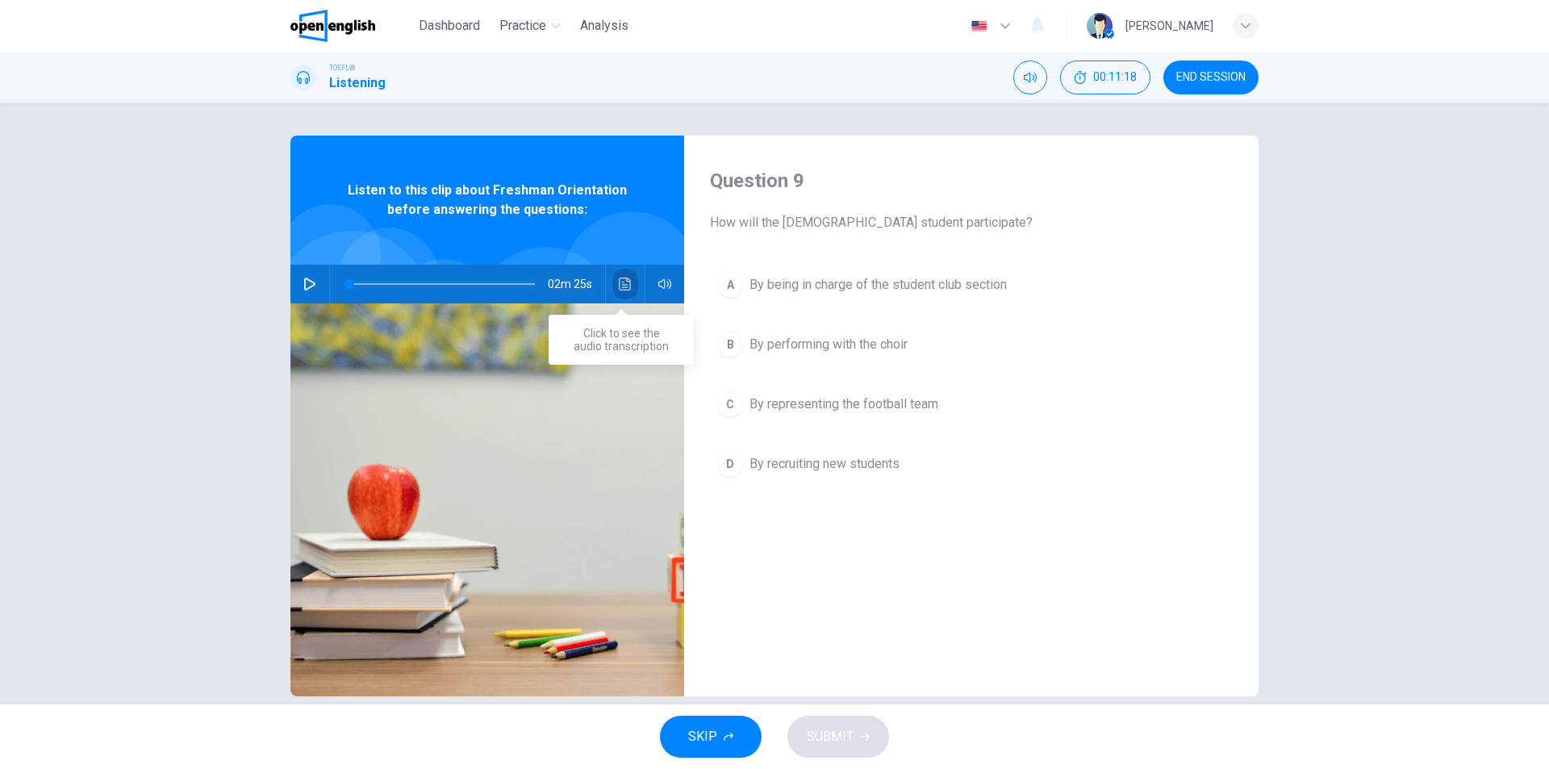
click at [613, 278] on button "Click to see the audio transcription" at bounding box center [625, 284] width 26 height 39
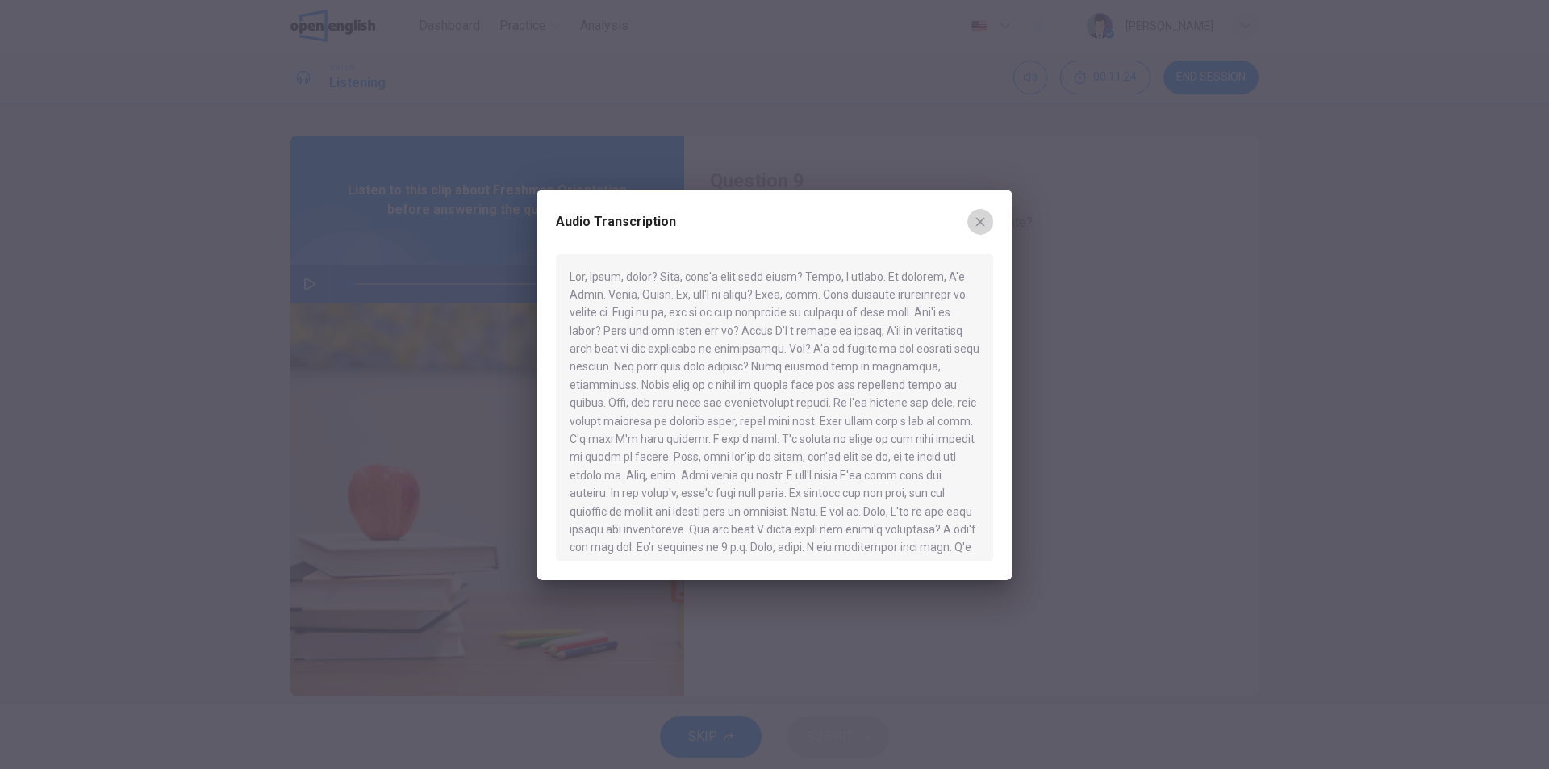
click at [977, 219] on icon "button" at bounding box center [980, 221] width 9 height 9
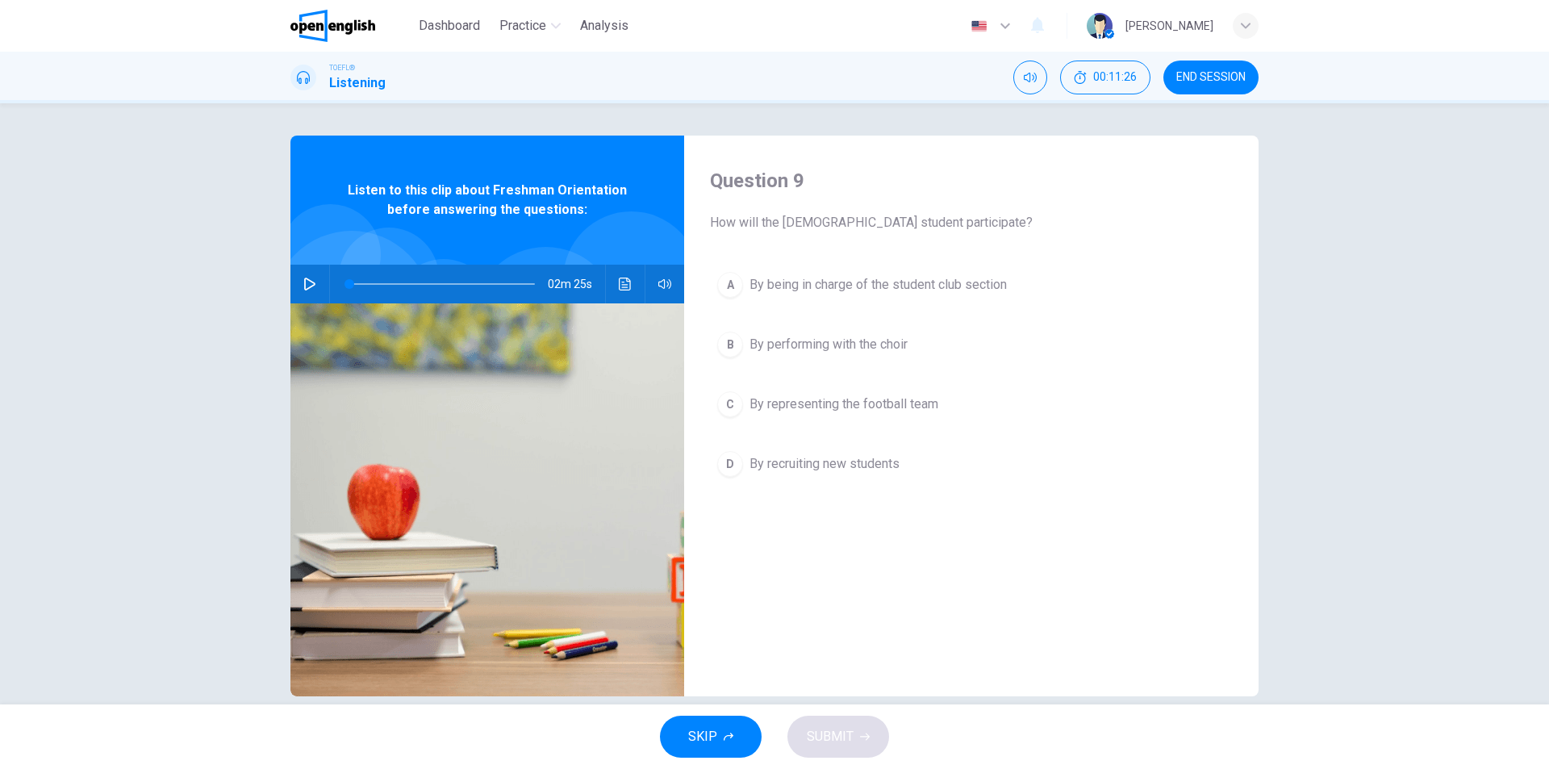
click at [959, 274] on button "A By being in charge of the student club section" at bounding box center [971, 285] width 523 height 40
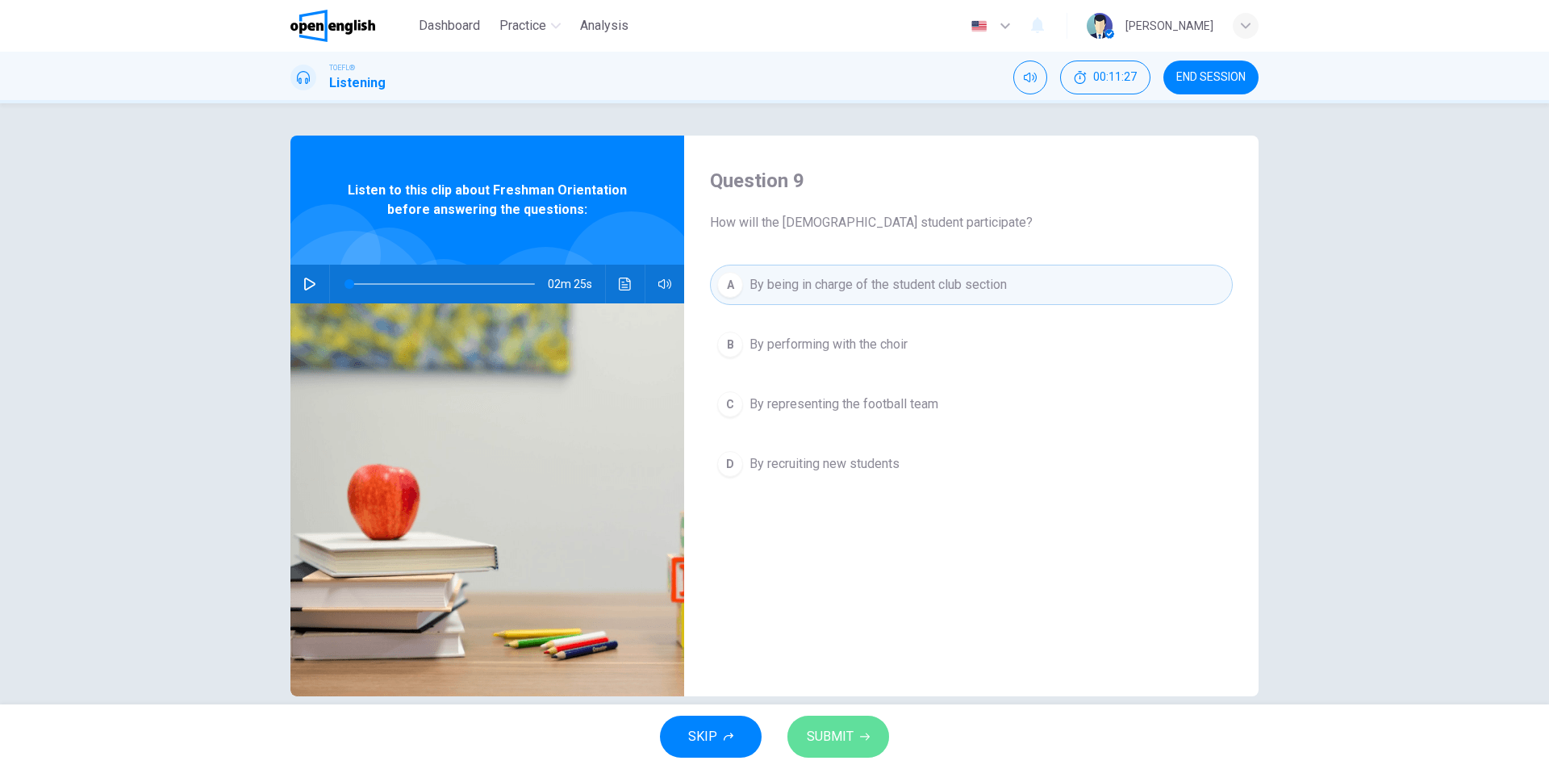
click at [845, 736] on span "SUBMIT" at bounding box center [830, 736] width 47 height 23
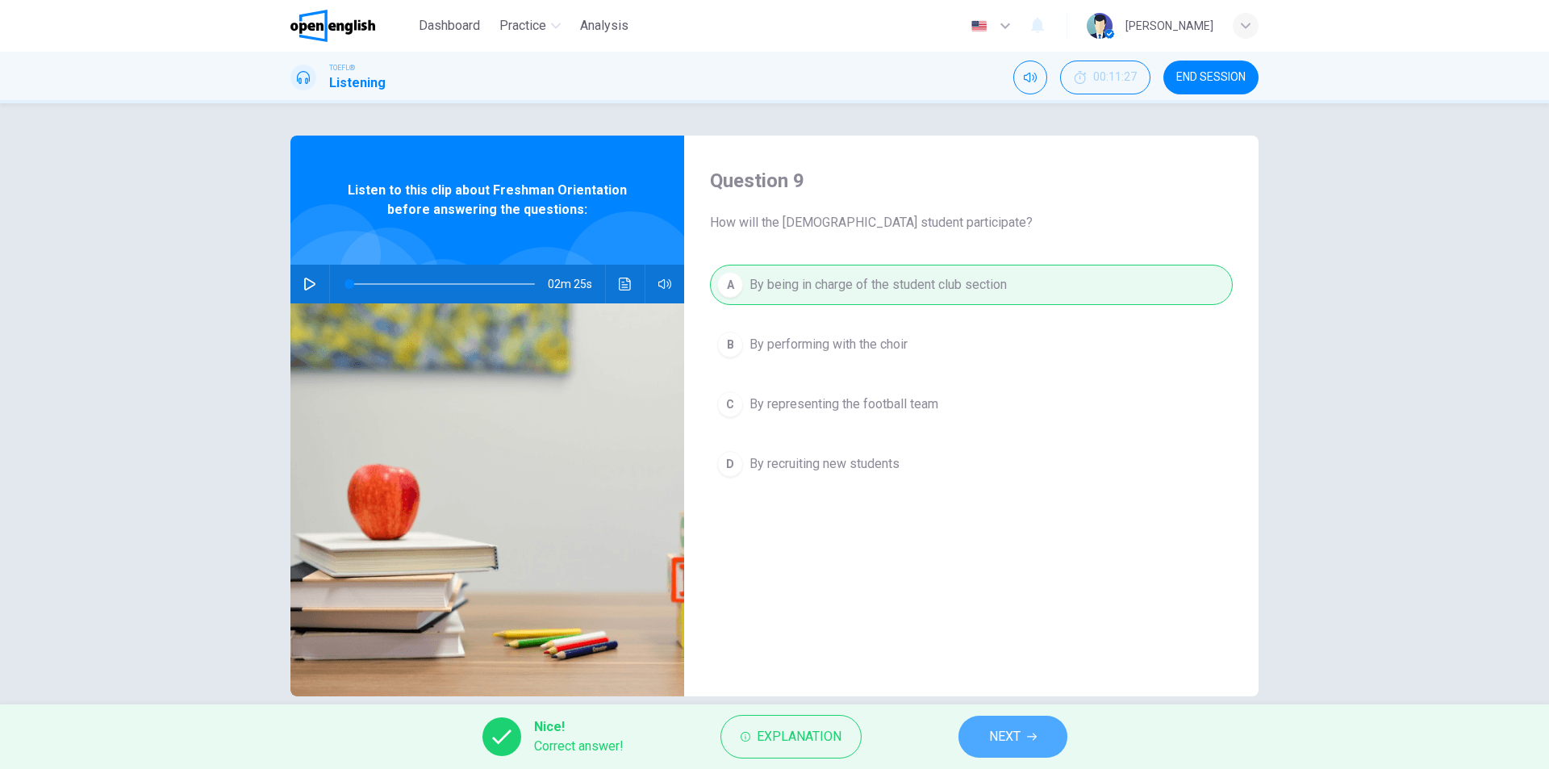
click at [984, 735] on button "NEXT" at bounding box center [1012, 737] width 109 height 42
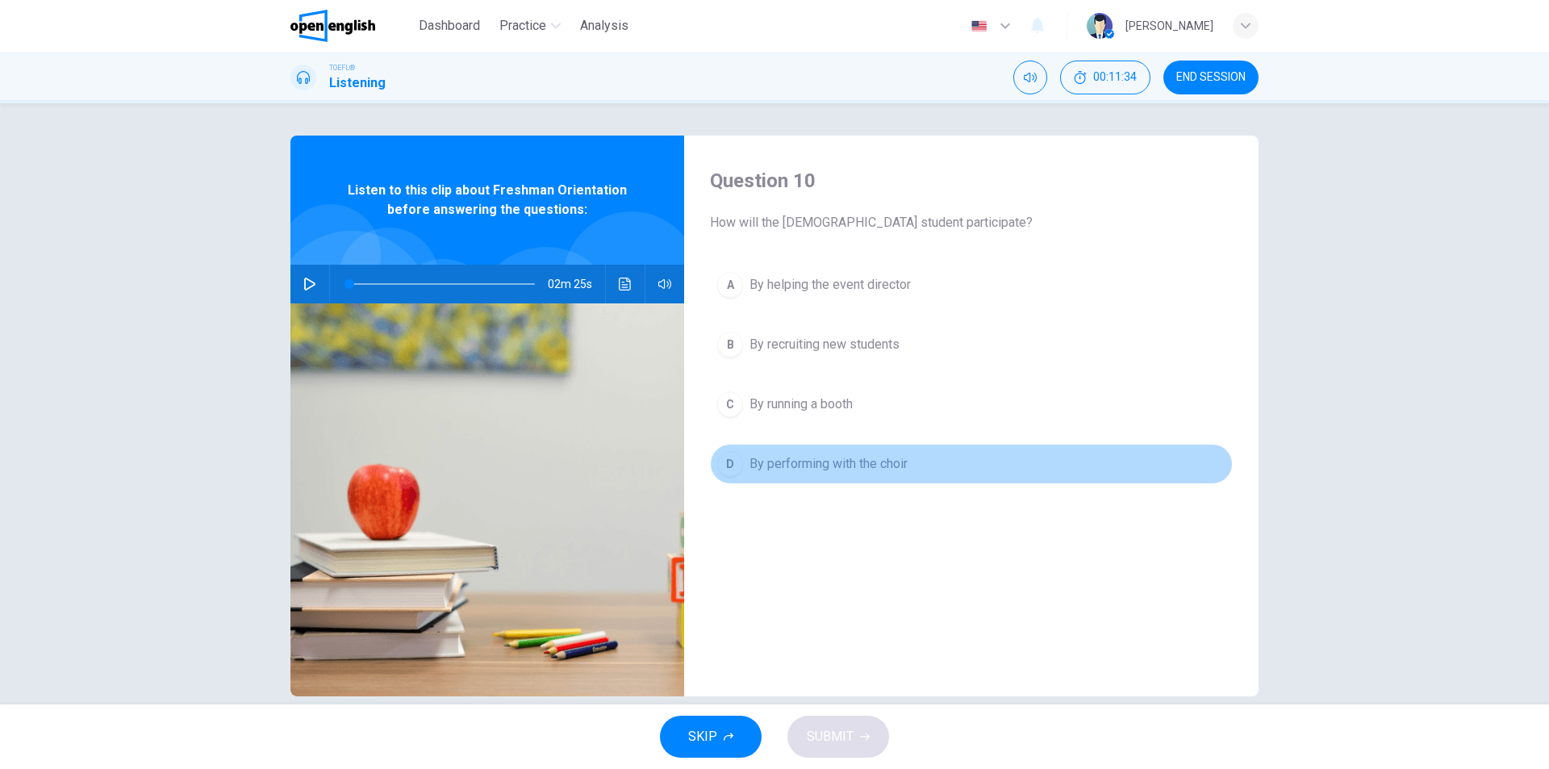
click at [889, 466] on span "By performing with the choir" at bounding box center [829, 463] width 158 height 19
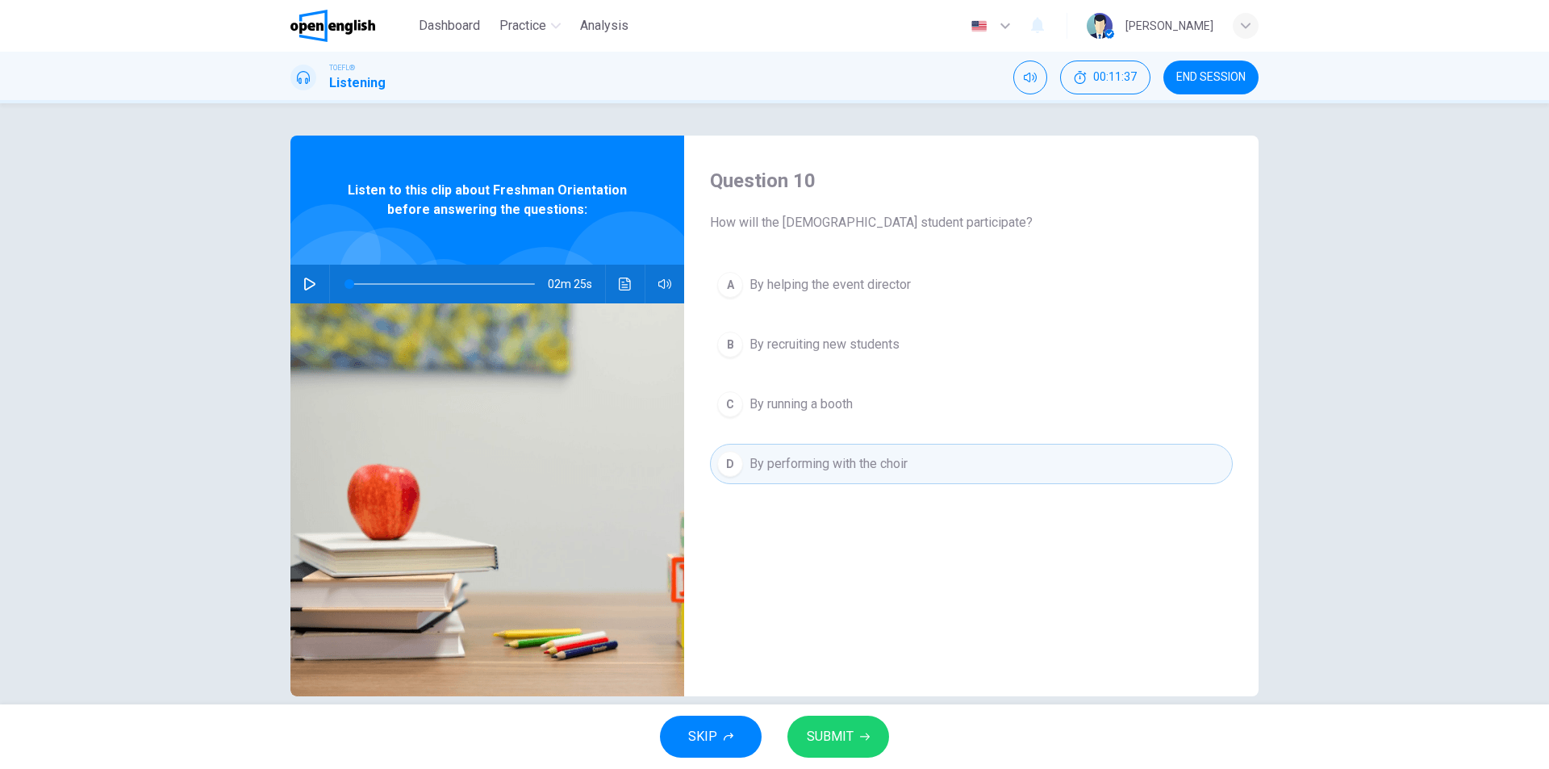
click at [850, 727] on span "SUBMIT" at bounding box center [830, 736] width 47 height 23
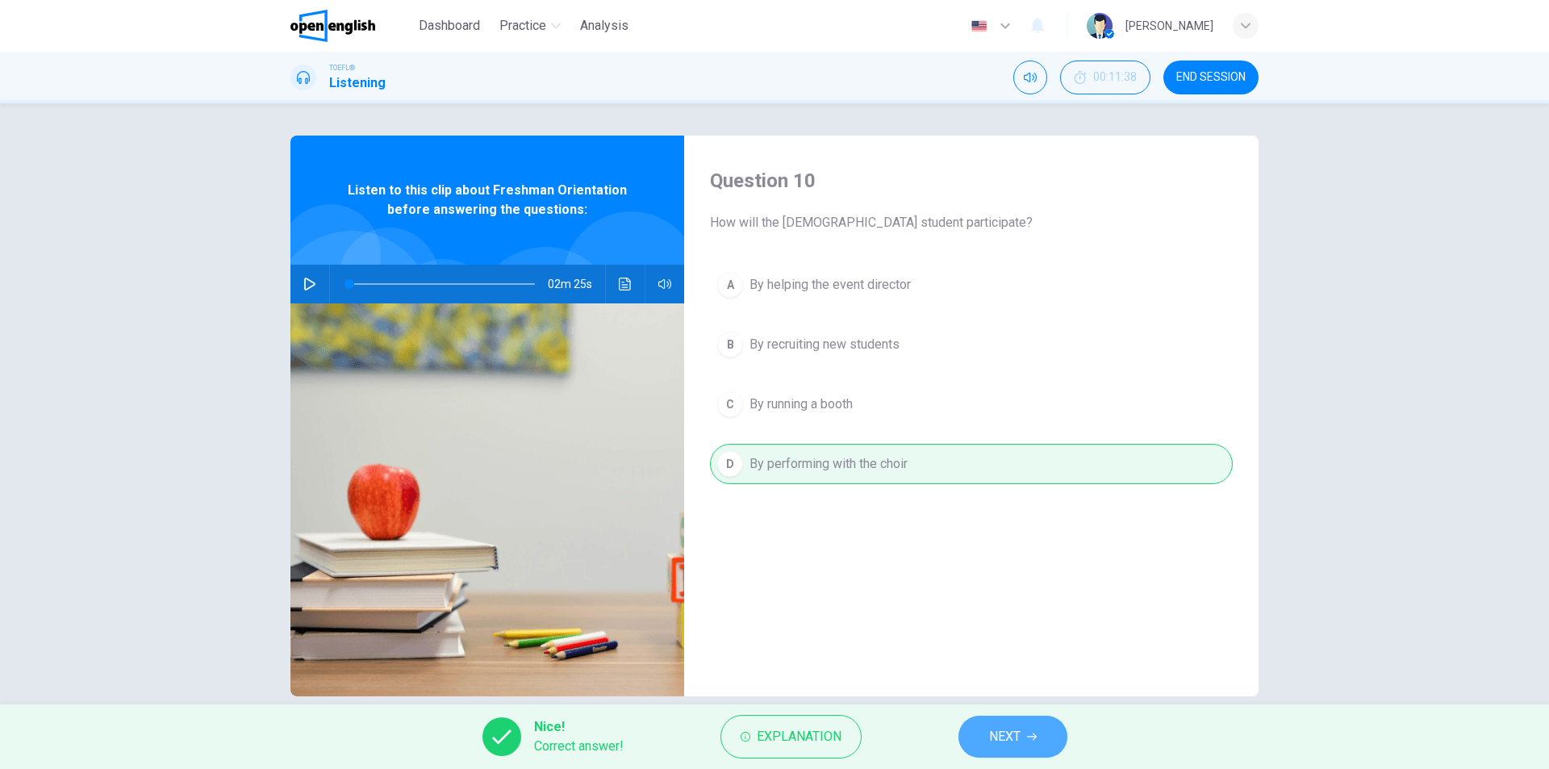
click at [1021, 739] on span "NEXT" at bounding box center [1004, 736] width 31 height 23
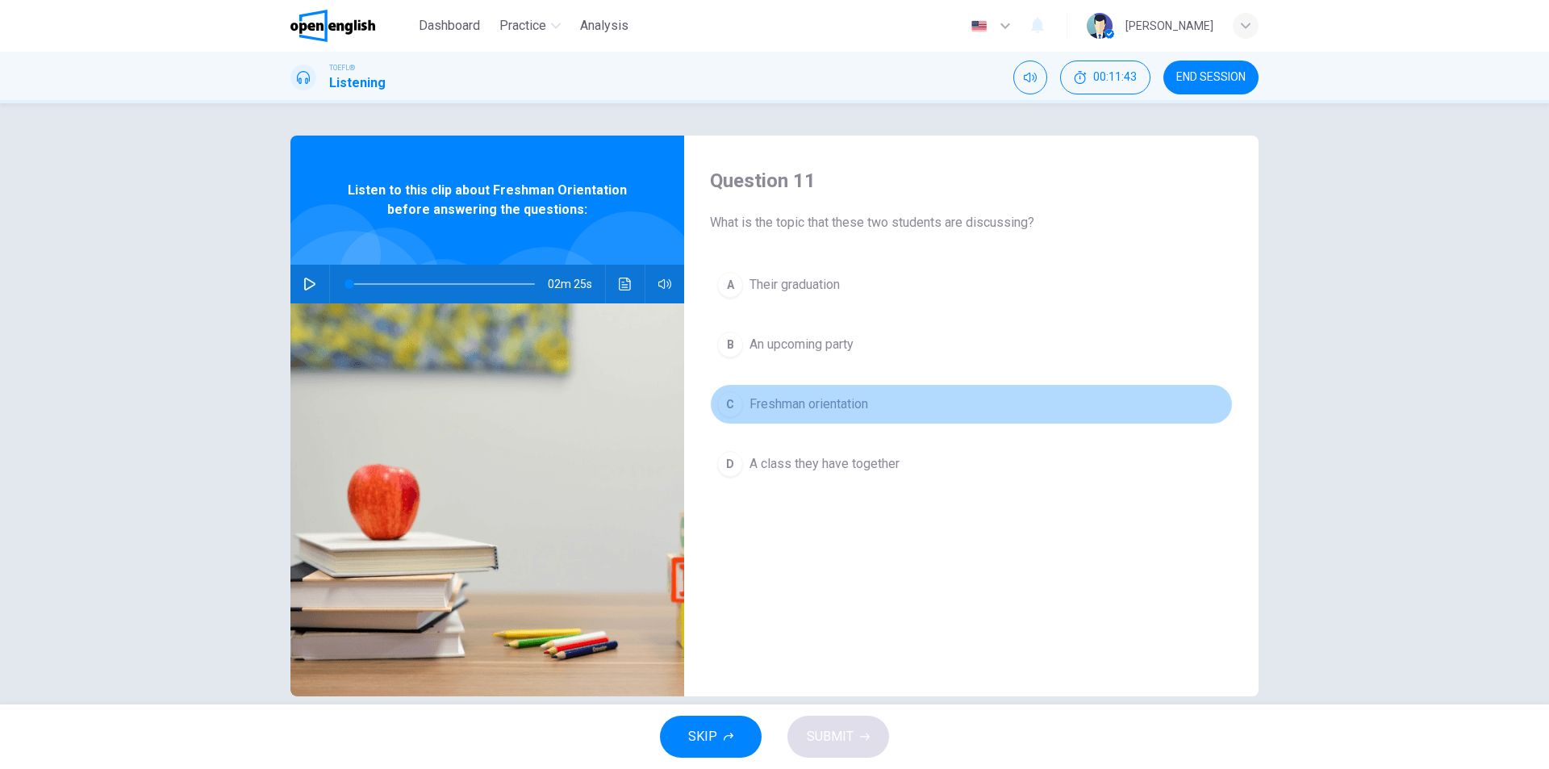
click at [791, 405] on span "Freshman orientation" at bounding box center [809, 404] width 119 height 19
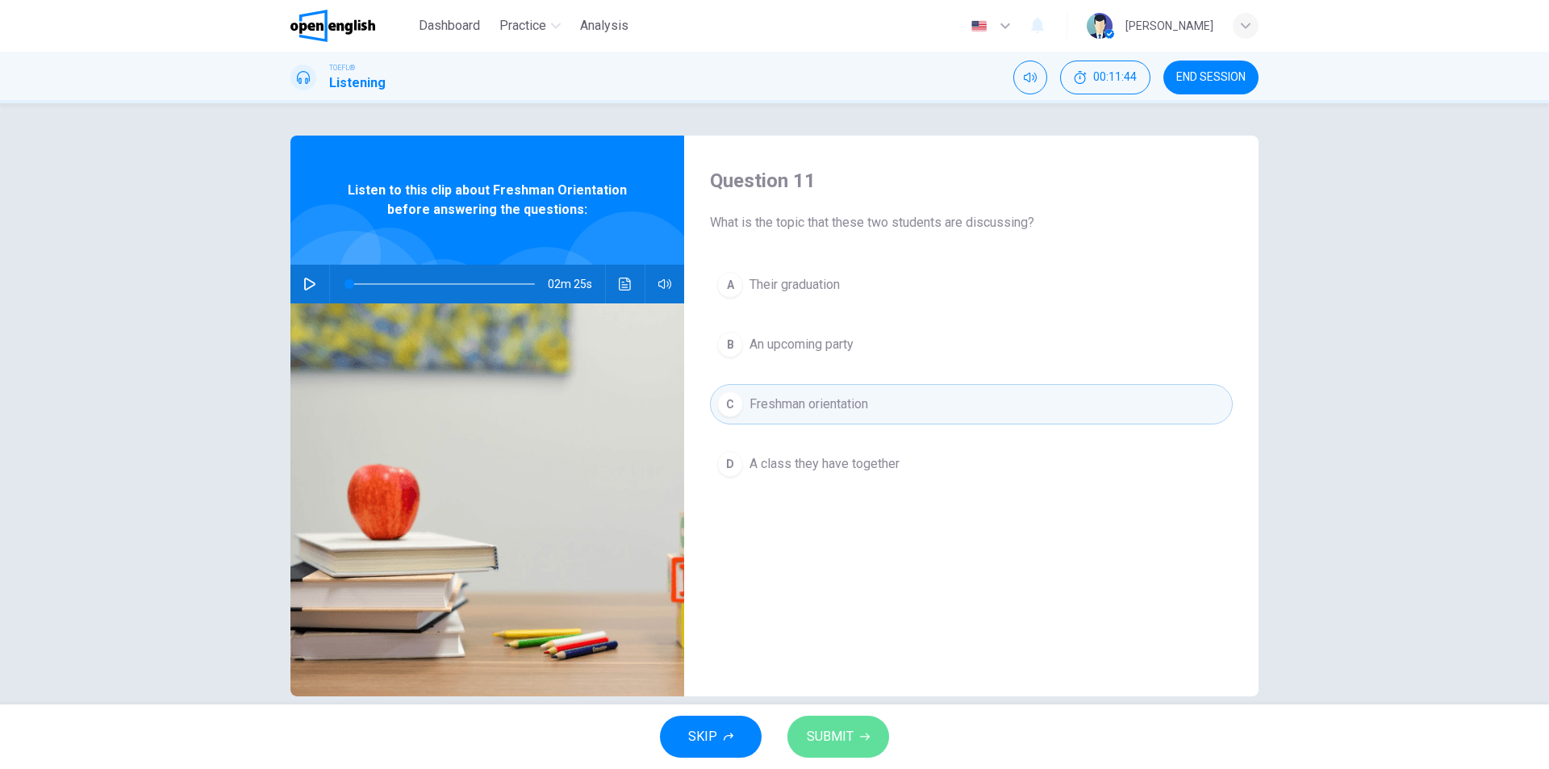
click at [854, 731] on button "SUBMIT" at bounding box center [838, 737] width 102 height 42
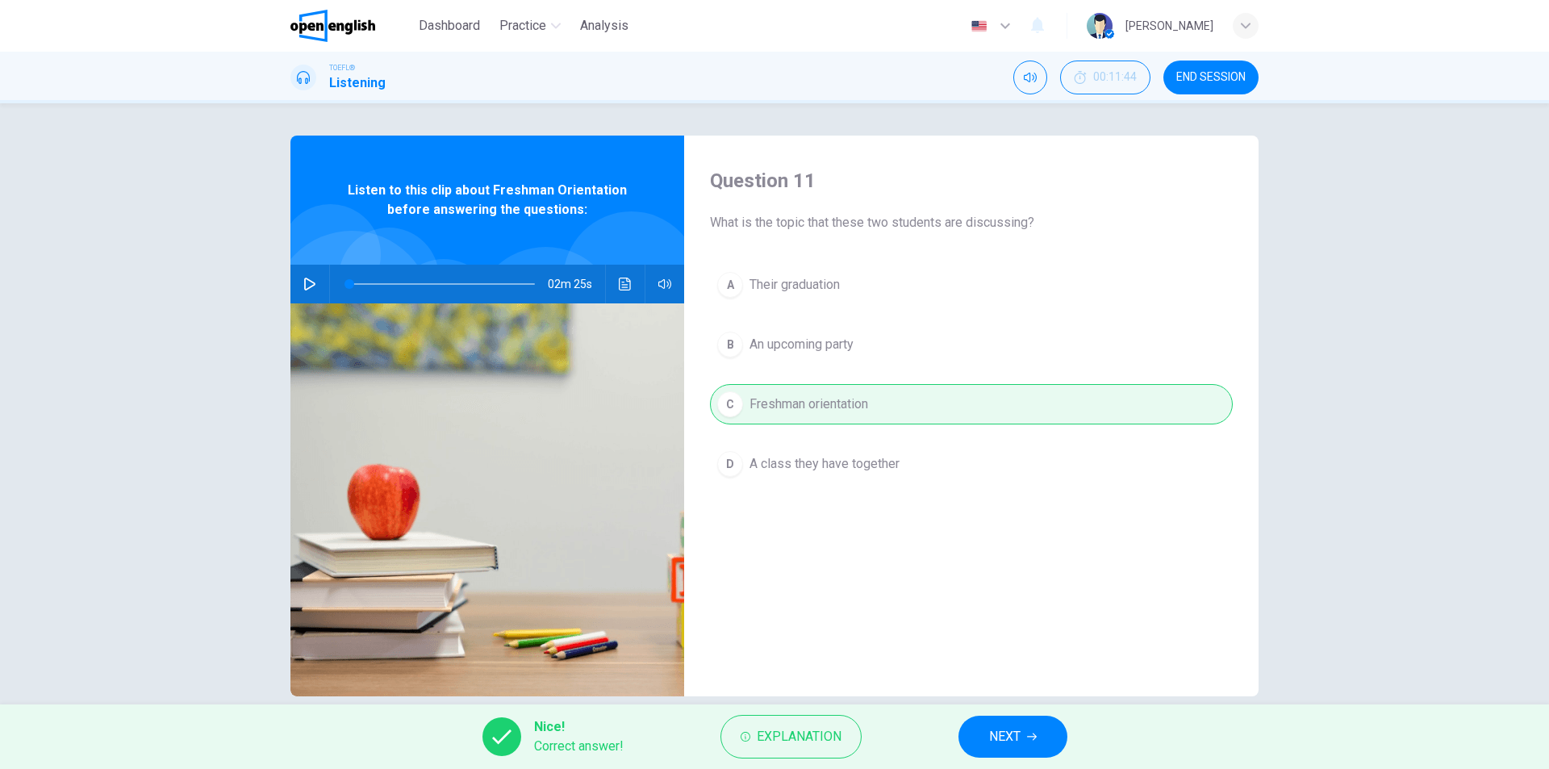
click at [1024, 733] on button "NEXT" at bounding box center [1012, 737] width 109 height 42
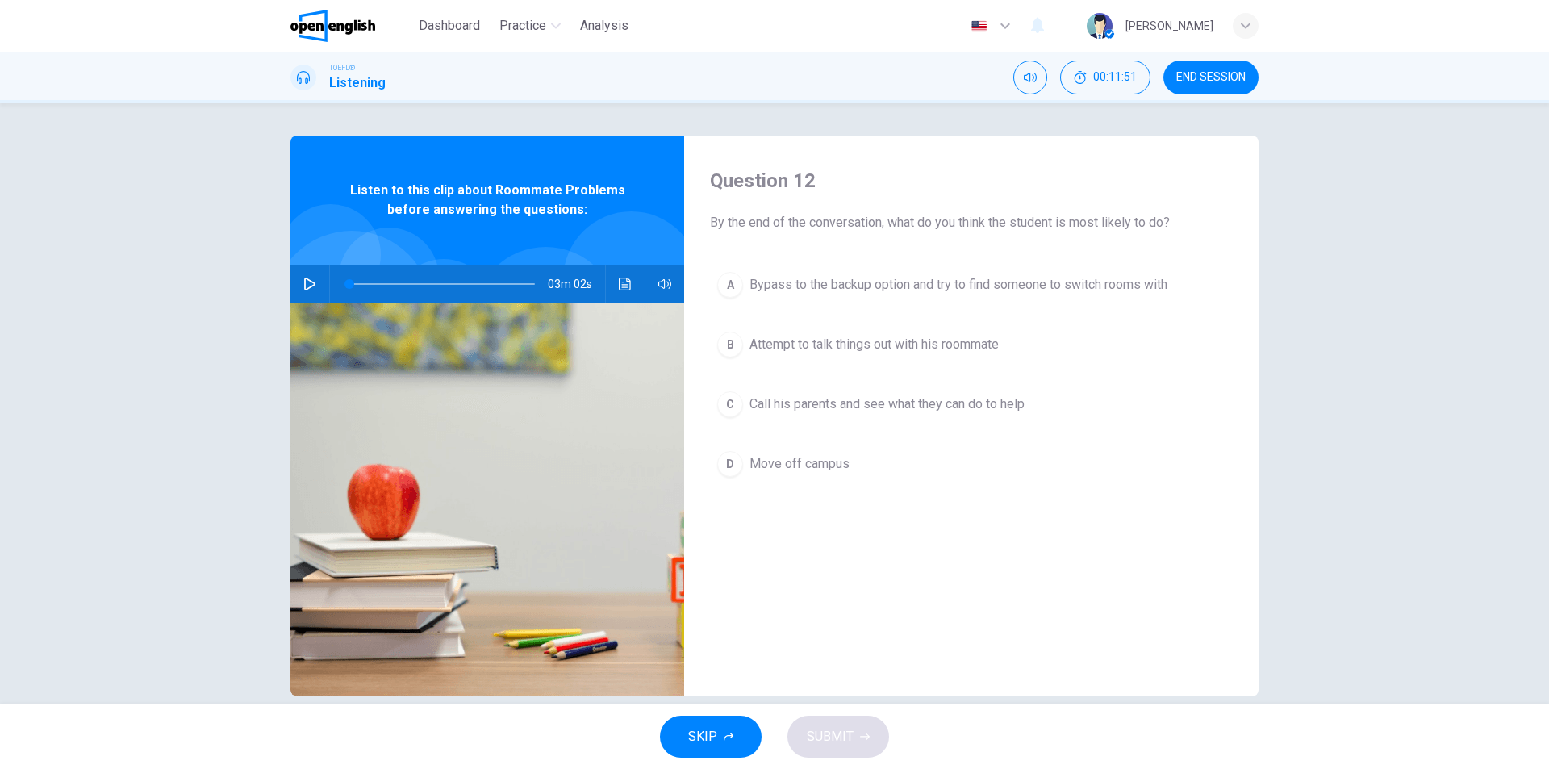
click at [304, 278] on icon "button" at bounding box center [309, 284] width 13 height 13
click at [628, 292] on button "Click to see the audio transcription" at bounding box center [625, 284] width 26 height 39
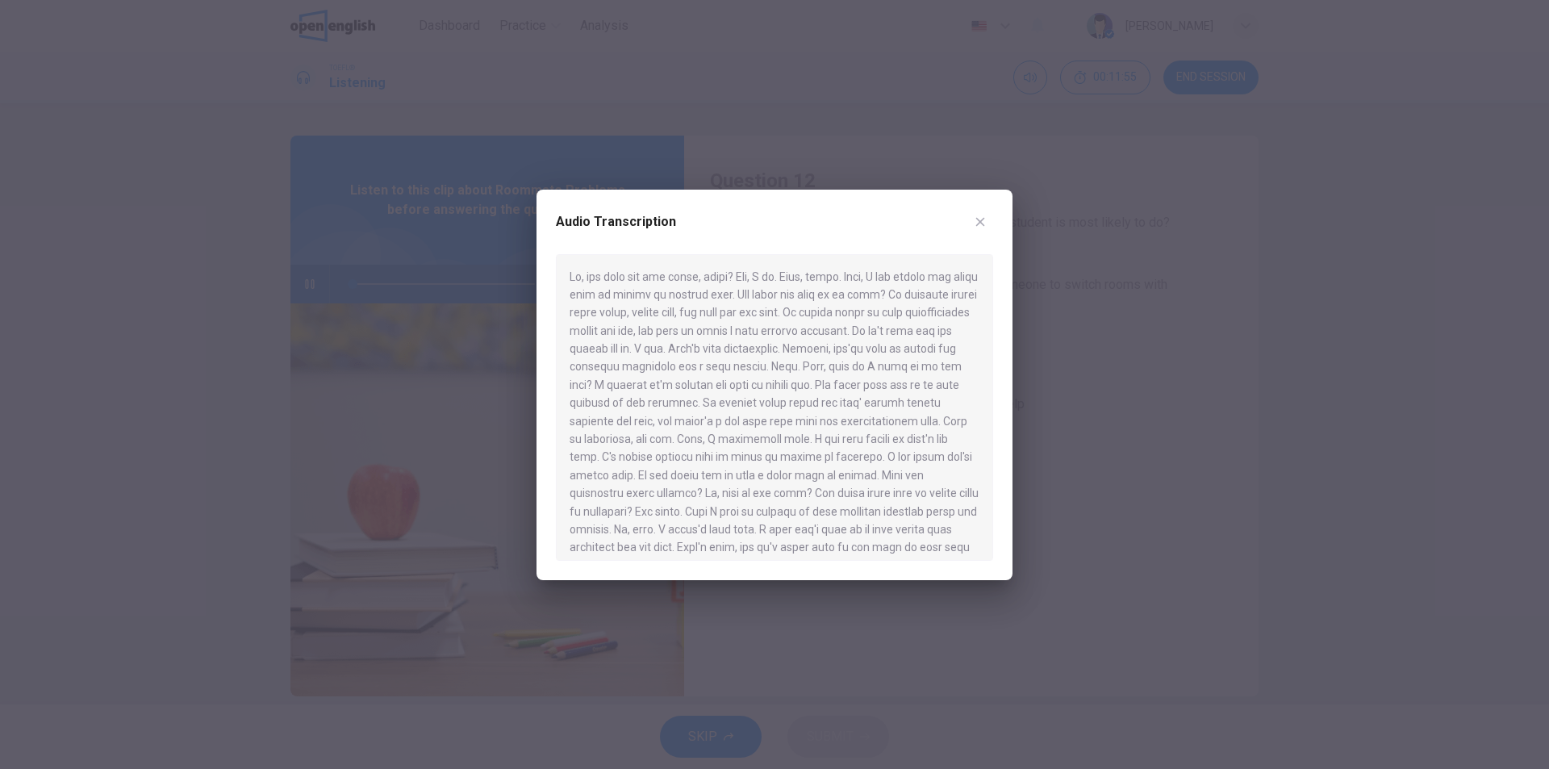
type input "*"
click at [933, 386] on div at bounding box center [774, 407] width 437 height 307
click at [991, 223] on button "button" at bounding box center [980, 222] width 26 height 26
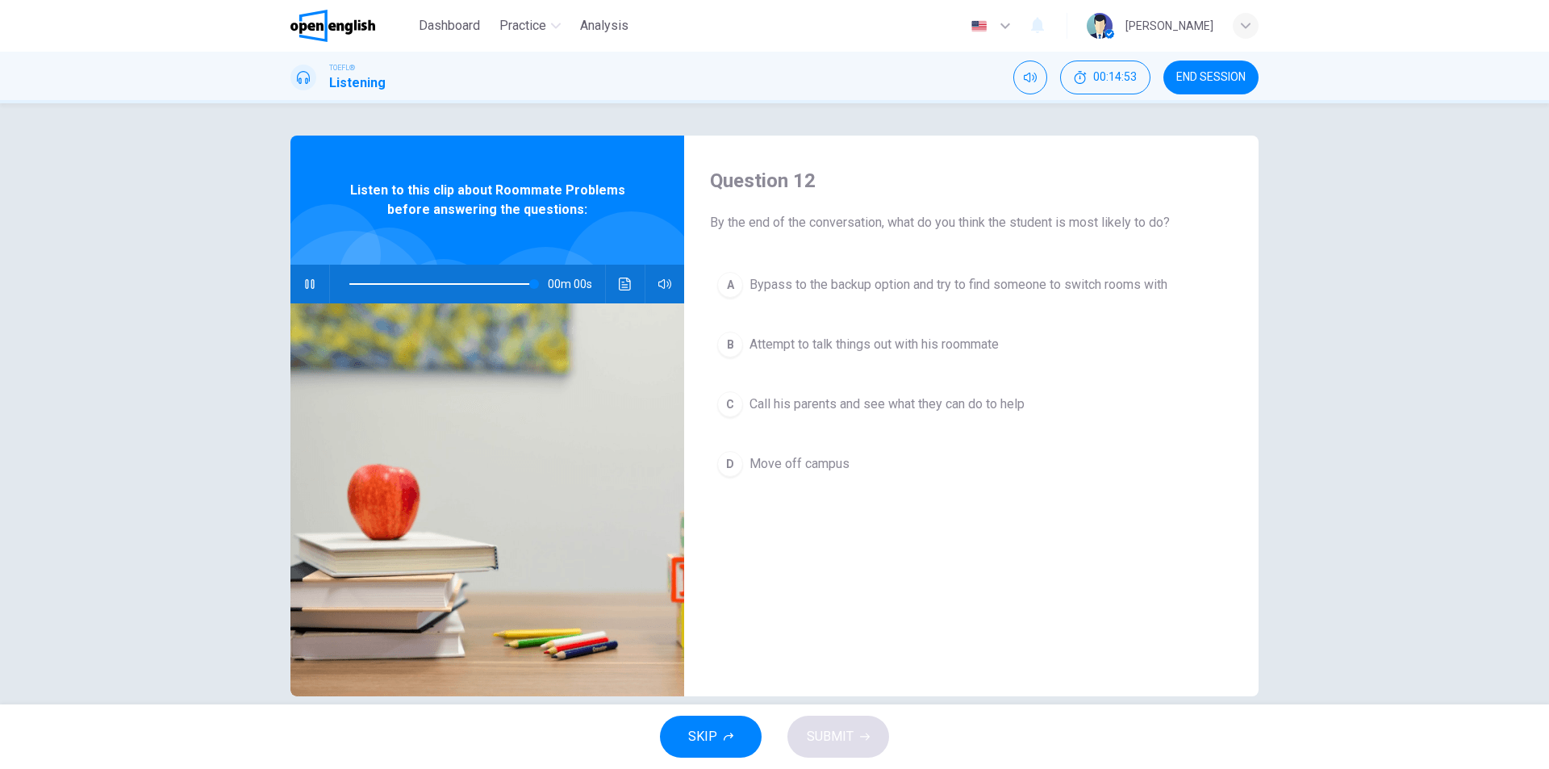
type input "*"
click at [820, 344] on span "Attempt to talk things out with his roommate" at bounding box center [874, 344] width 249 height 19
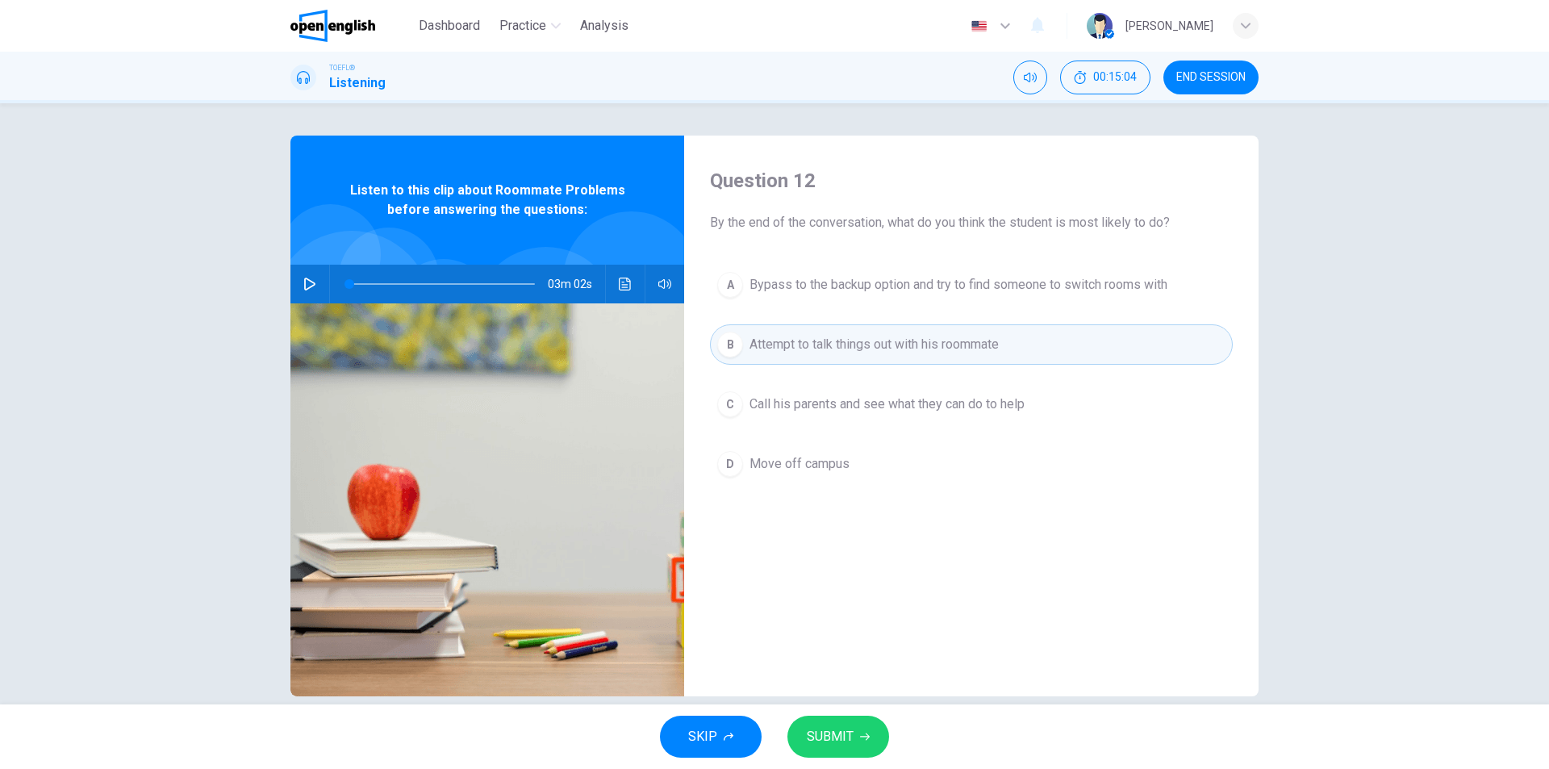
click at [854, 721] on button "SUBMIT" at bounding box center [838, 737] width 102 height 42
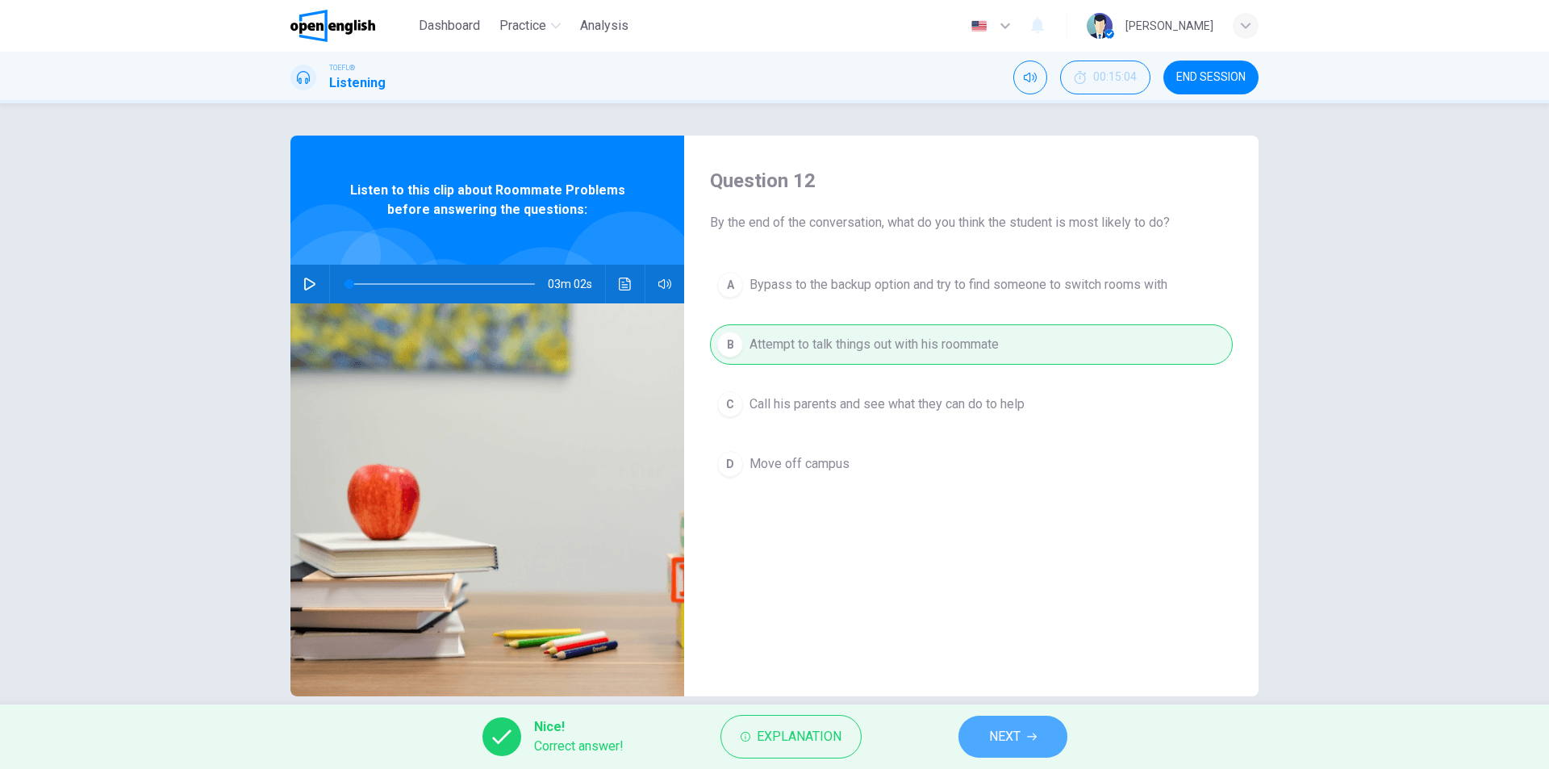
click at [1019, 737] on span "NEXT" at bounding box center [1004, 736] width 31 height 23
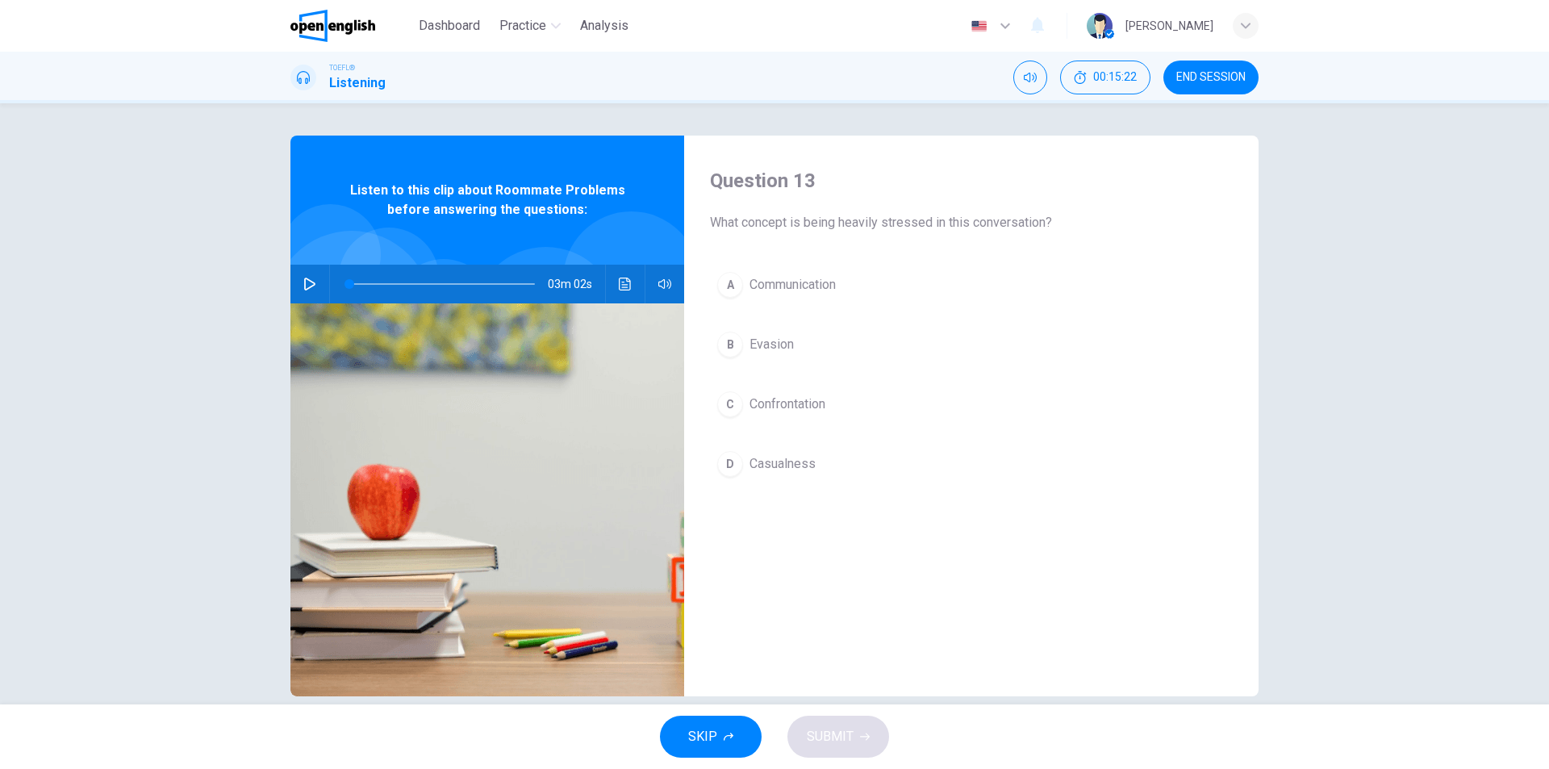
click at [759, 405] on span "Confrontation" at bounding box center [788, 404] width 76 height 19
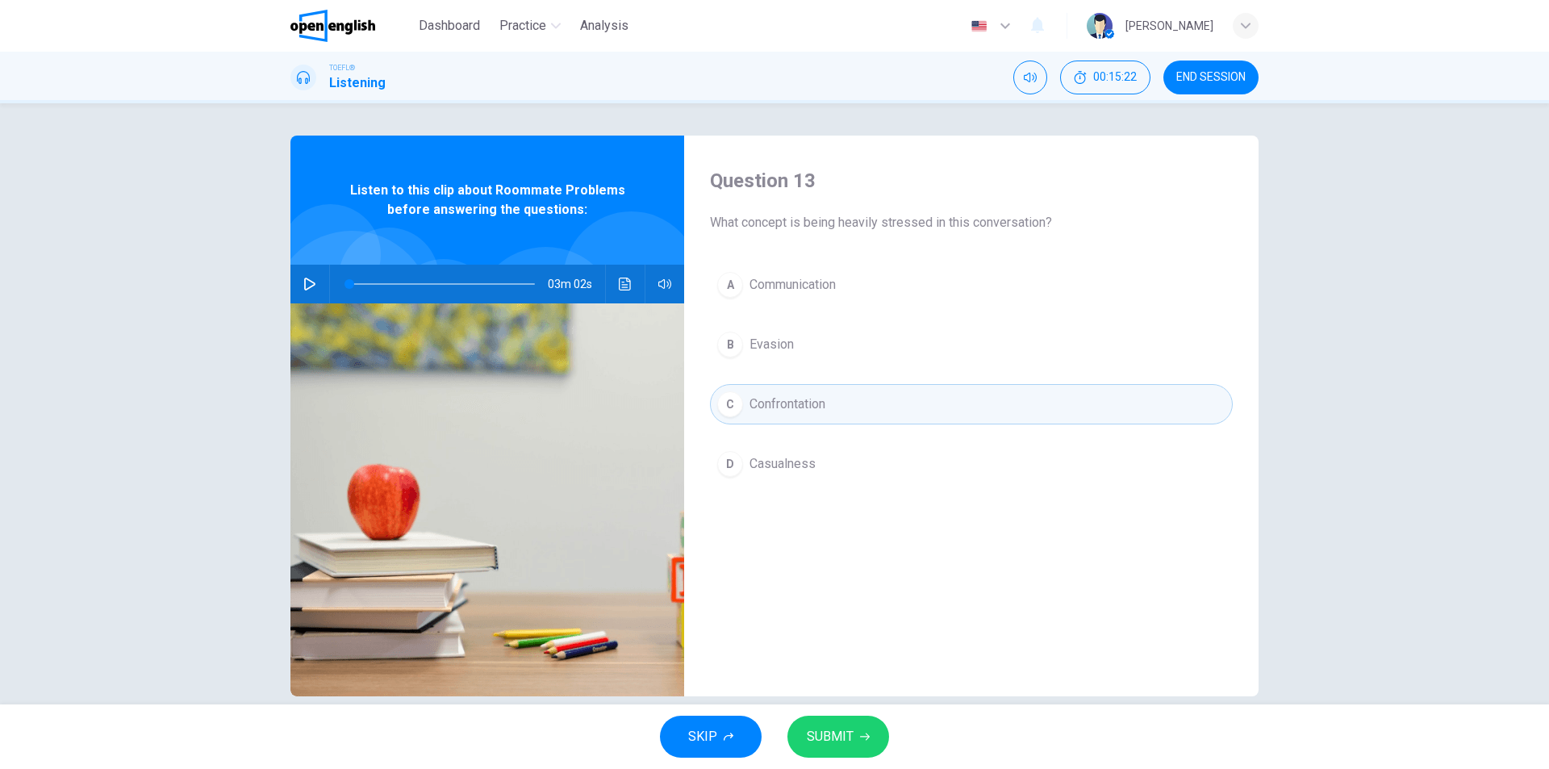
click at [865, 729] on button "SUBMIT" at bounding box center [838, 737] width 102 height 42
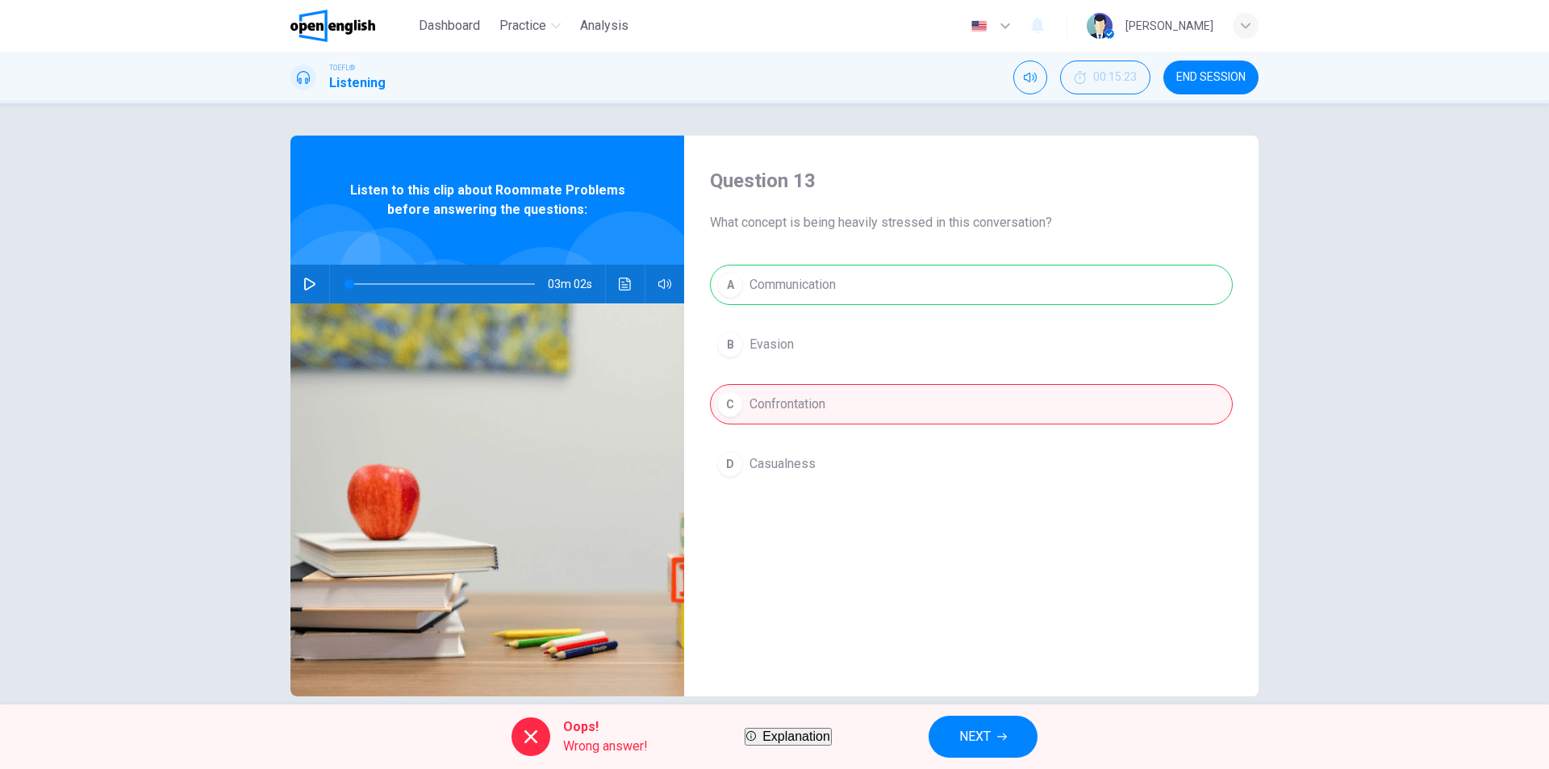
click at [1004, 751] on button "NEXT" at bounding box center [983, 737] width 109 height 42
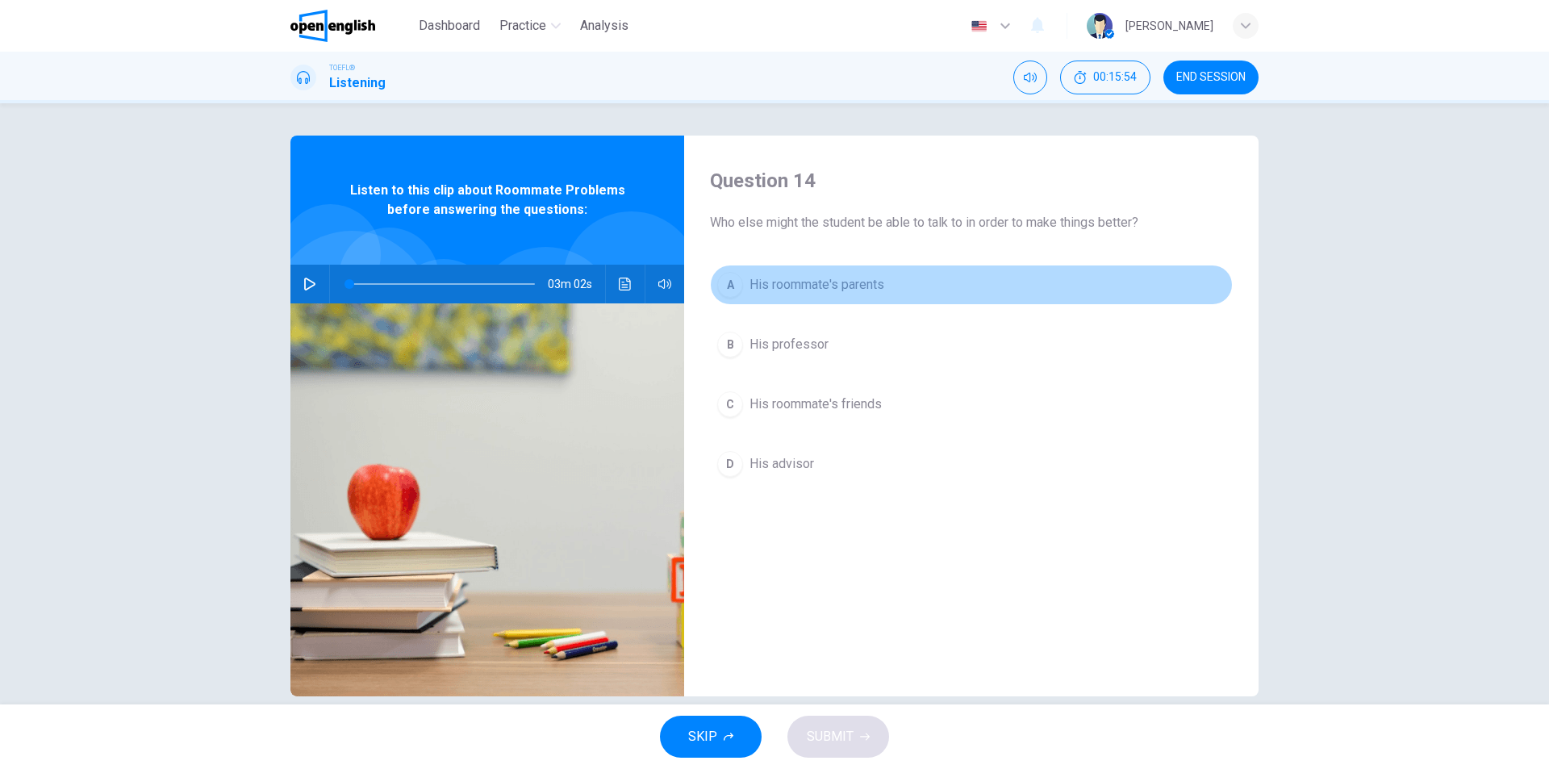
click at [825, 282] on span "His roommate's parents" at bounding box center [817, 284] width 135 height 19
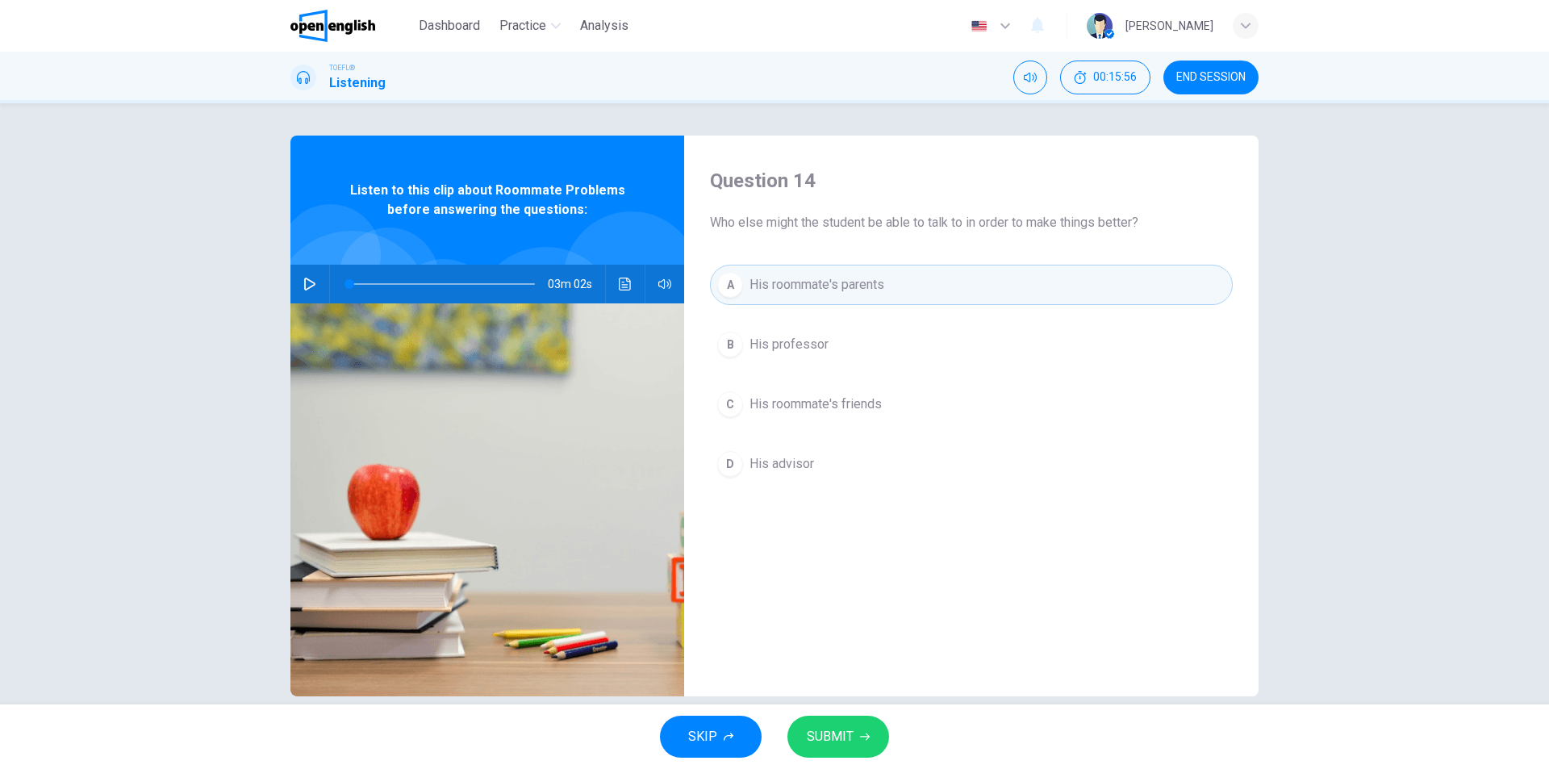
click at [825, 410] on span "His roommate's friends" at bounding box center [816, 404] width 132 height 19
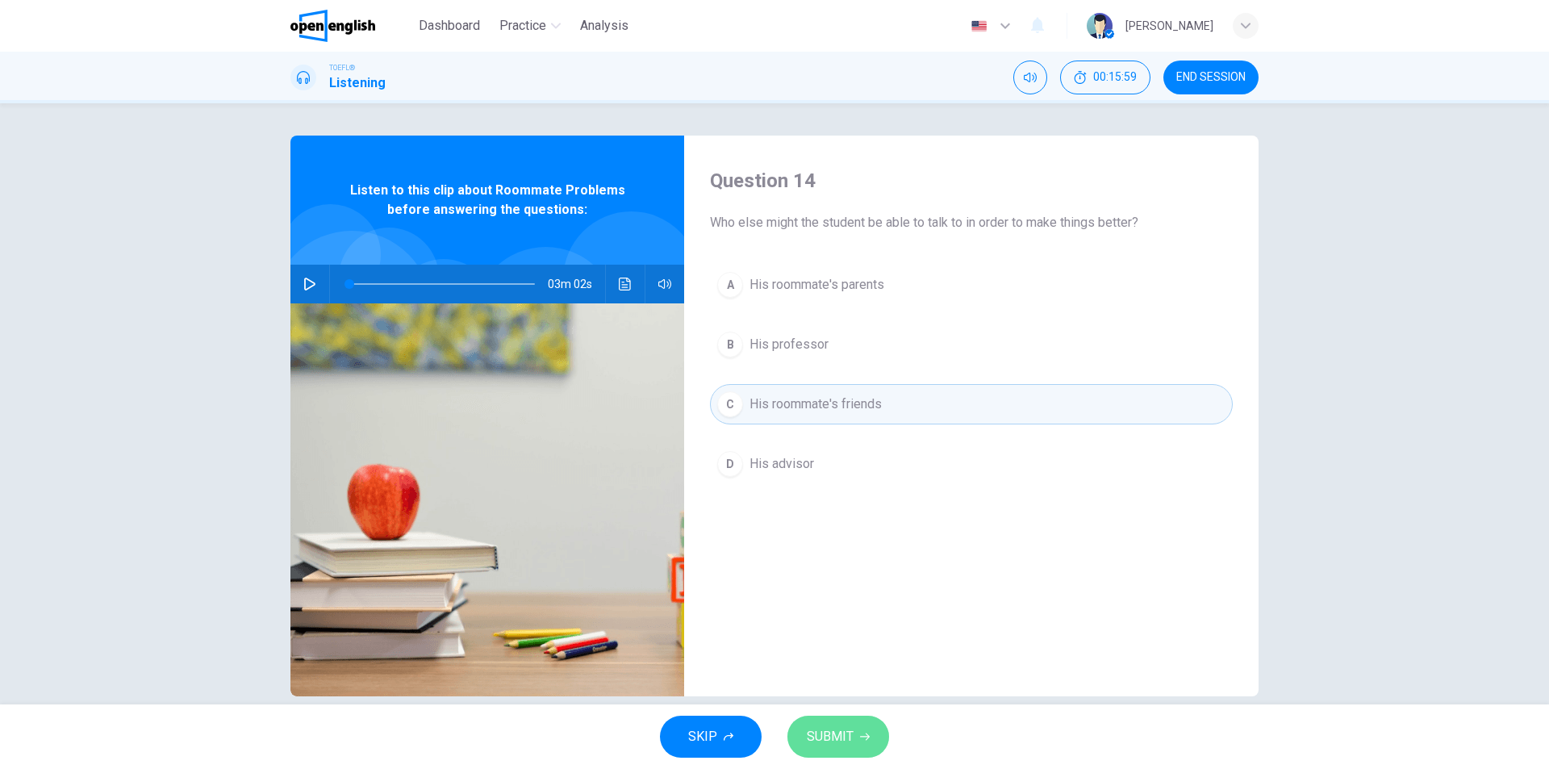
click at [845, 741] on span "SUBMIT" at bounding box center [830, 736] width 47 height 23
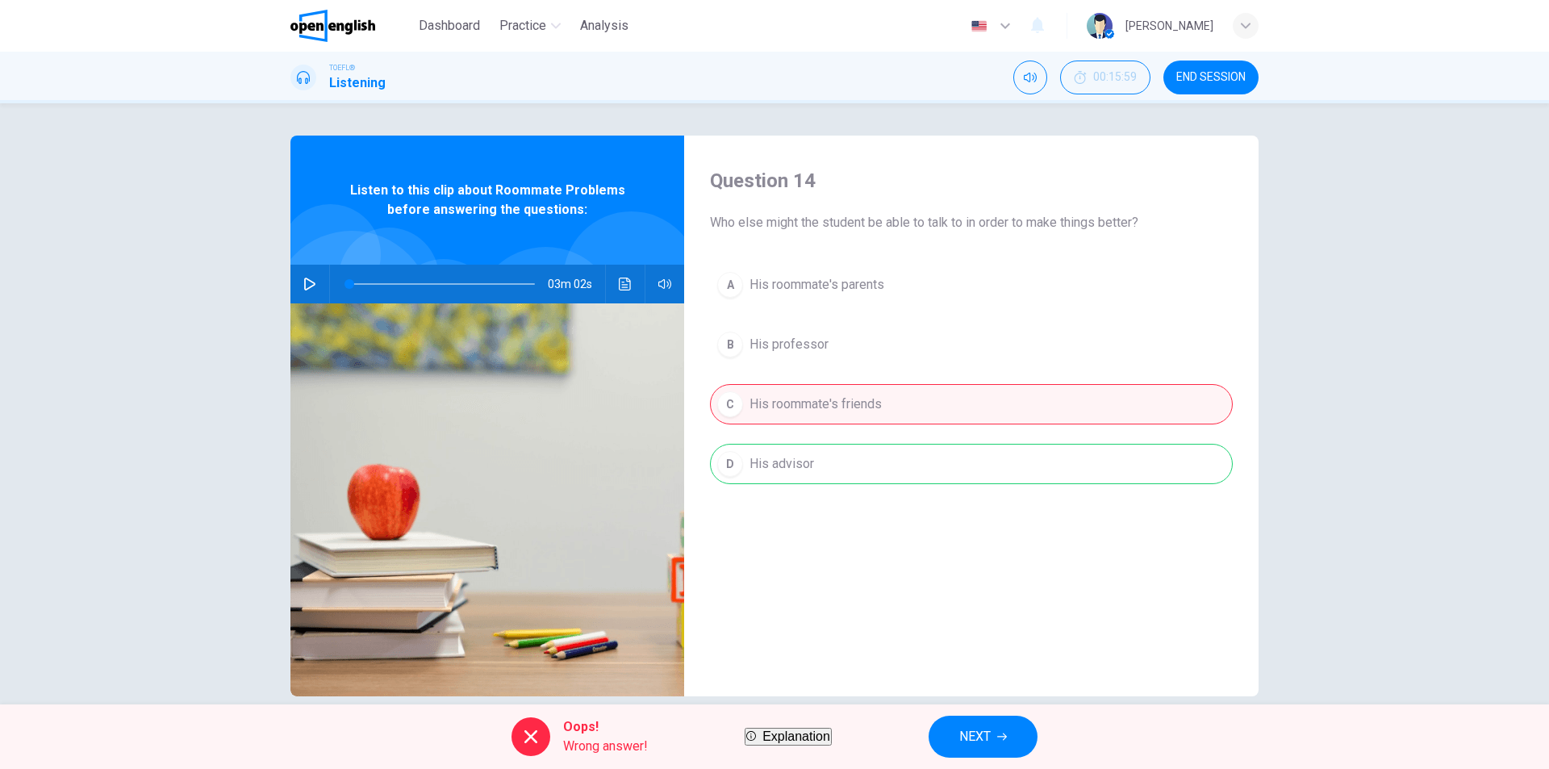
click at [991, 730] on span "NEXT" at bounding box center [974, 736] width 31 height 23
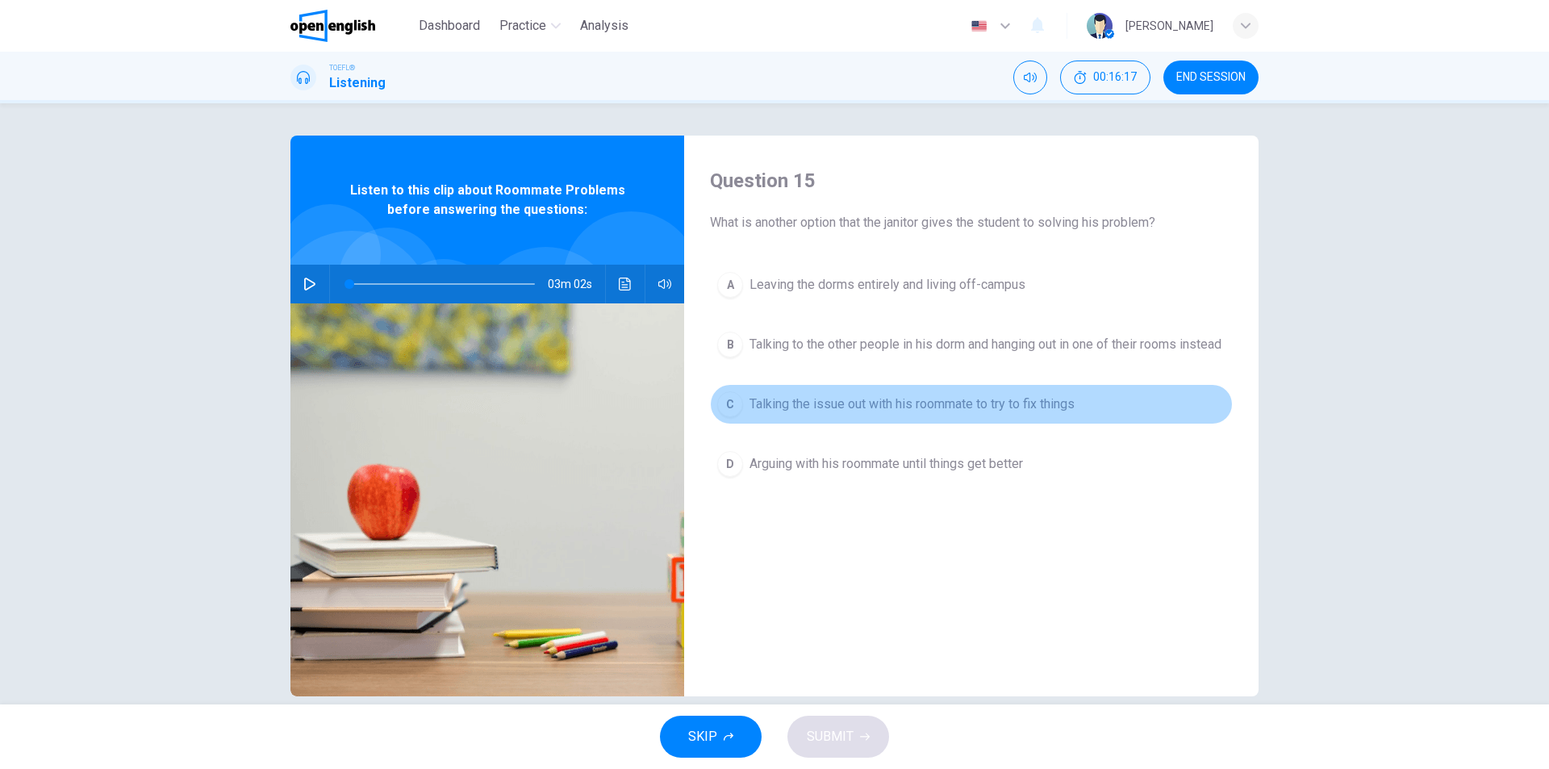
click at [899, 414] on span "Talking the issue out with his roommate to try to fix things" at bounding box center [912, 404] width 325 height 19
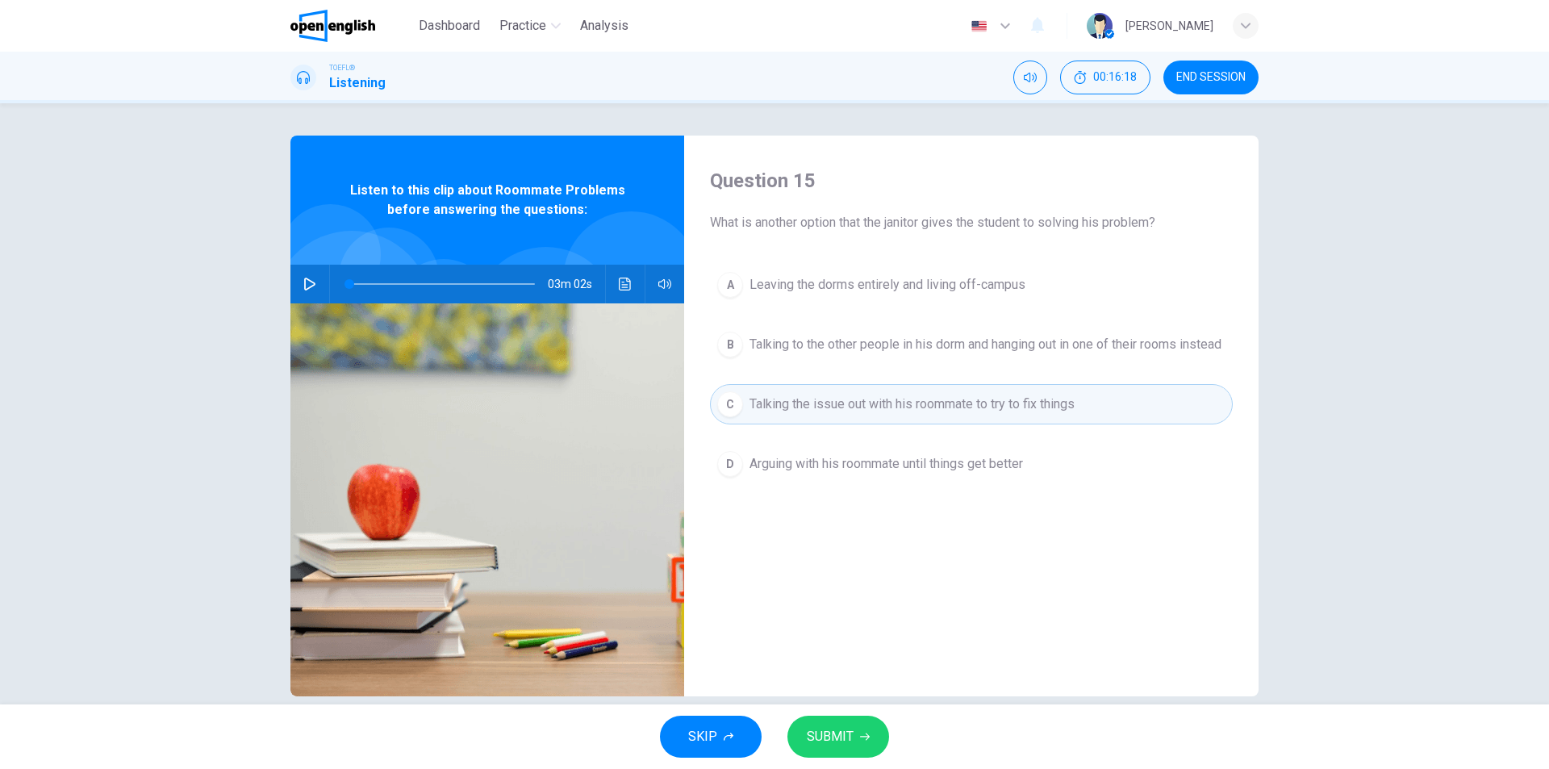
click at [832, 740] on span "SUBMIT" at bounding box center [830, 736] width 47 height 23
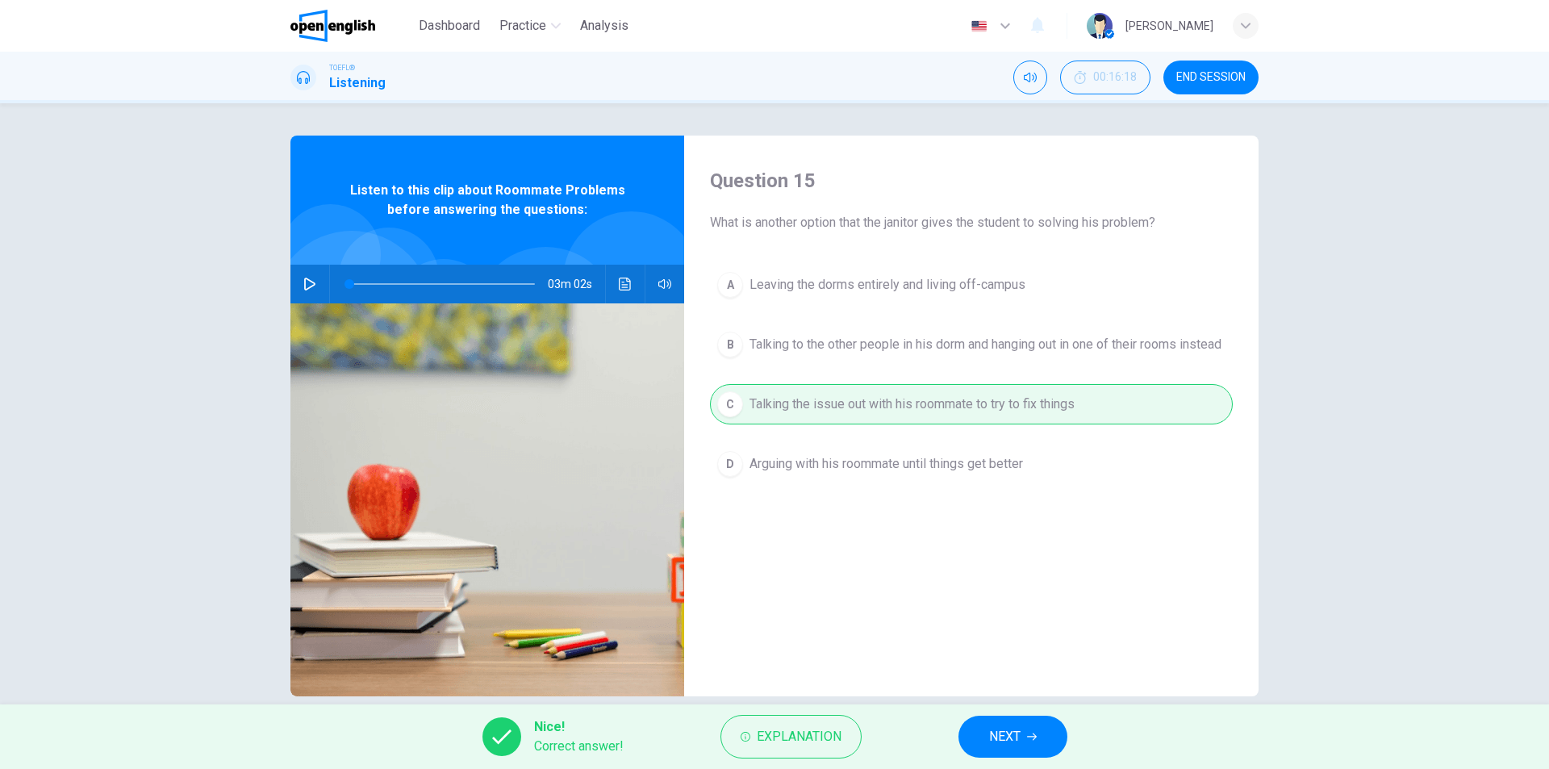
click at [952, 741] on div "Nice! Correct answer! Explanation NEXT" at bounding box center [774, 736] width 1549 height 65
click at [992, 737] on span "NEXT" at bounding box center [1004, 736] width 31 height 23
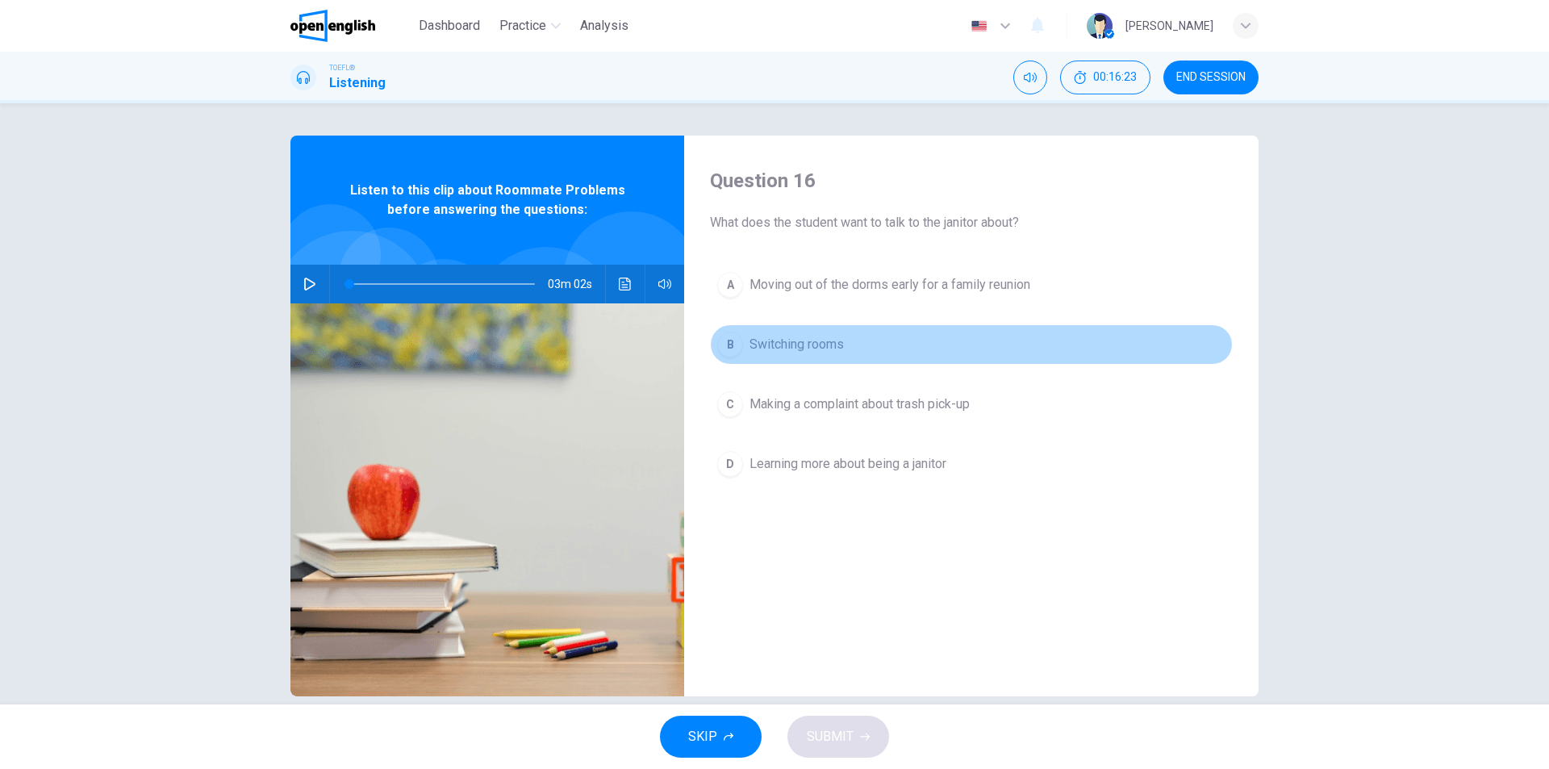
click at [1131, 329] on button "B Switching rooms" at bounding box center [971, 344] width 523 height 40
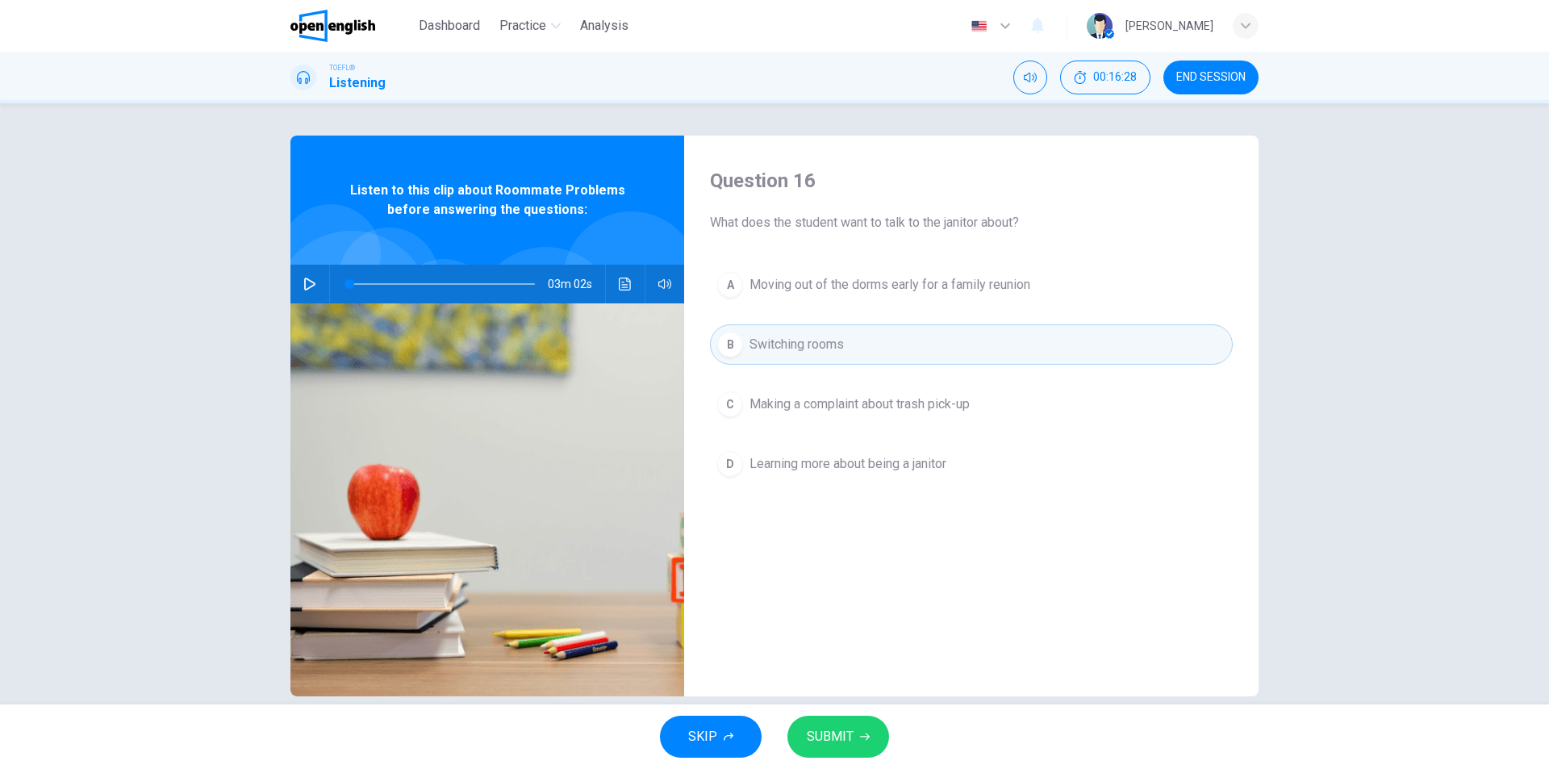
click at [835, 730] on span "SUBMIT" at bounding box center [830, 736] width 47 height 23
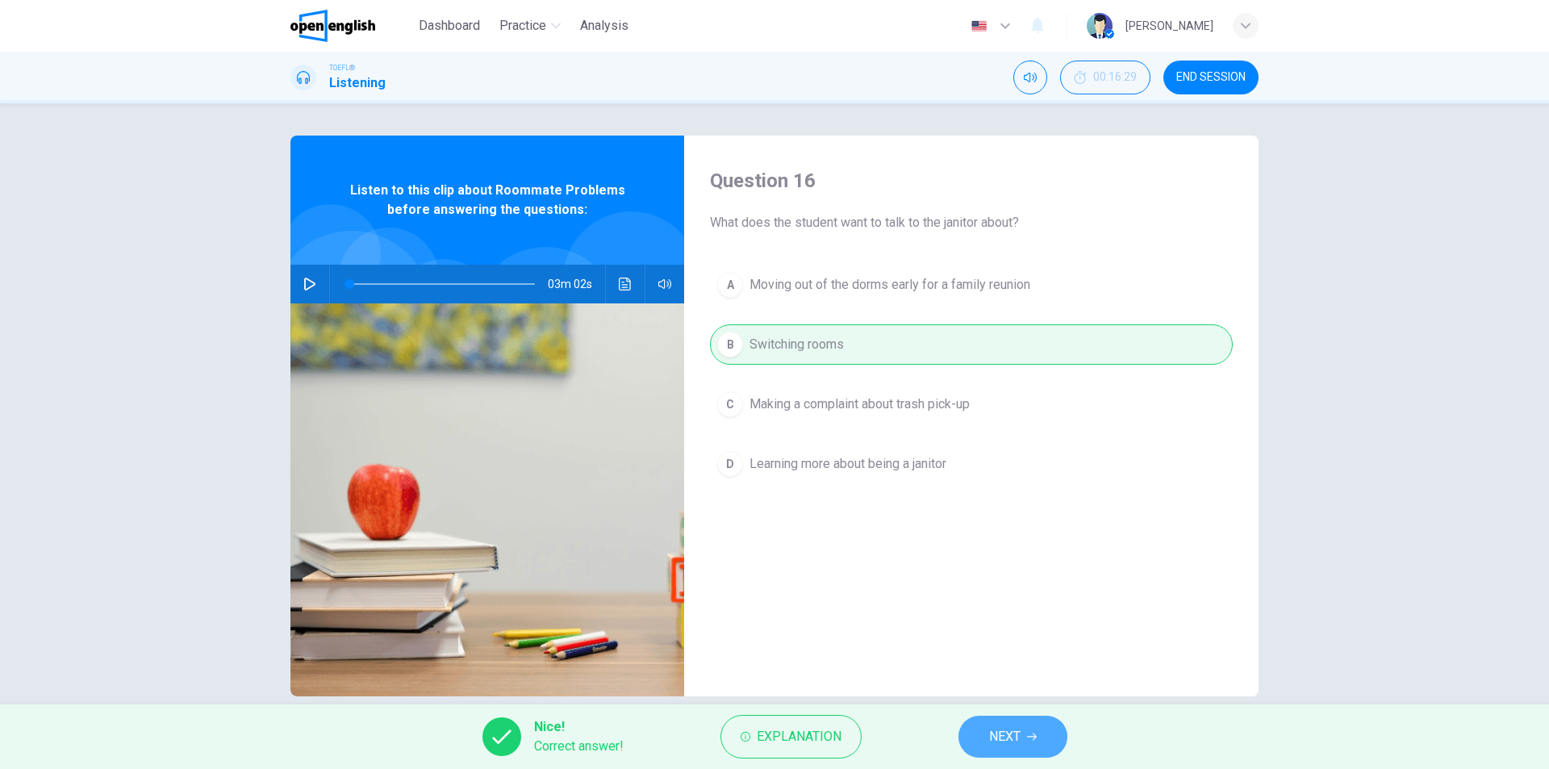
click at [1026, 733] on button "NEXT" at bounding box center [1012, 737] width 109 height 42
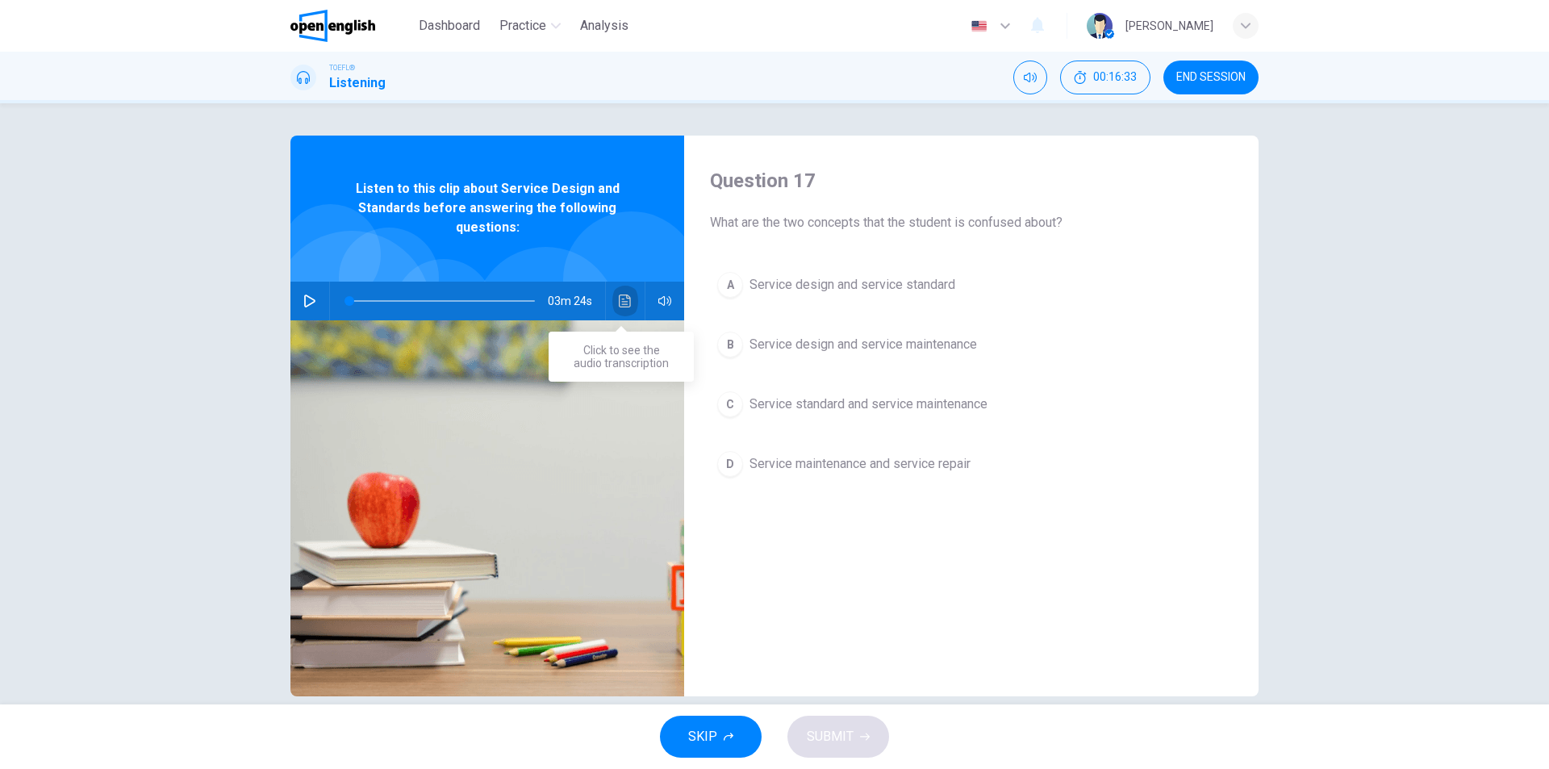
click at [627, 301] on icon "Click to see the audio transcription" at bounding box center [625, 300] width 13 height 13
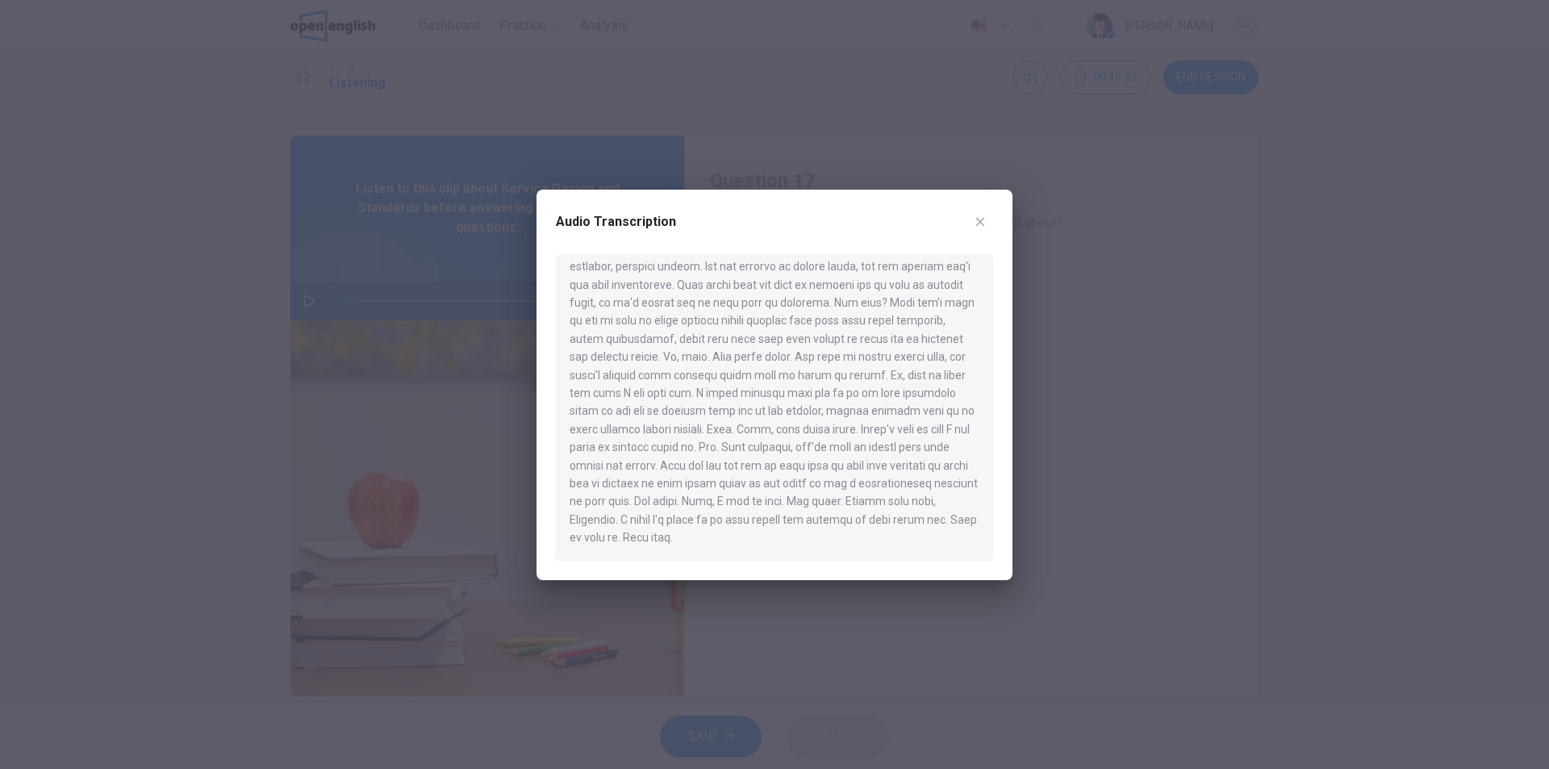
scroll to position [0, 0]
click at [976, 219] on icon "button" at bounding box center [980, 221] width 13 height 13
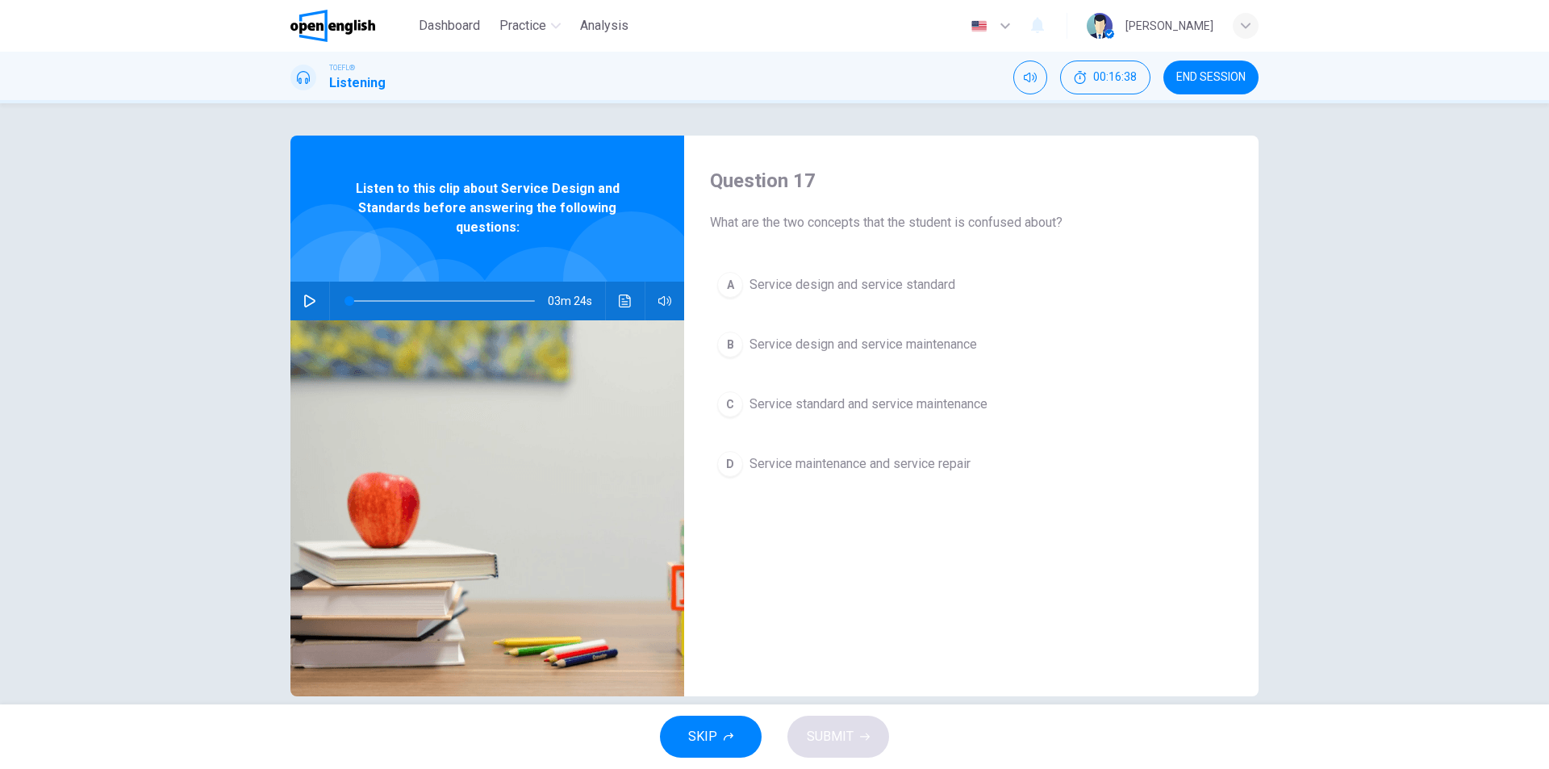
click at [304, 294] on icon "button" at bounding box center [309, 300] width 13 height 13
click at [625, 306] on icon "Click to see the audio transcription" at bounding box center [625, 300] width 13 height 13
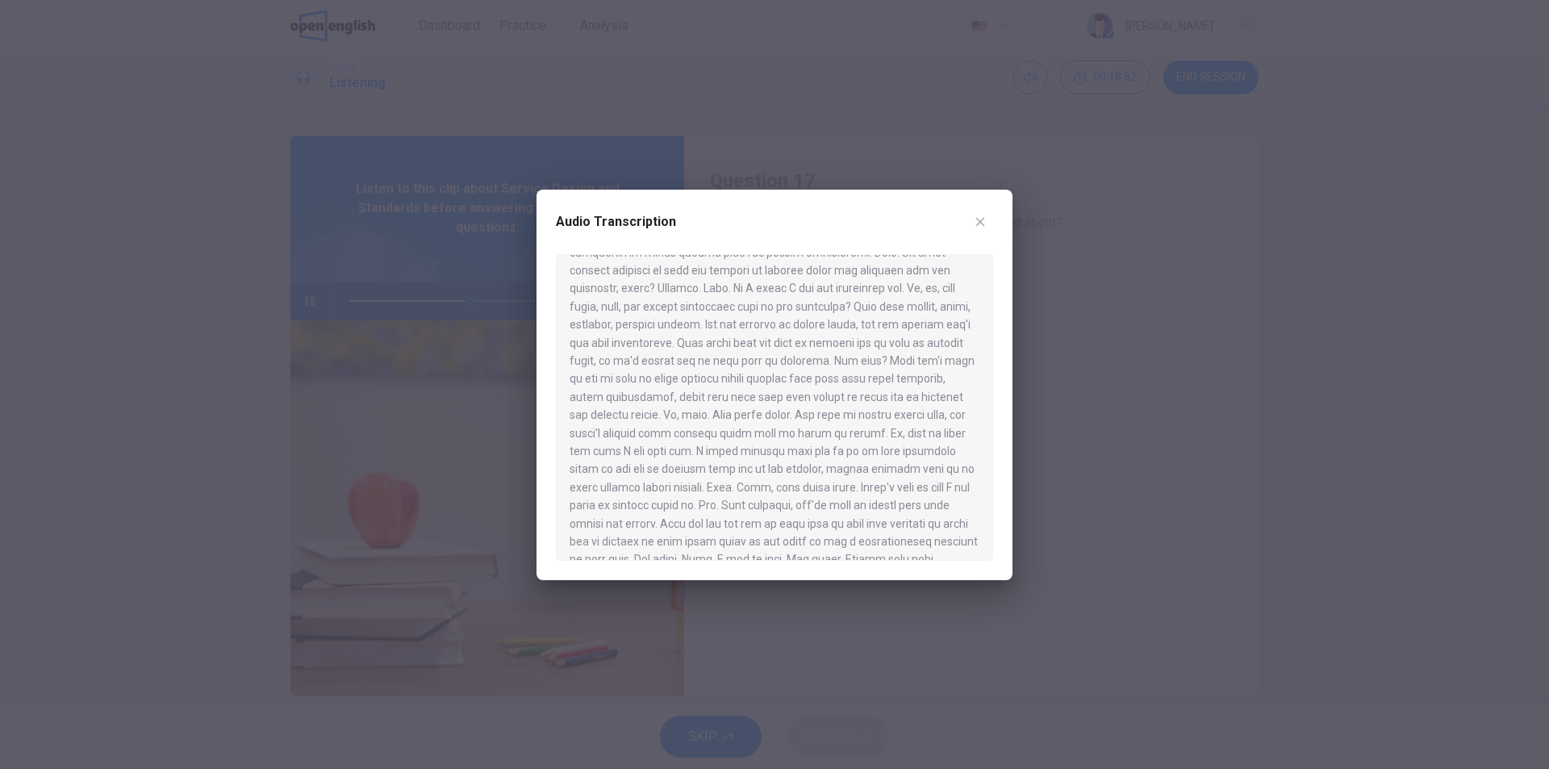
scroll to position [461, 0]
type input "**"
type input "*"
click at [981, 224] on icon "button" at bounding box center [980, 221] width 13 height 13
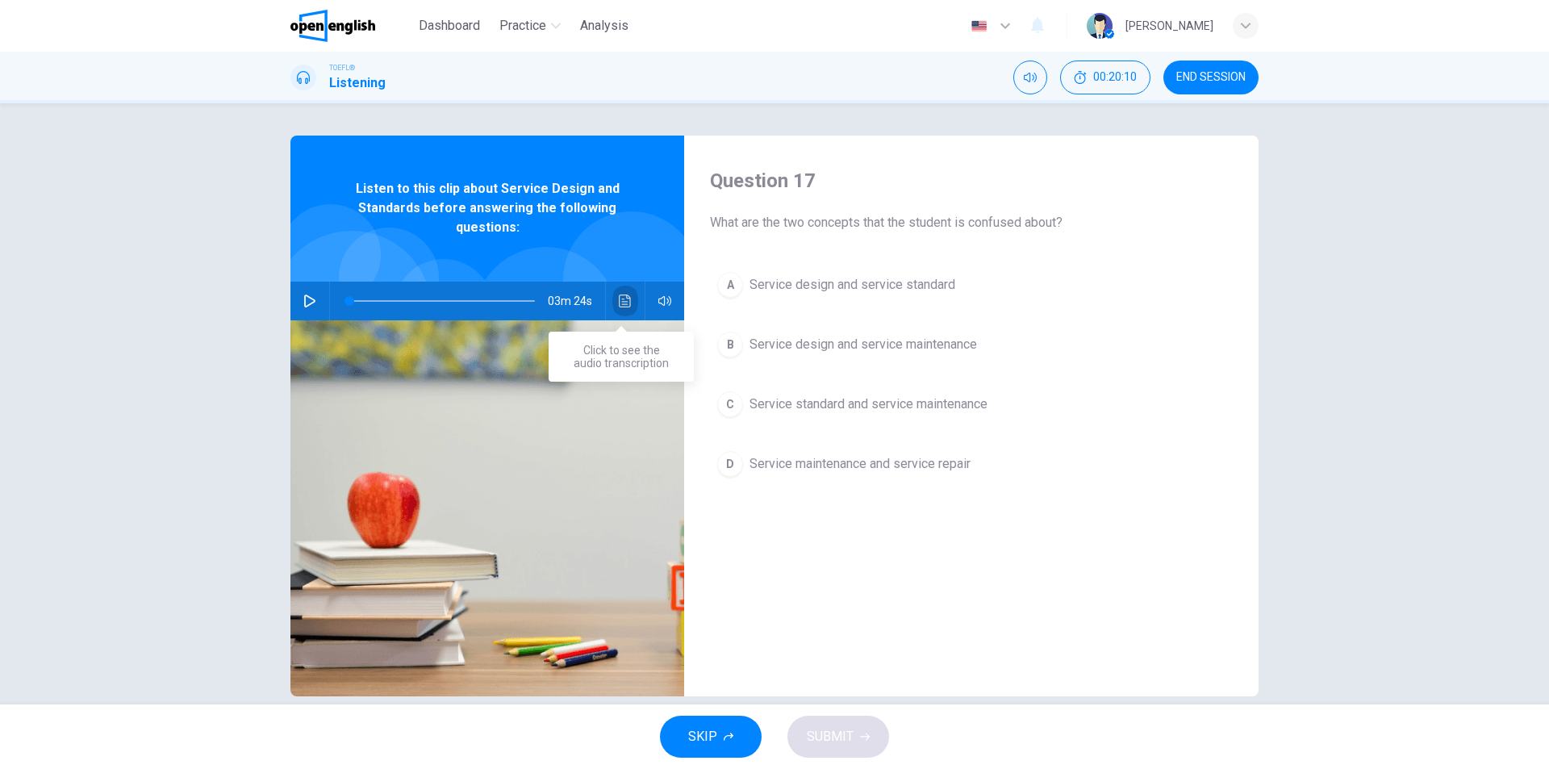
click at [620, 307] on icon "Click to see the audio transcription" at bounding box center [625, 300] width 12 height 13
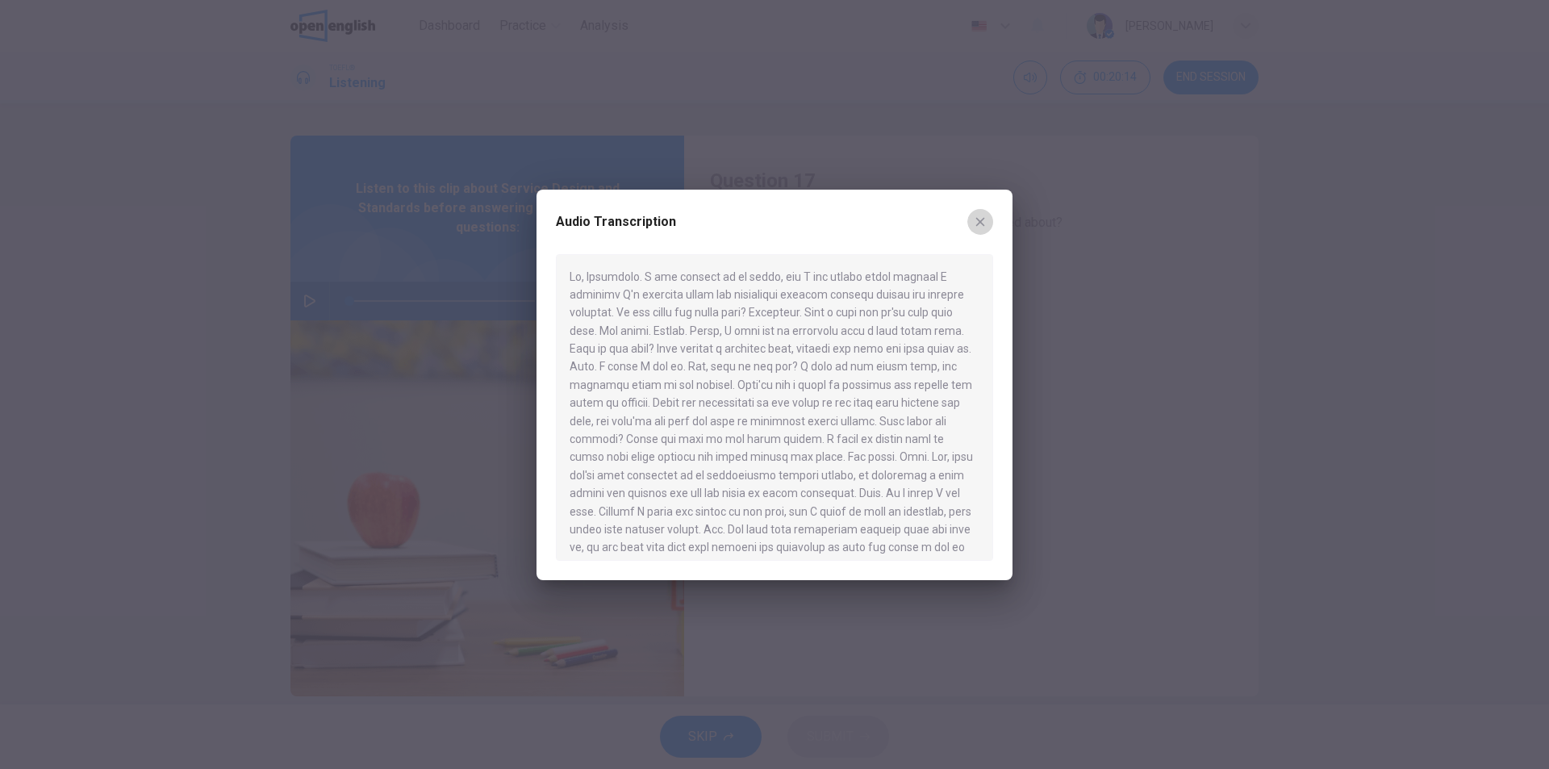
click at [984, 213] on button "button" at bounding box center [980, 222] width 26 height 26
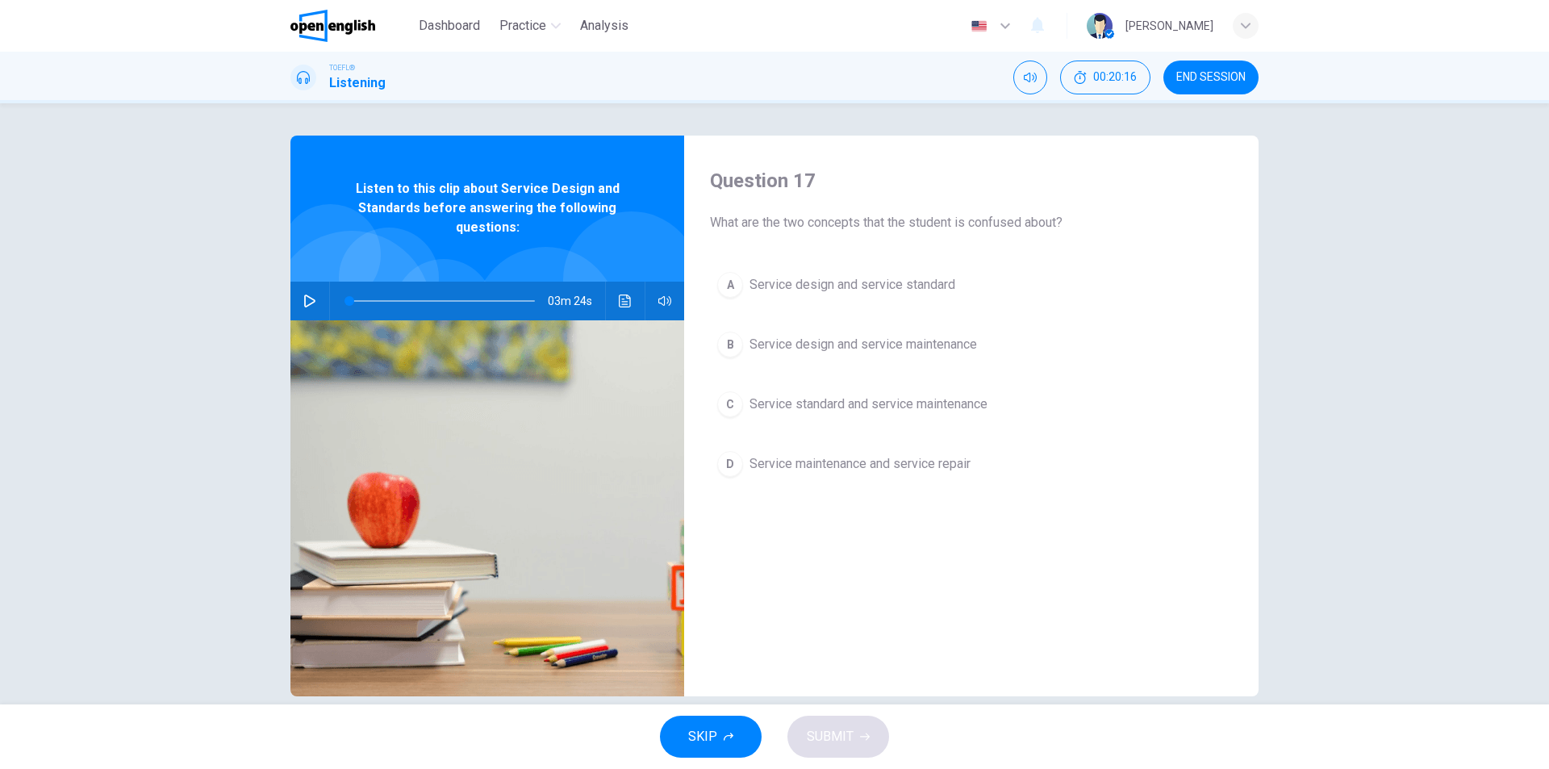
click at [975, 289] on button "A Service design and service standard" at bounding box center [971, 285] width 523 height 40
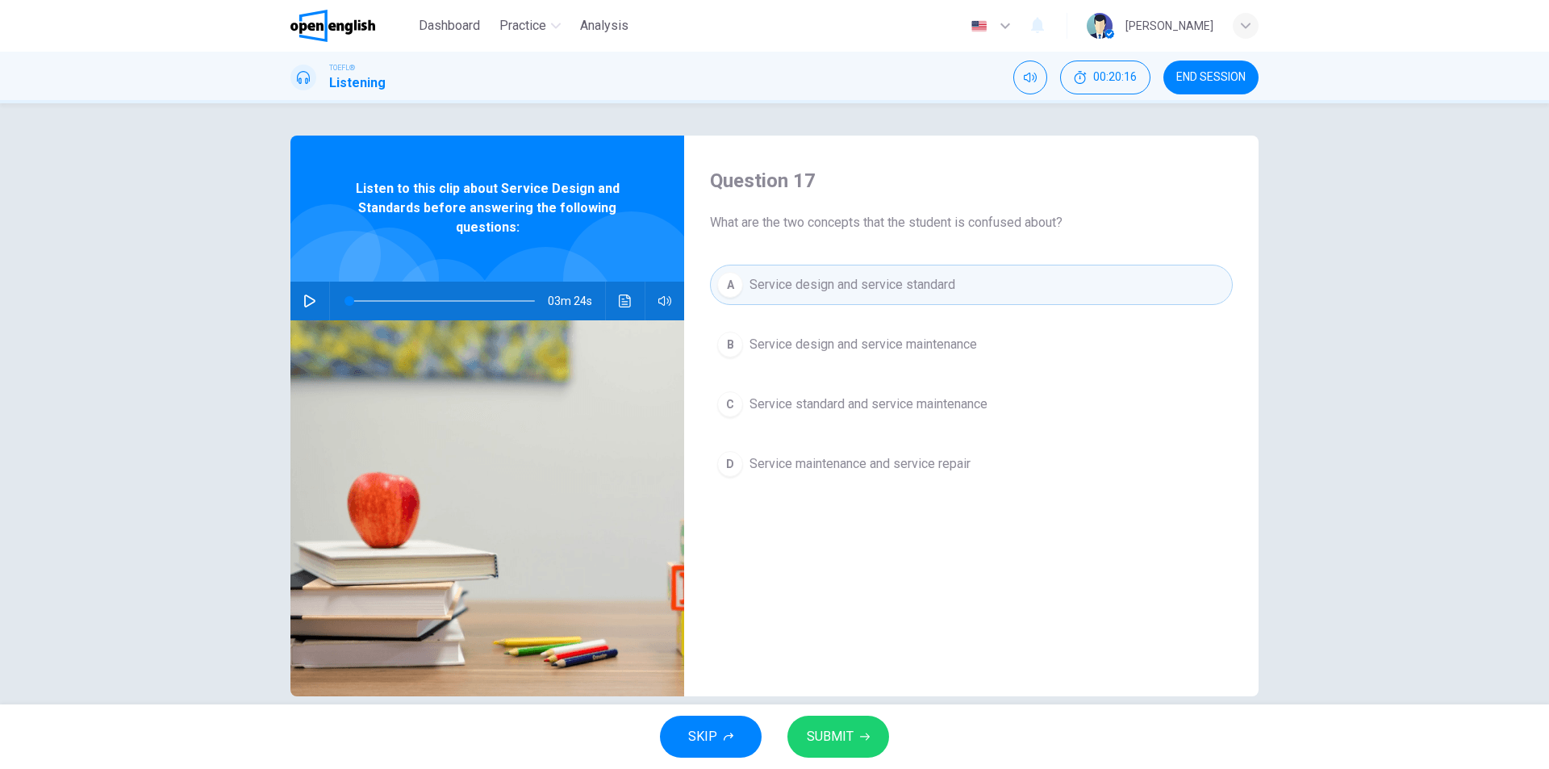
click at [845, 730] on span "SUBMIT" at bounding box center [830, 736] width 47 height 23
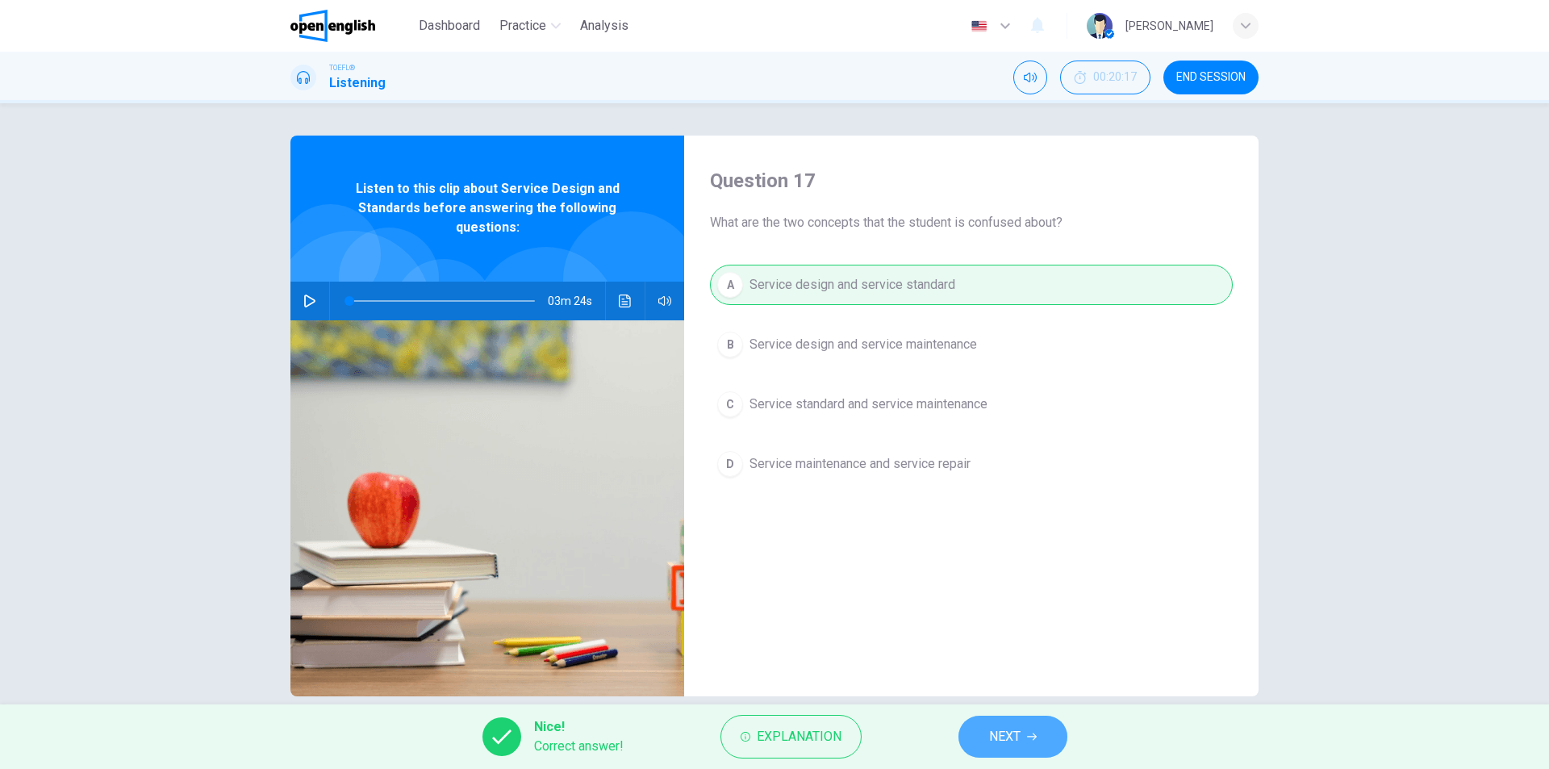
click at [1028, 735] on icon "button" at bounding box center [1032, 737] width 10 height 10
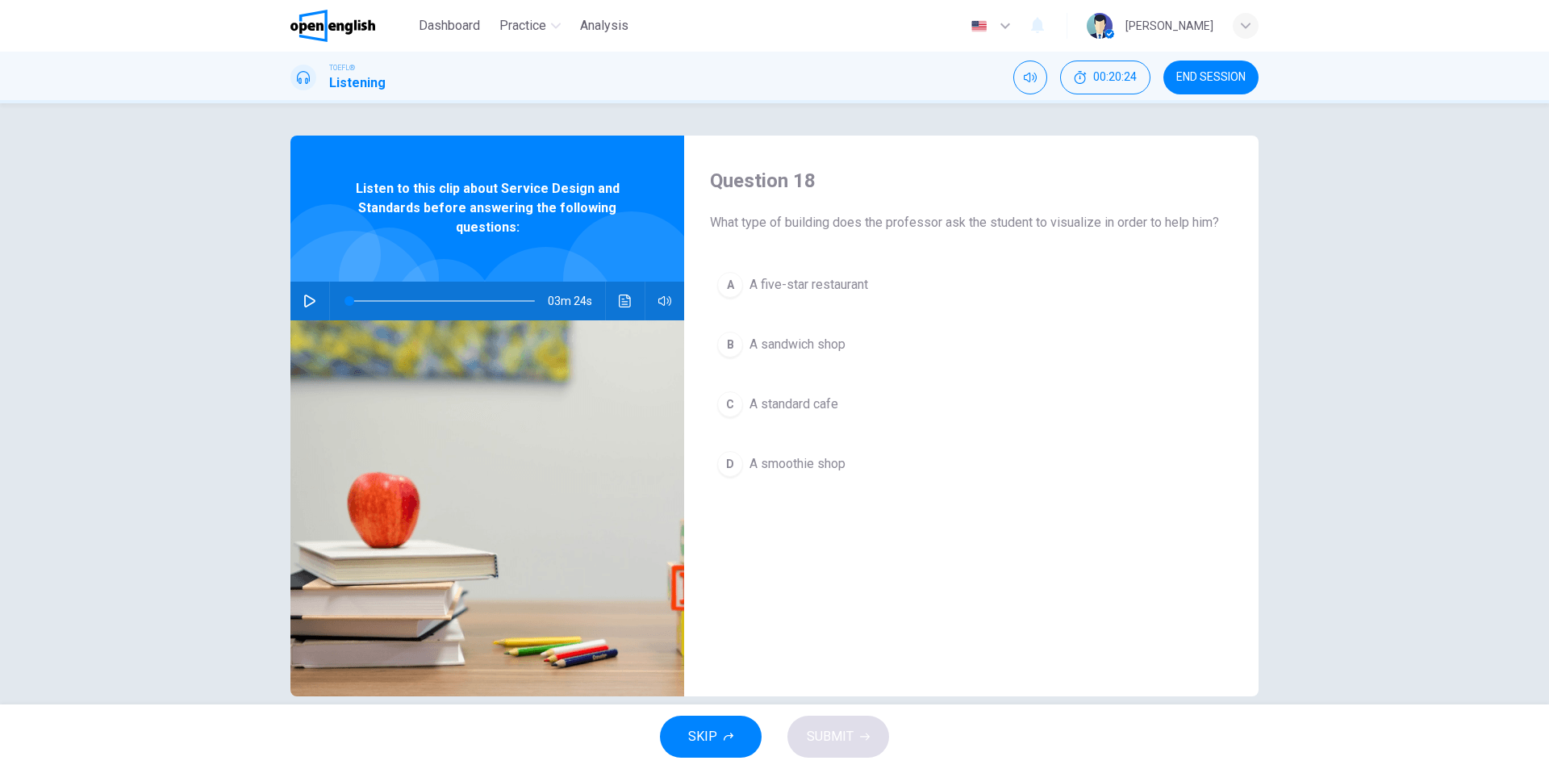
click at [847, 398] on button "C A standard cafe" at bounding box center [971, 404] width 523 height 40
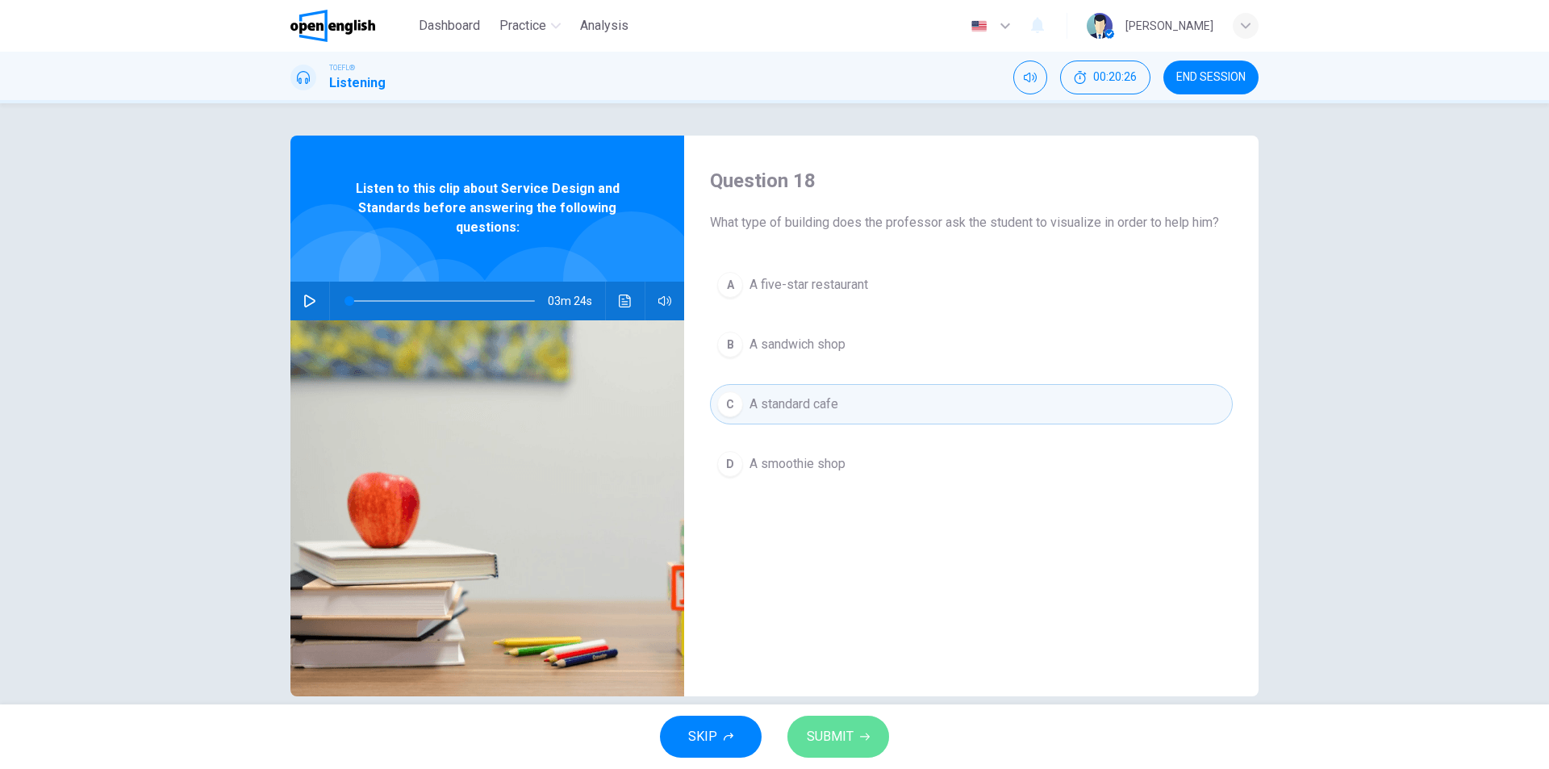
click at [843, 738] on span "SUBMIT" at bounding box center [830, 736] width 47 height 23
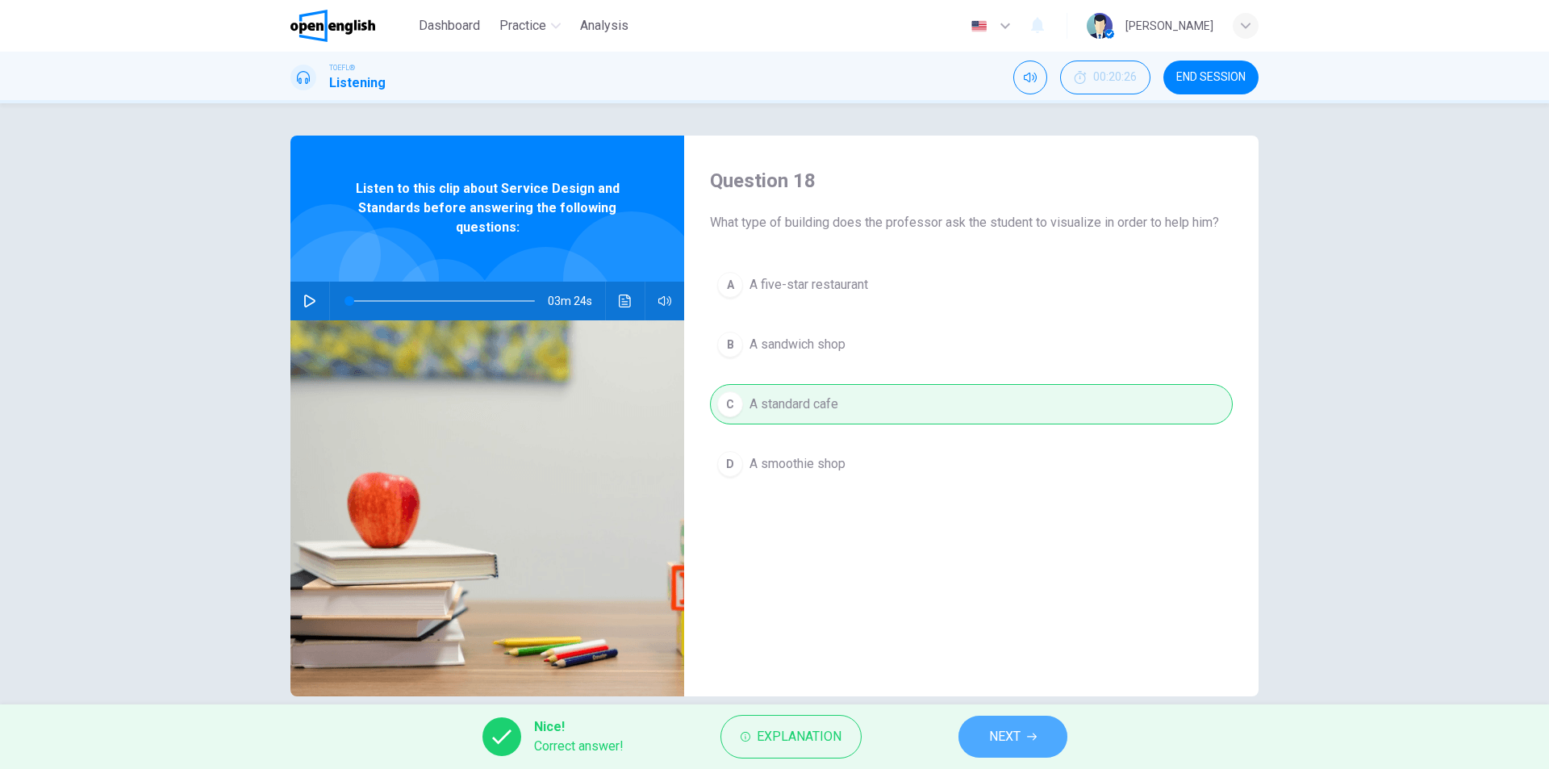
click at [1050, 730] on button "NEXT" at bounding box center [1012, 737] width 109 height 42
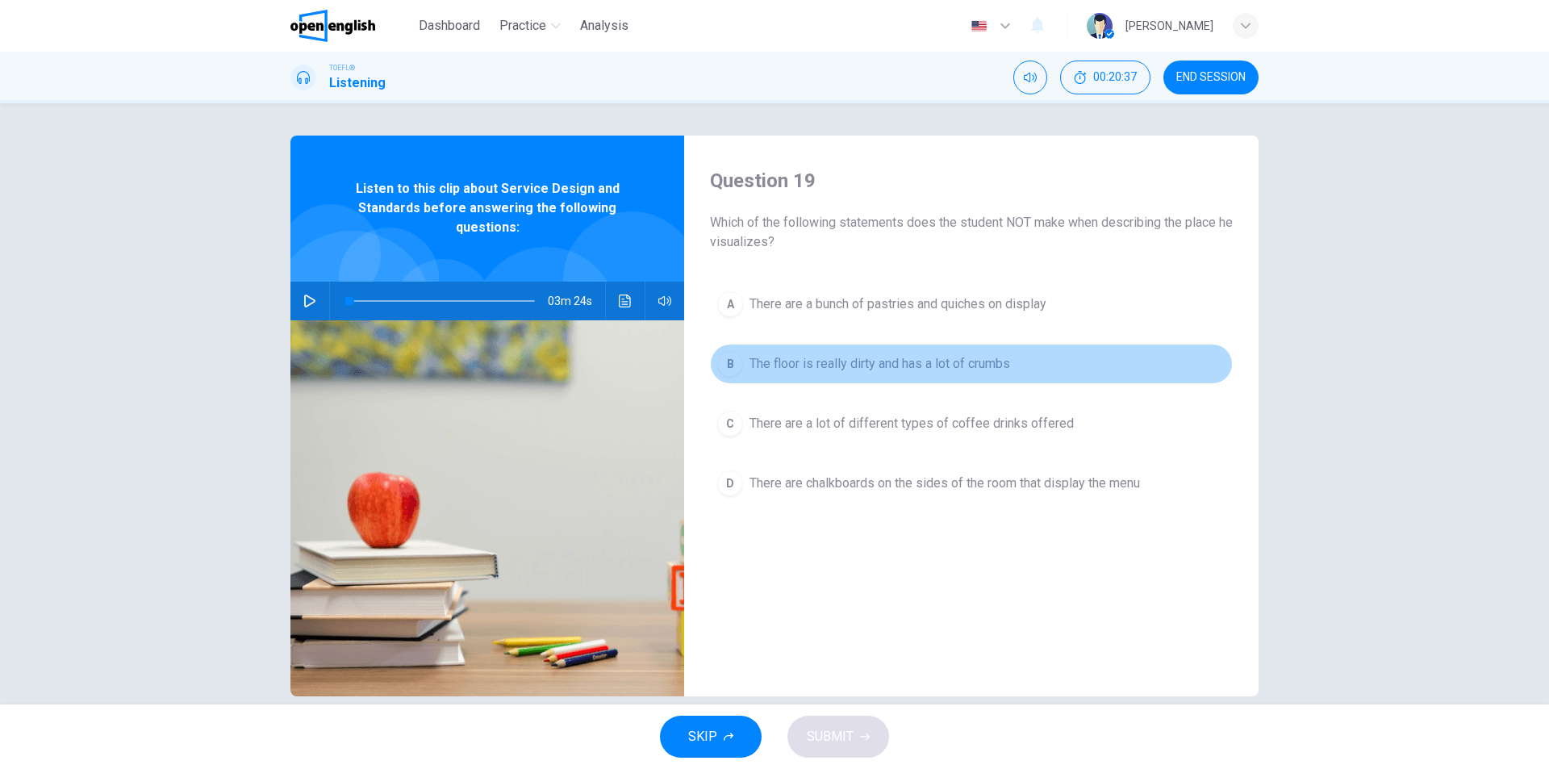
click at [950, 374] on button "B The floor is really dirty and has a lot of crumbs" at bounding box center [971, 364] width 523 height 40
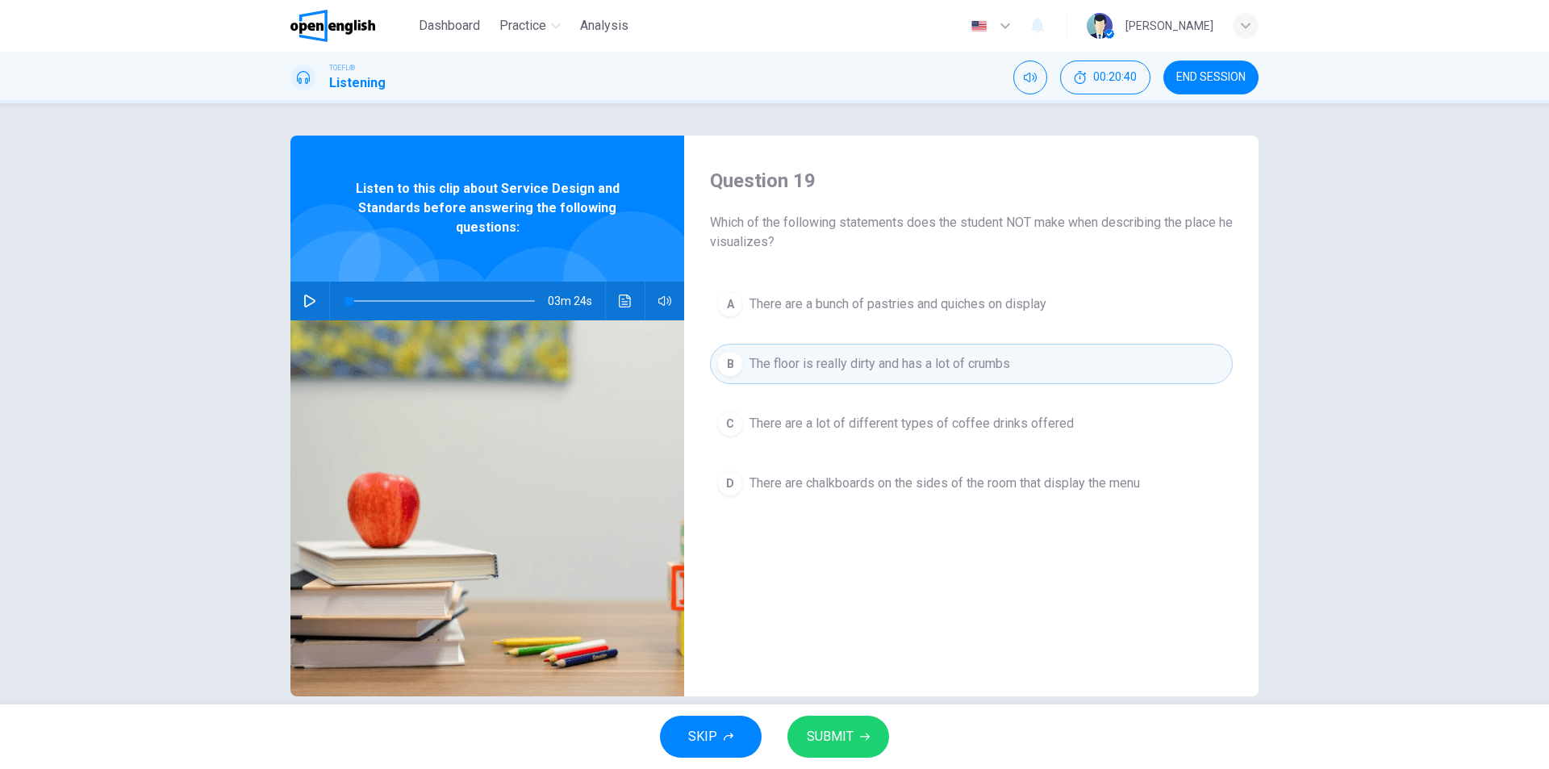
click at [862, 734] on icon "button" at bounding box center [865, 737] width 10 height 10
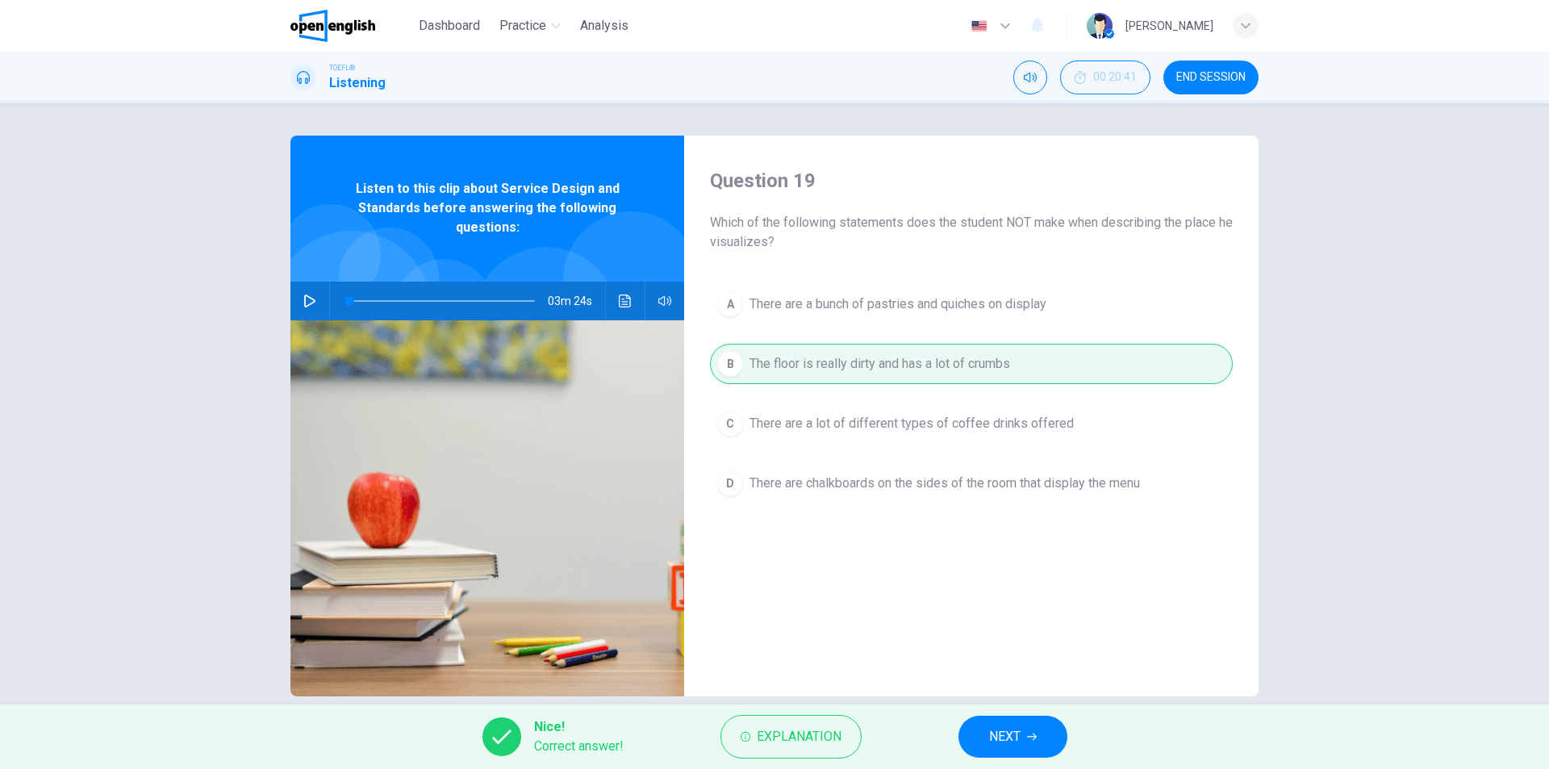
click at [1059, 745] on button "NEXT" at bounding box center [1012, 737] width 109 height 42
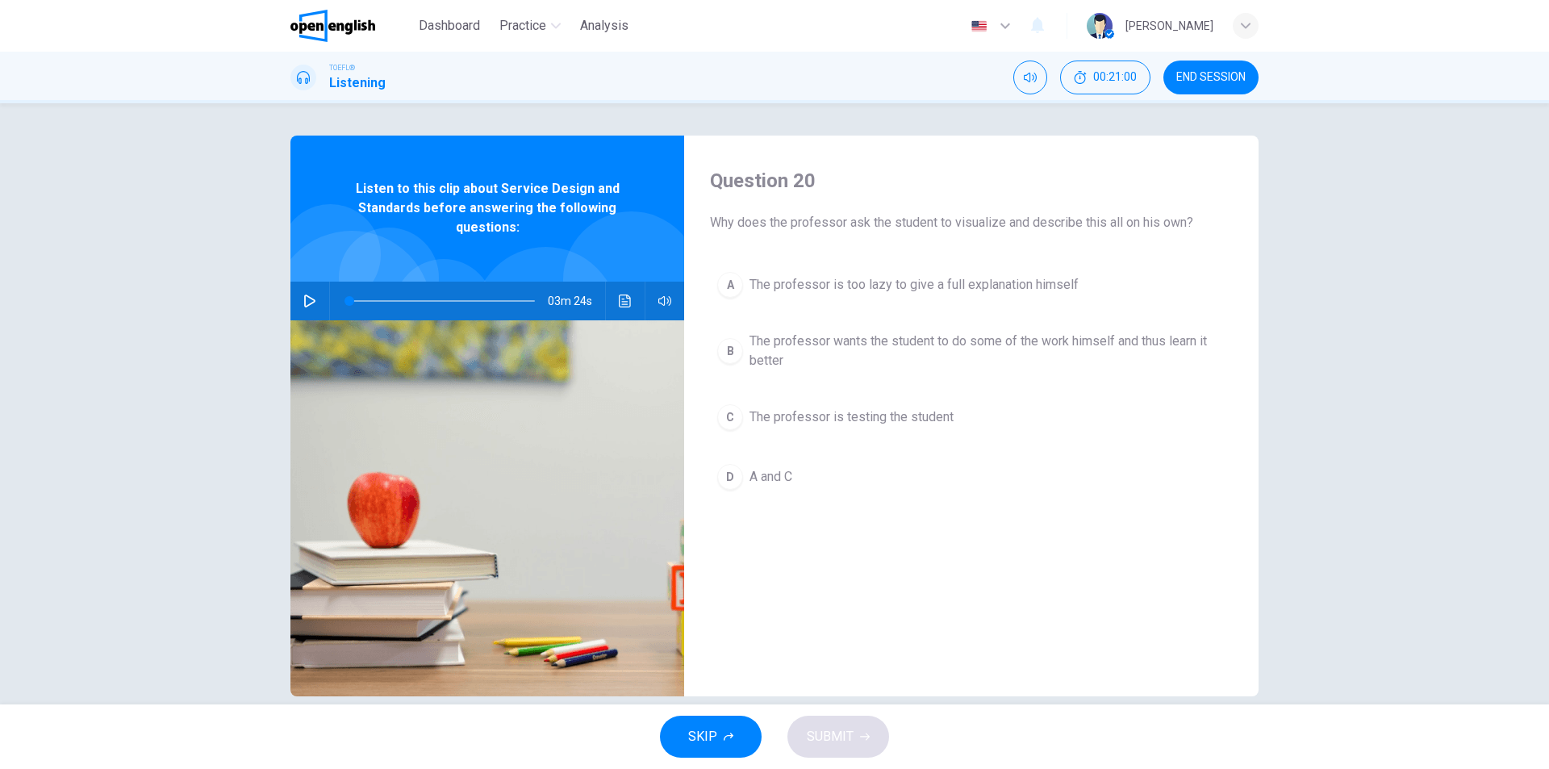
click at [884, 355] on span "The professor wants the student to do some of the work himself and thus learn i…" at bounding box center [988, 351] width 476 height 39
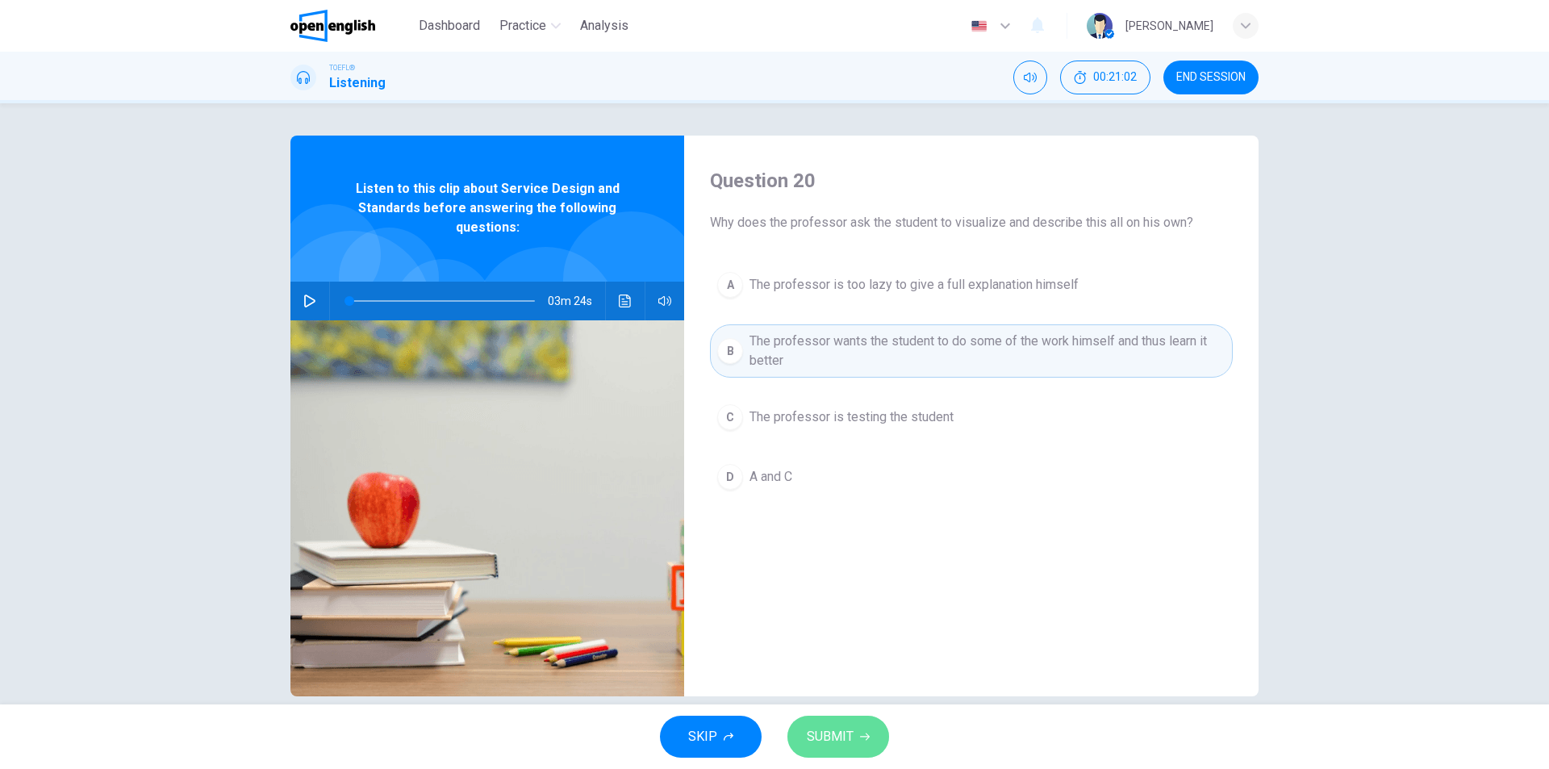
click at [846, 720] on button "SUBMIT" at bounding box center [838, 737] width 102 height 42
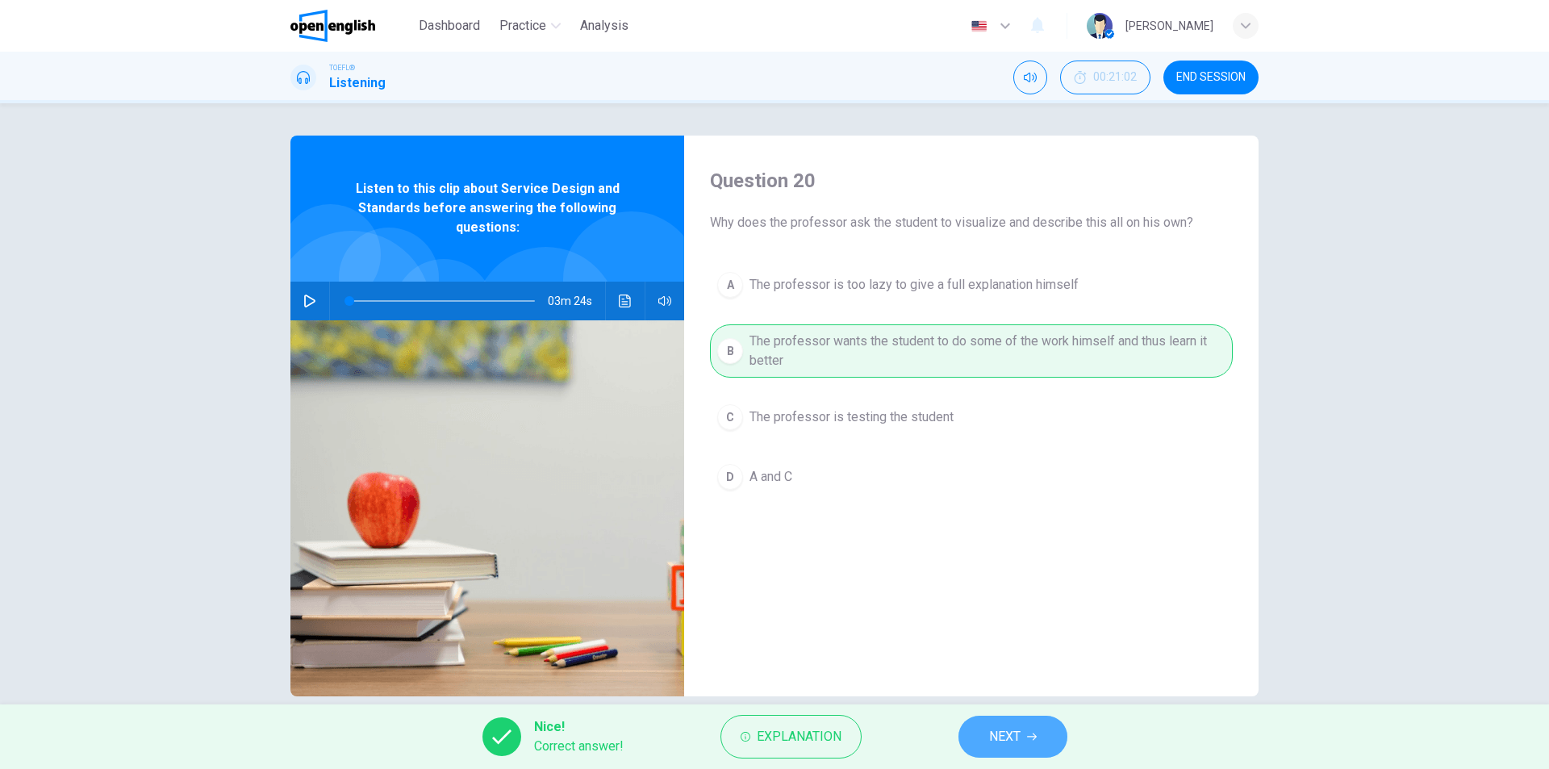
click at [1032, 733] on icon "button" at bounding box center [1032, 737] width 10 height 10
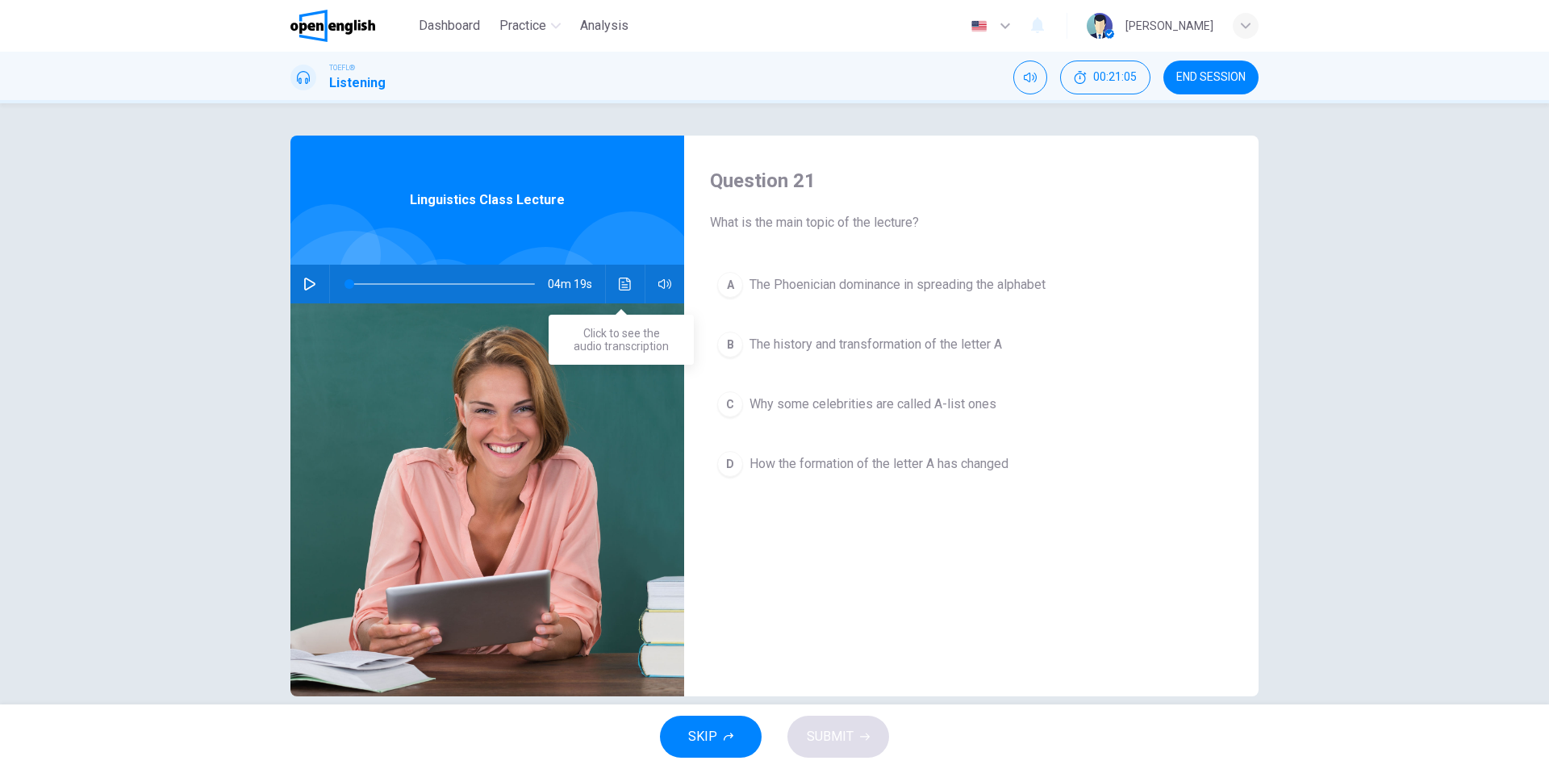
click at [612, 280] on button "Click to see the audio transcription" at bounding box center [625, 284] width 26 height 39
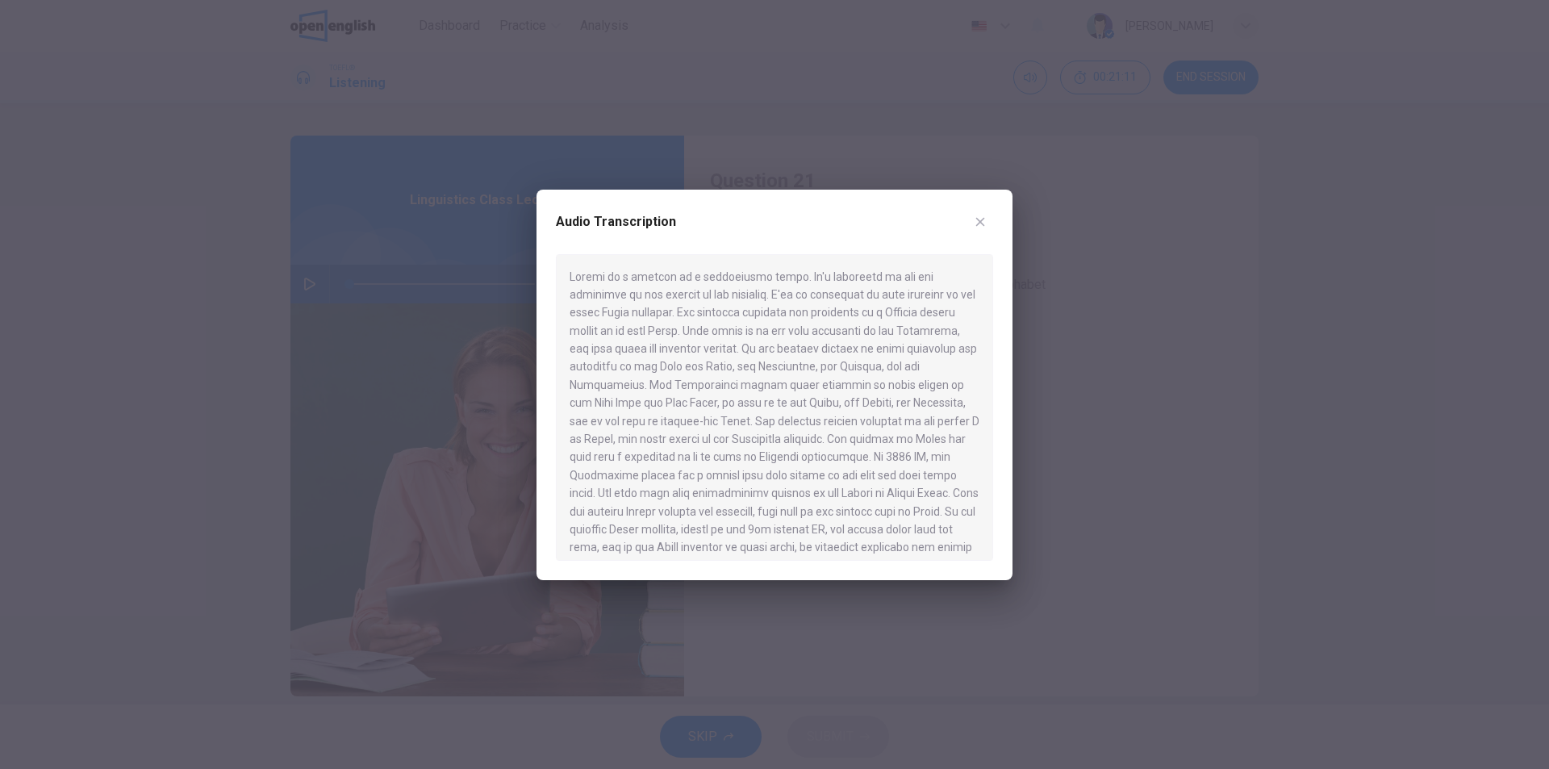
click at [987, 227] on button "button" at bounding box center [980, 222] width 26 height 26
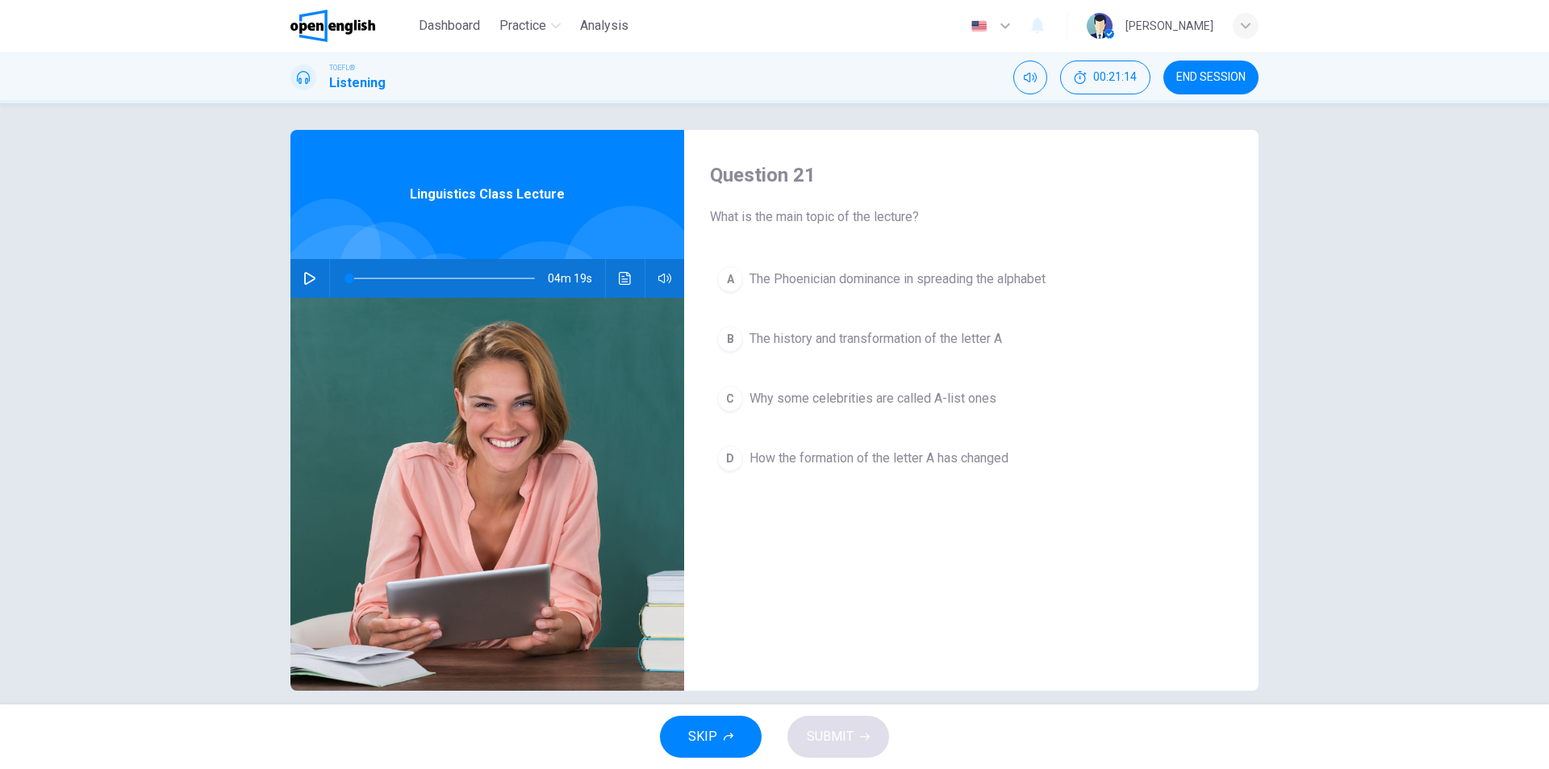
scroll to position [0, 0]
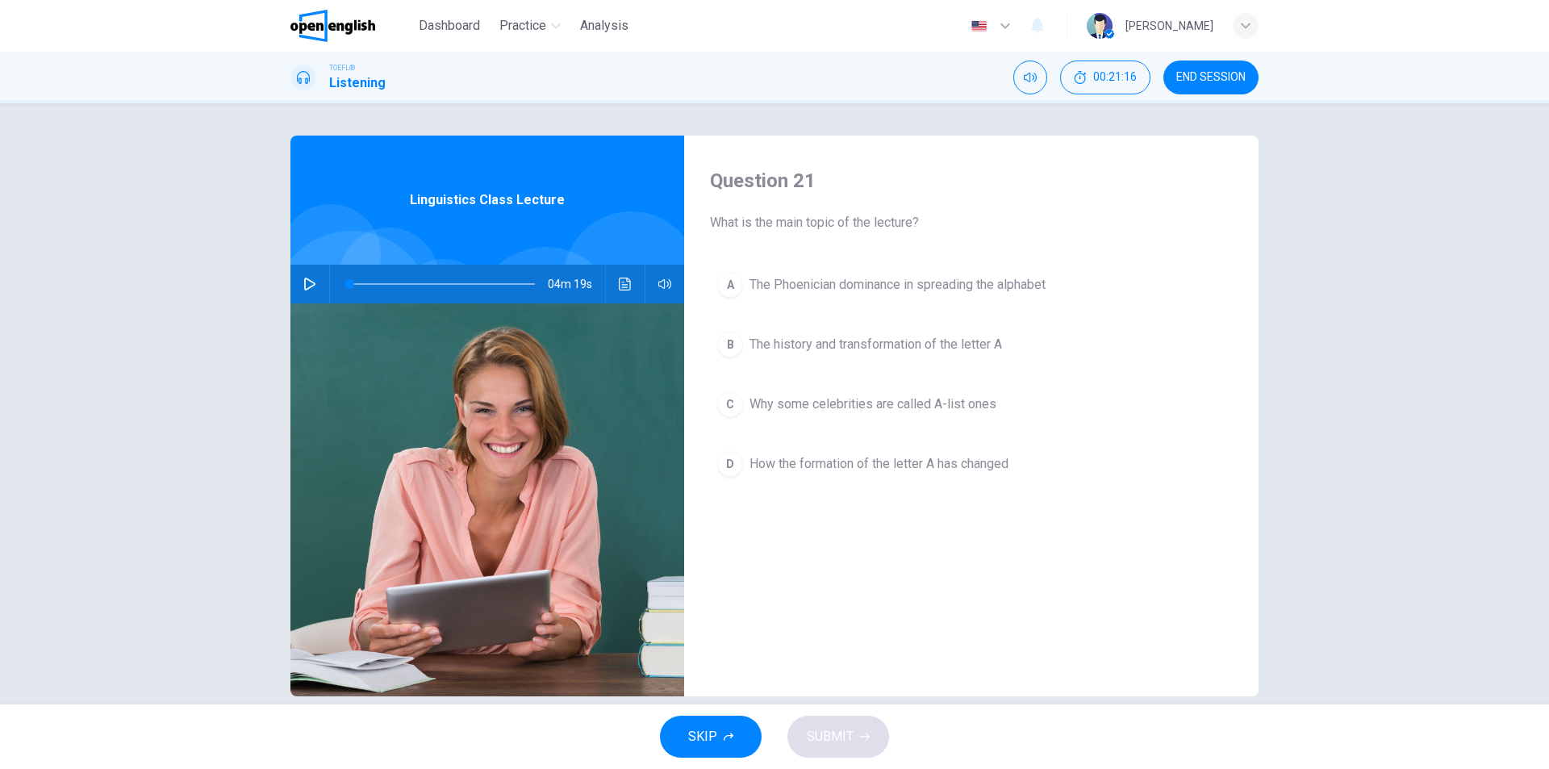
click at [1208, 73] on span "END SESSION" at bounding box center [1210, 77] width 69 height 13
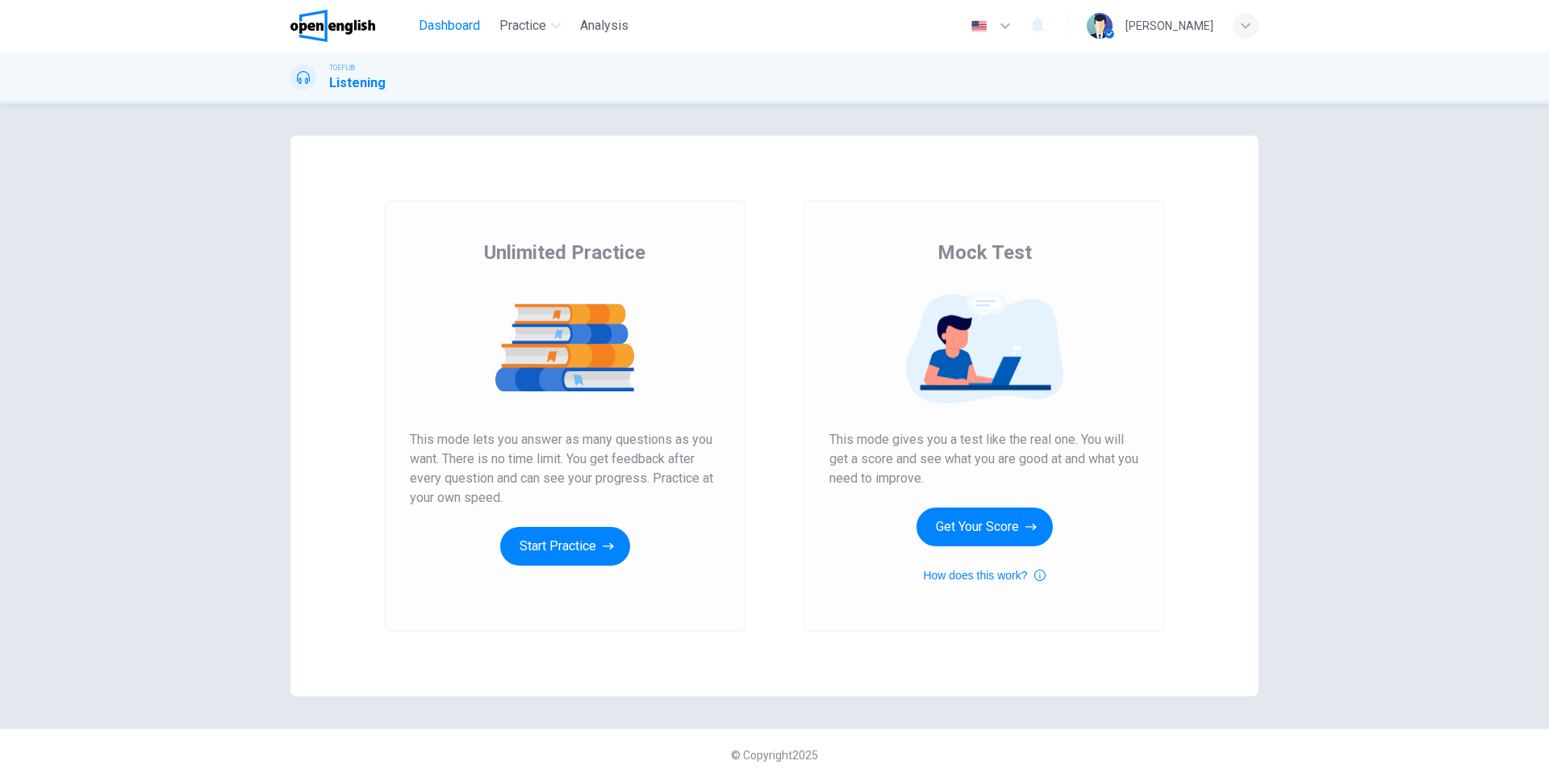
click at [457, 26] on span "Dashboard" at bounding box center [449, 25] width 61 height 19
